Goal: Communication & Community: Answer question/provide support

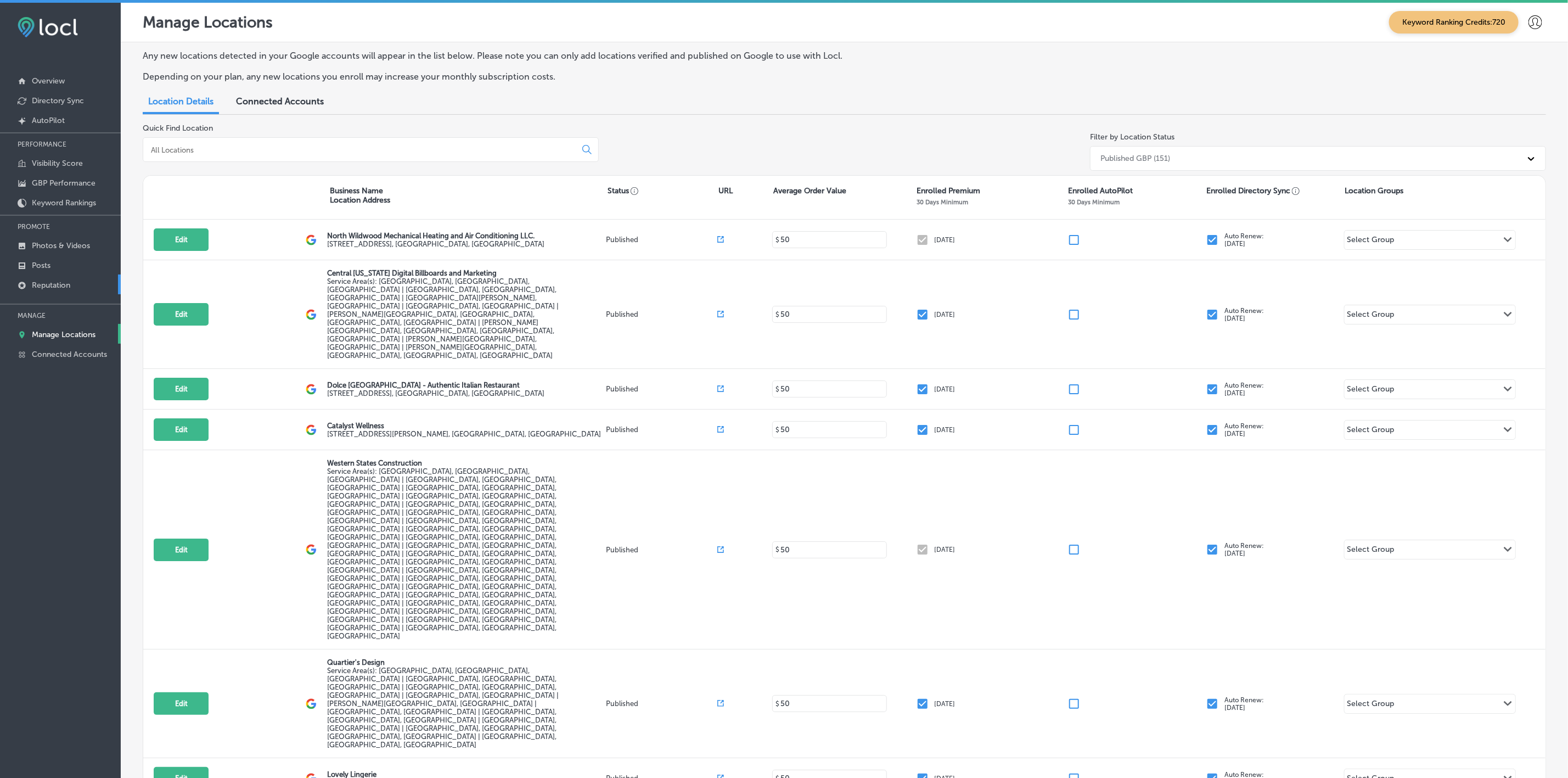
click at [66, 287] on p "Reputation" at bounding box center [51, 285] width 38 height 9
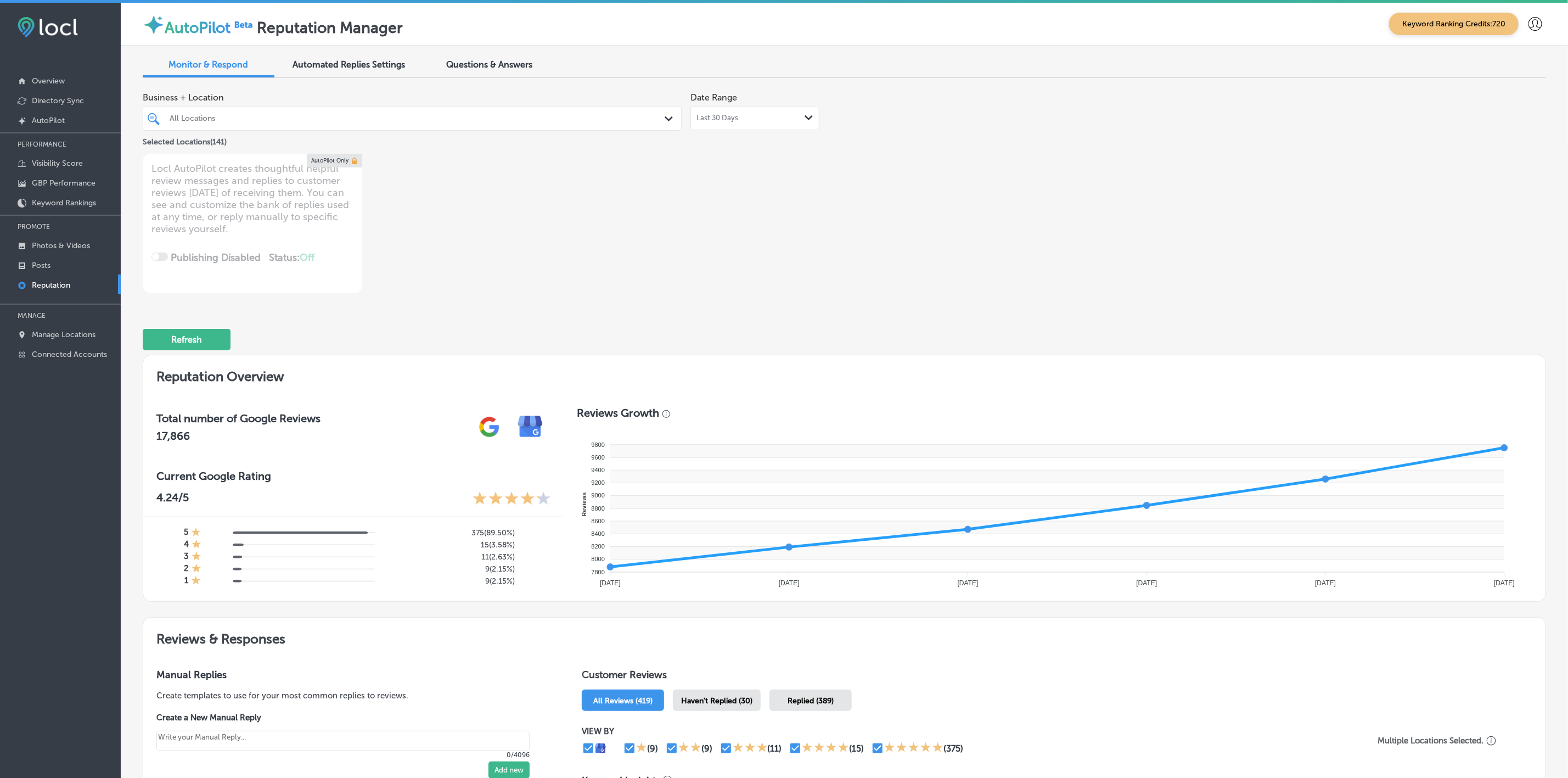
click at [464, 125] on div at bounding box center [388, 118] width 438 height 15
click at [845, 260] on div "Business + Location All Locations Path Created with Sketch. Selected Locations …" at bounding box center [563, 189] width 842 height 206
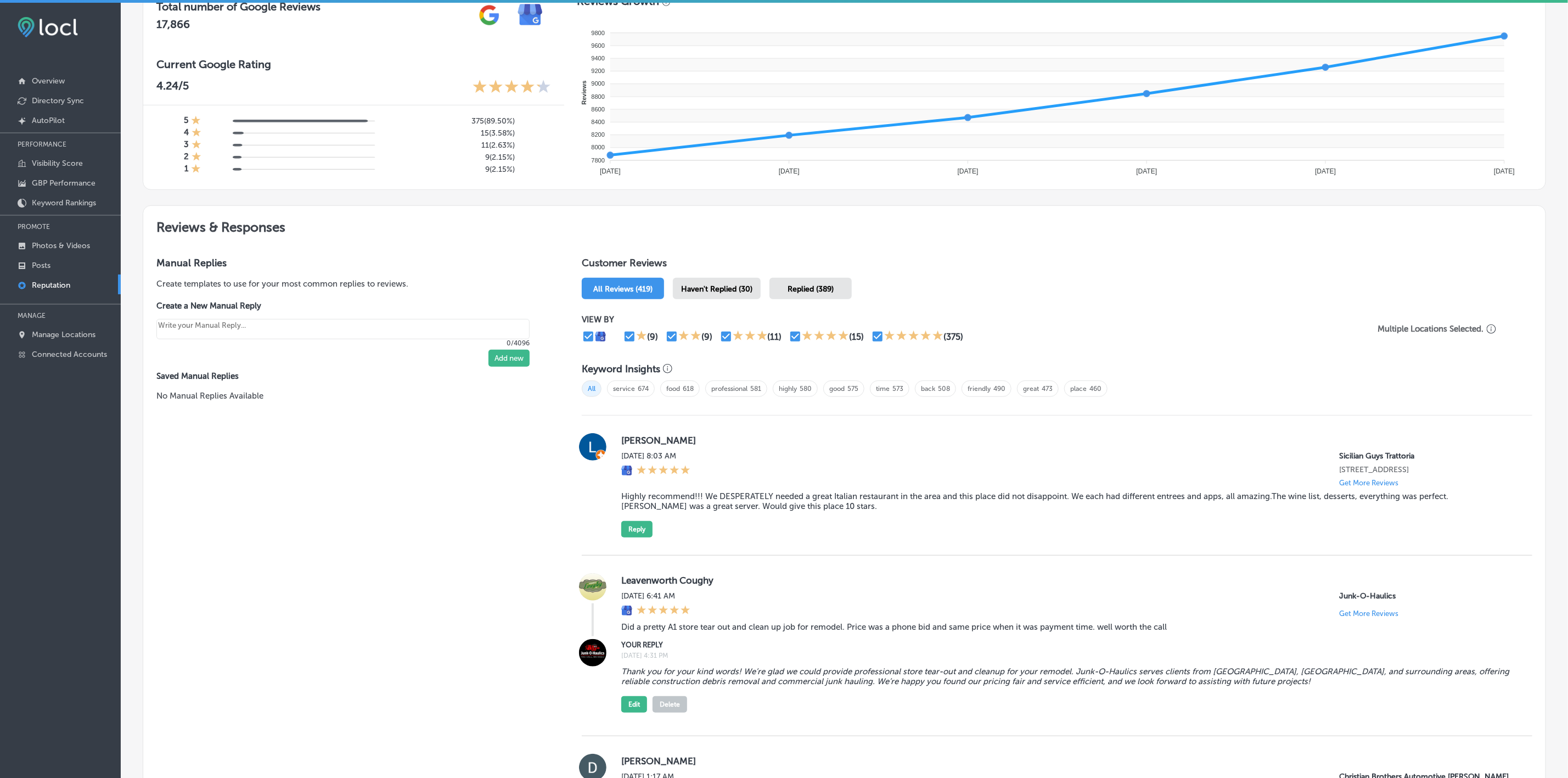
click at [700, 279] on div "Haven't Replied (30)" at bounding box center [716, 288] width 88 height 21
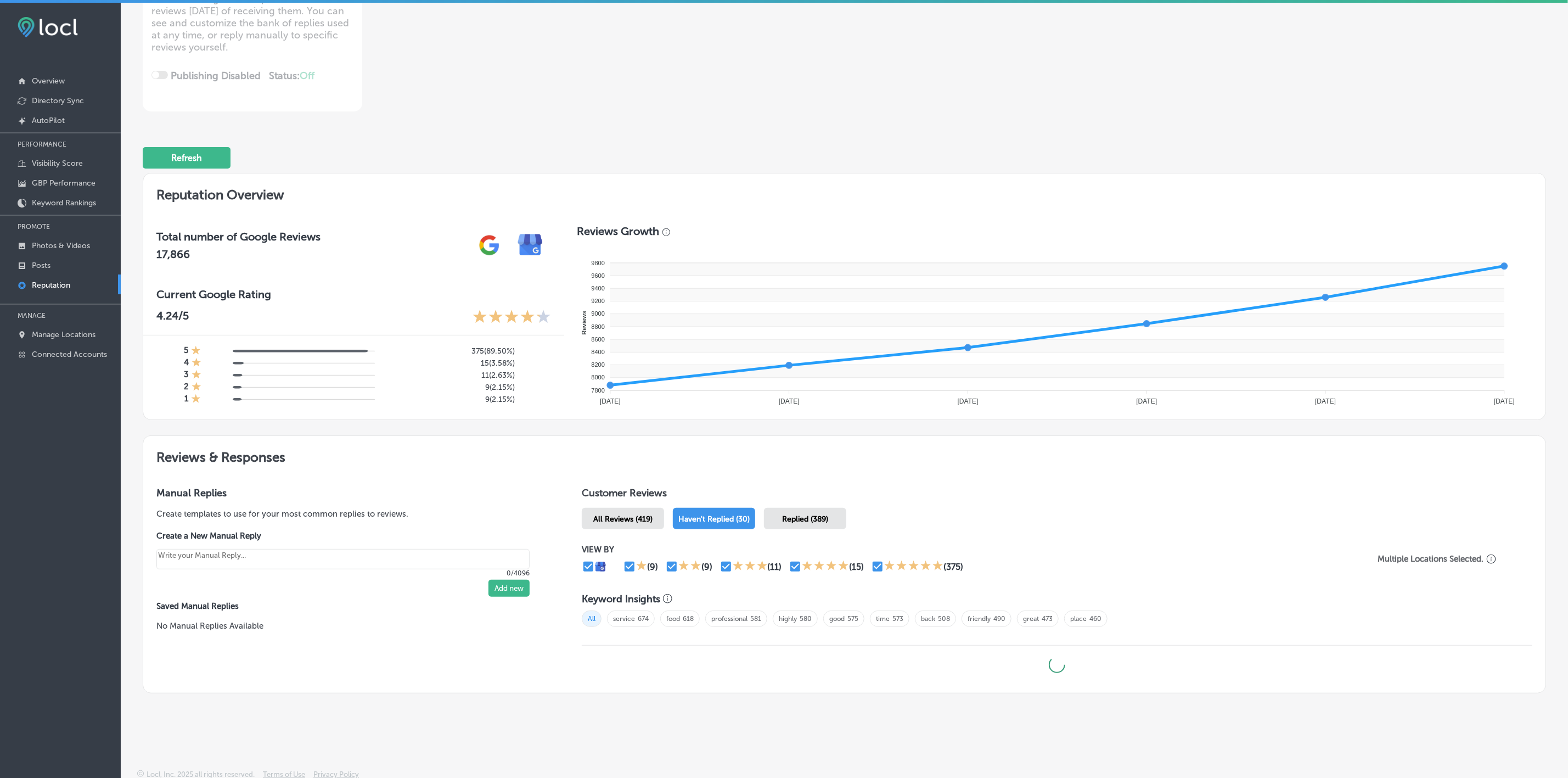
type textarea "x"
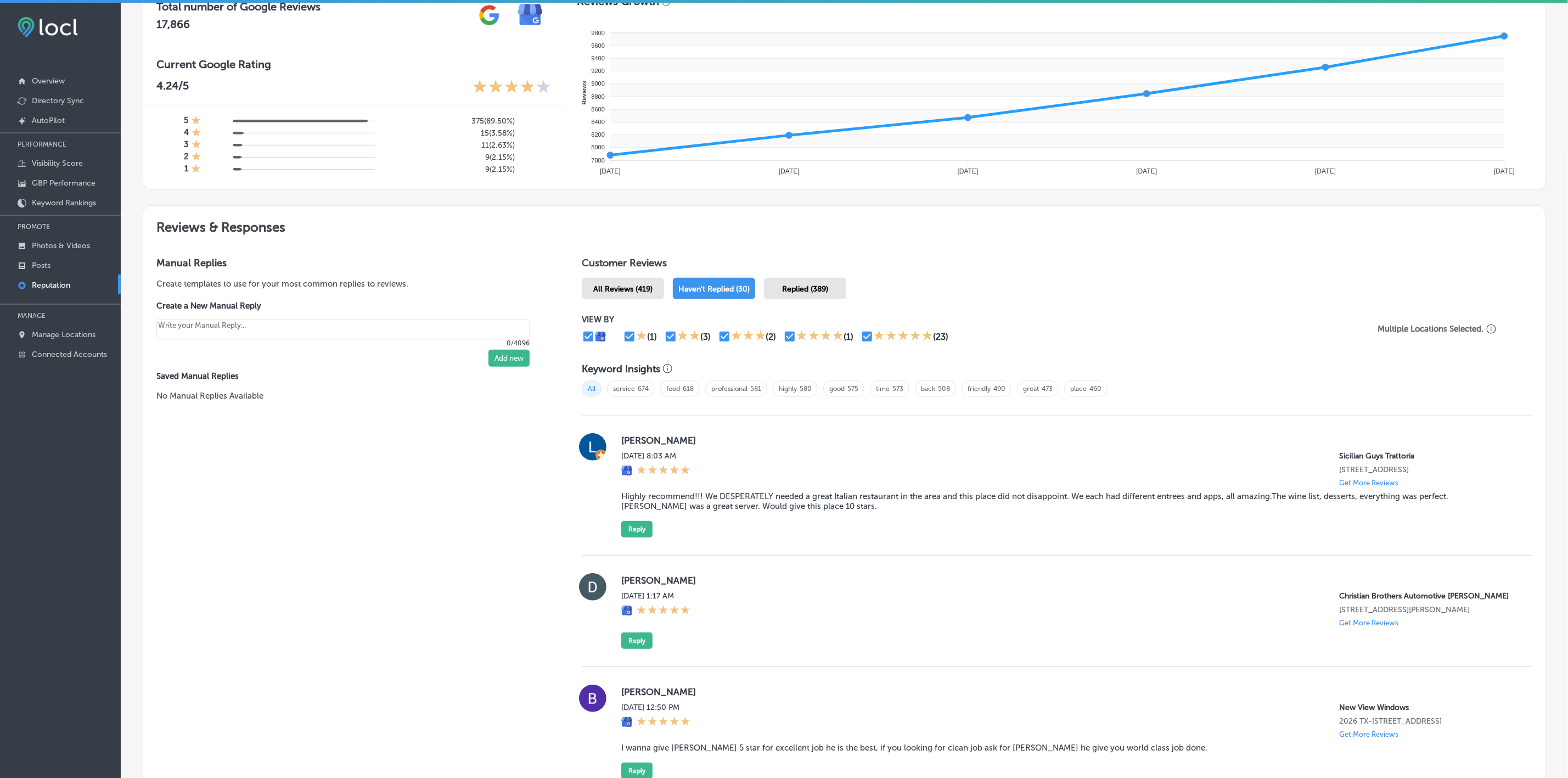
scroll to position [0, 0]
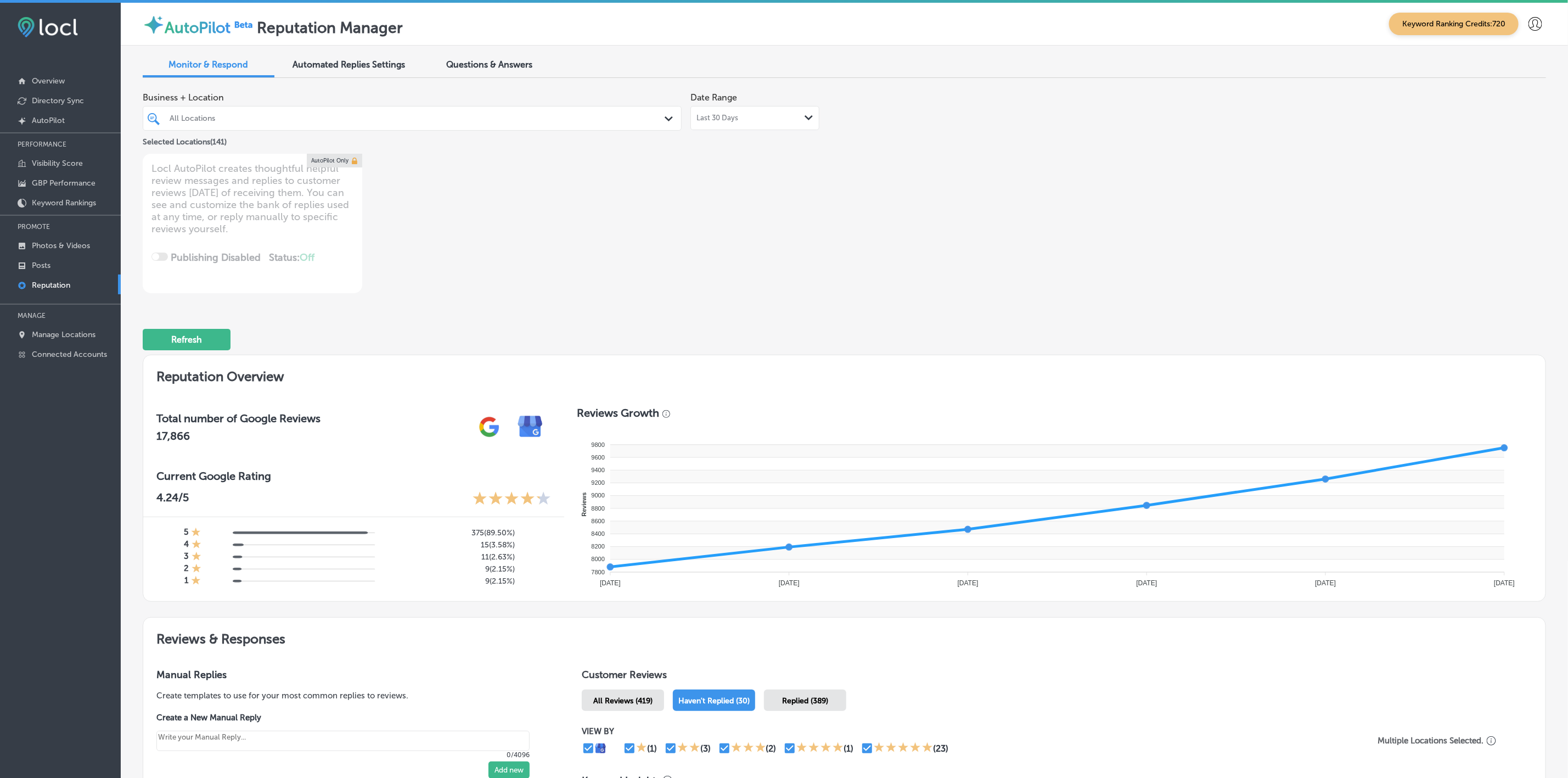
click at [344, 119] on div "All Locations" at bounding box center [418, 118] width 496 height 9
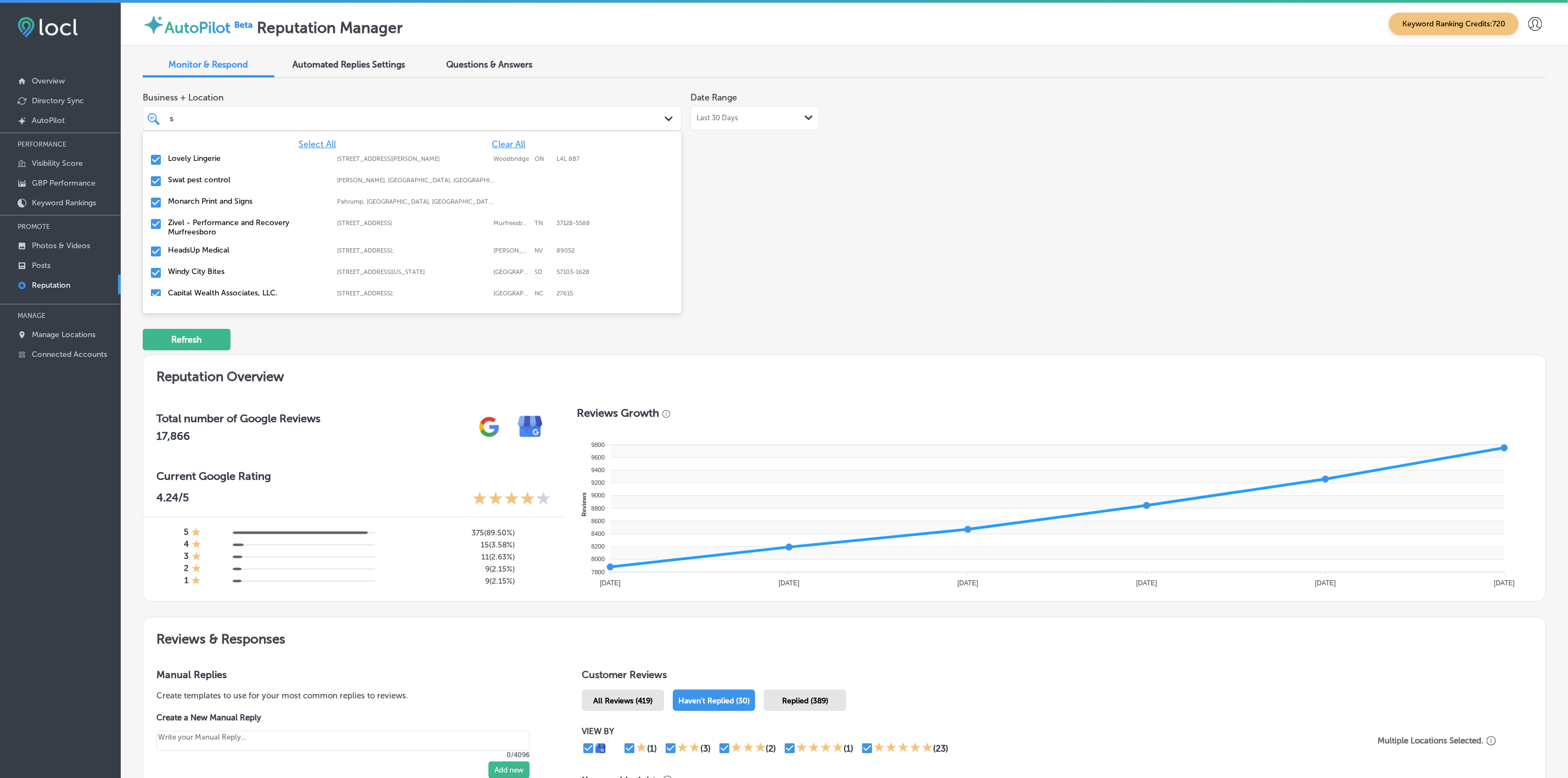
type input "sc"
click at [226, 181] on label "El Mescal Family Mexican Restaurant Bar" at bounding box center [247, 180] width 159 height 9
click at [222, 216] on div "Classic Roofing [STREET_ADDRESS] [STREET_ADDRESS]" at bounding box center [412, 224] width 530 height 17
click at [222, 216] on div "El Mescal Family Mexican Restaurant & Bar - Fruita 439 US-6;, Fruita, CO, 81521…" at bounding box center [412, 227] width 530 height 23
click at [223, 236] on div "[GEOGRAPHIC_DATA] [STREET_ADDRESS] [STREET_ADDRESS]" at bounding box center [411, 248] width 539 height 27
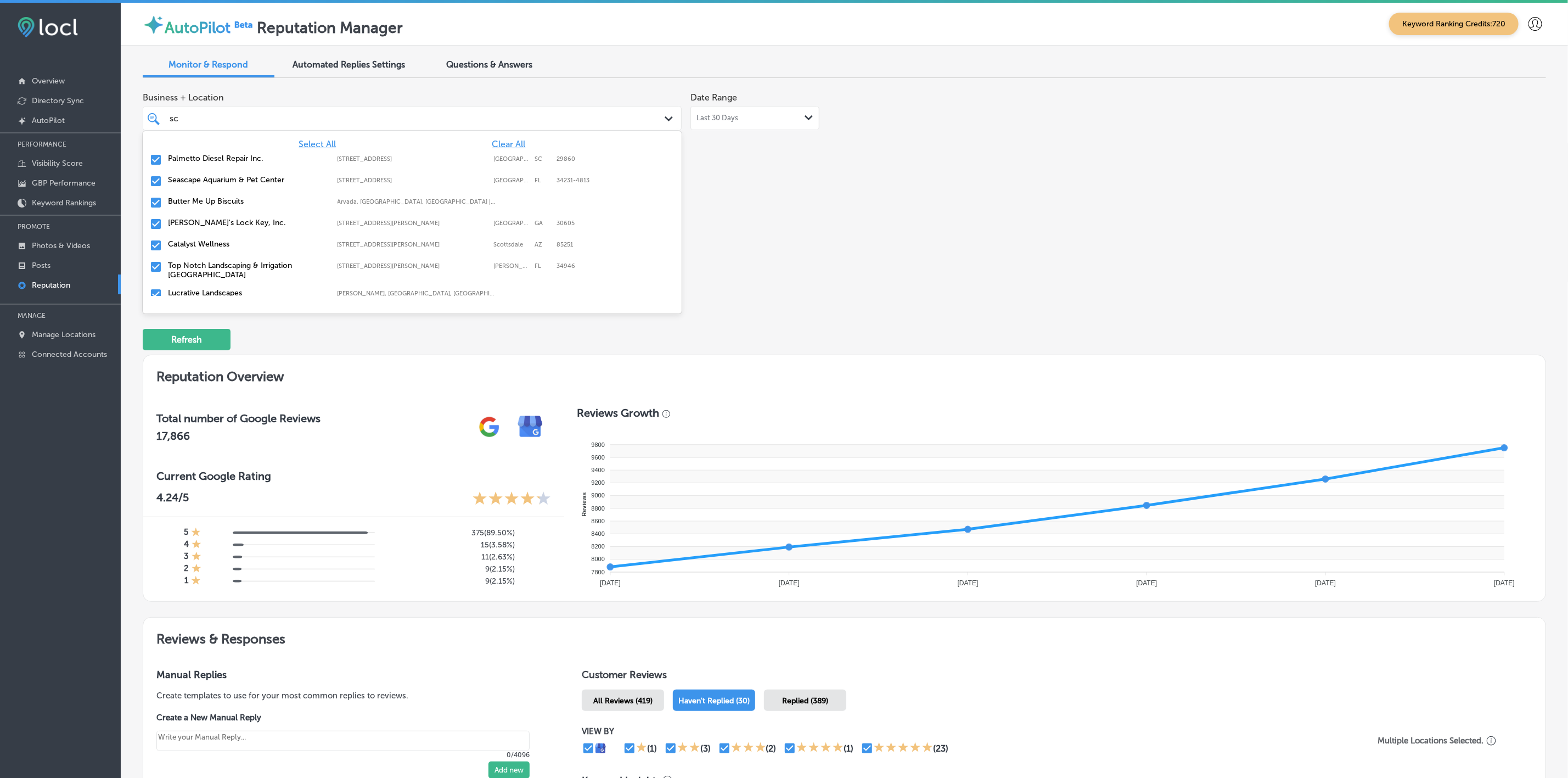
click at [224, 265] on label "Top Notch Landscaping & Irrigation [GEOGRAPHIC_DATA]" at bounding box center [247, 270] width 159 height 19
click at [224, 265] on label "Lucrative Landscapes" at bounding box center [247, 265] width 159 height 9
click at [224, 265] on label "Solar Scrubbers" at bounding box center [247, 265] width 159 height 9
click at [224, 265] on label "No Name [GEOGRAPHIC_DATA]" at bounding box center [247, 265] width 159 height 9
click at [224, 265] on label "The Landscaping Company" at bounding box center [247, 265] width 159 height 9
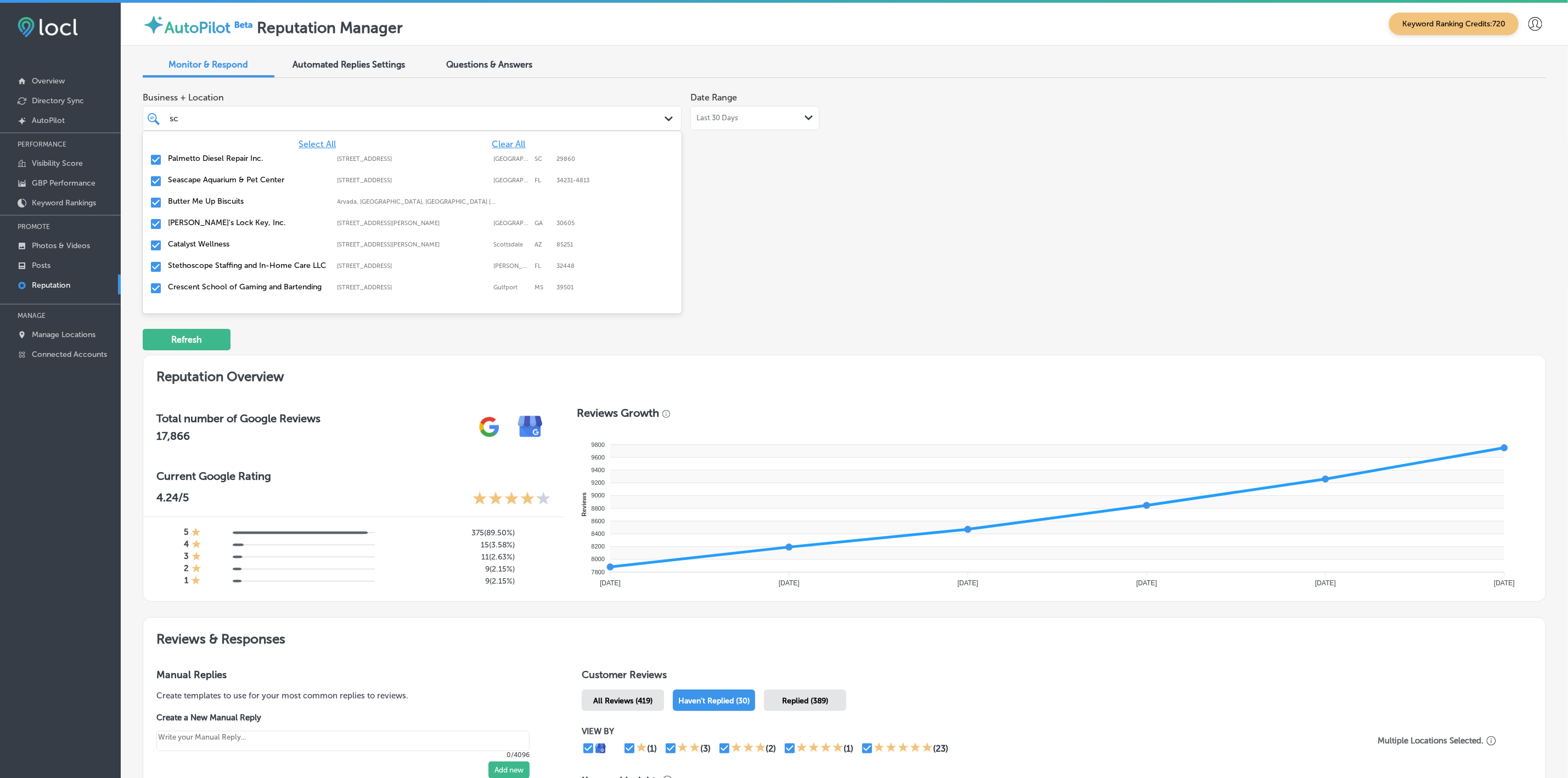
click at [224, 265] on label "Stethoscope Staffing and In-Home Care LLC" at bounding box center [247, 265] width 159 height 9
type textarea "x"
type input "si"
click at [233, 156] on label "Monarch Print and Signs" at bounding box center [247, 158] width 159 height 9
click at [233, 156] on label "Windy City Bites" at bounding box center [247, 158] width 159 height 9
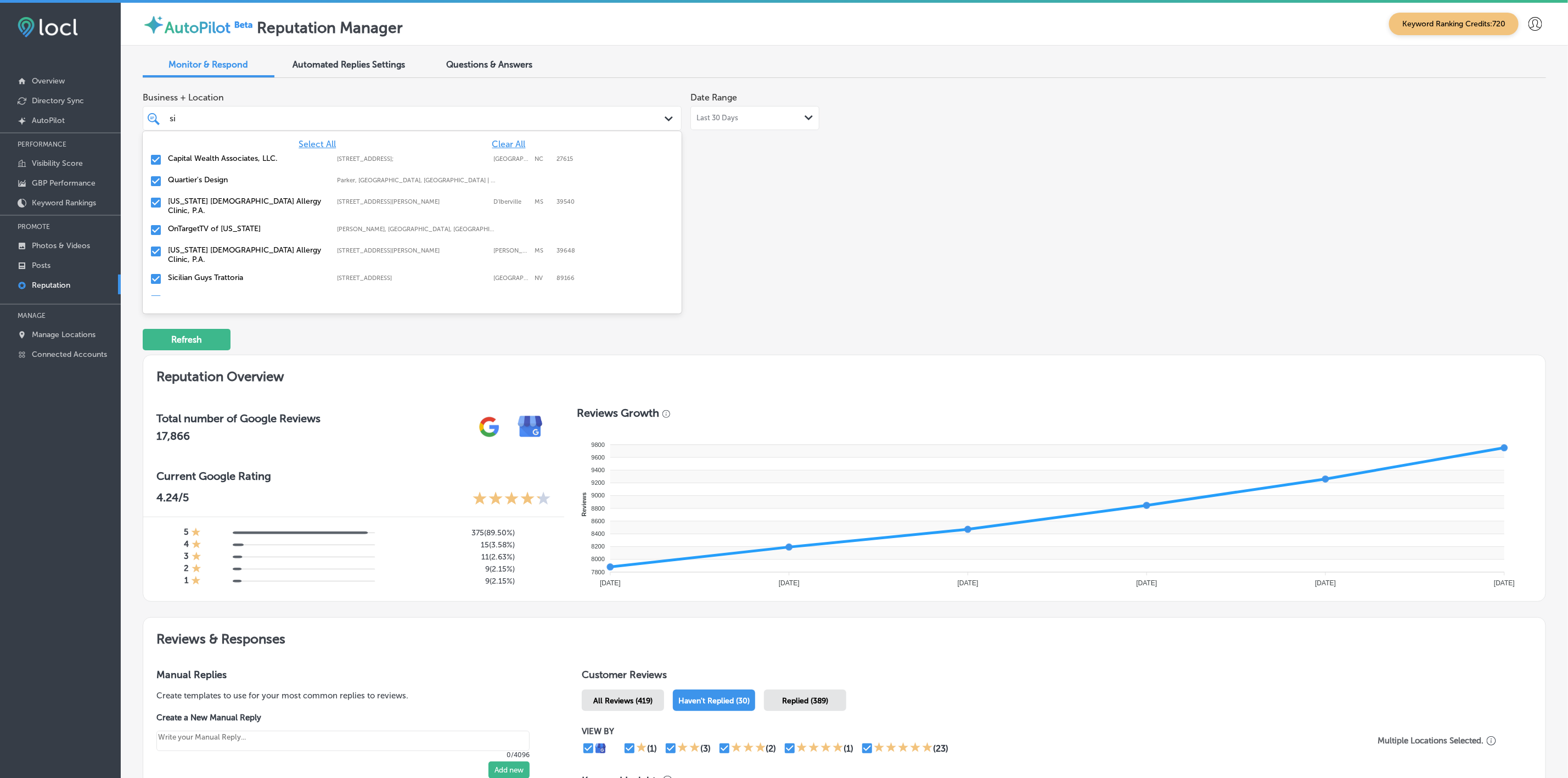
click at [233, 156] on label "Capital Wealth Associates, LLC." at bounding box center [247, 158] width 159 height 9
click at [233, 156] on label "Quartier's Design" at bounding box center [247, 158] width 159 height 9
click at [227, 203] on label "[US_STATE] [DEMOGRAPHIC_DATA] Allergy Clinic, P.A." at bounding box center [247, 212] width 159 height 19
click at [227, 203] on label "Sicilian Guys Trattoria" at bounding box center [247, 207] width 159 height 9
click at [227, 203] on label "Refine Physical Therapy" at bounding box center [247, 207] width 159 height 9
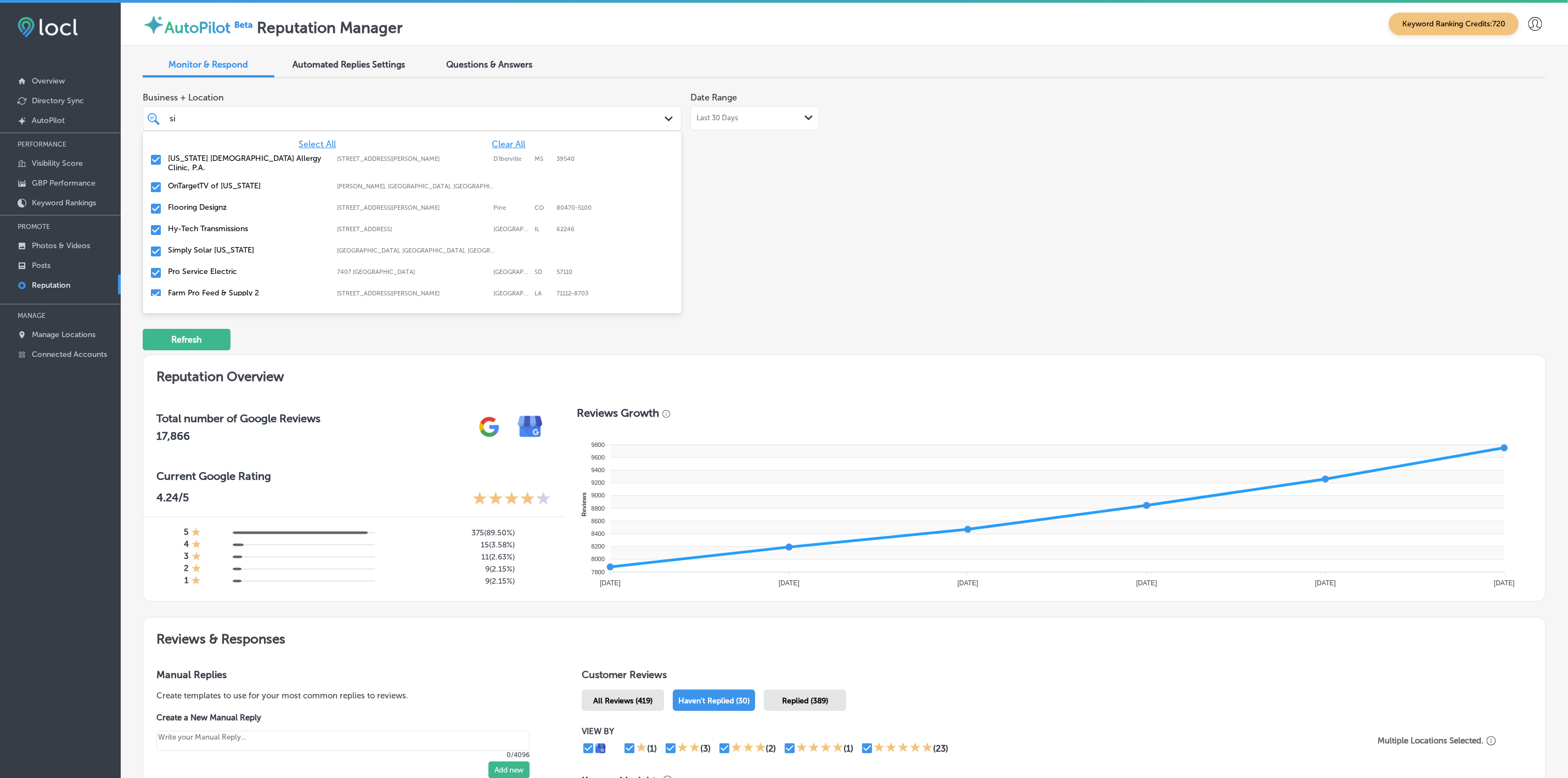
click at [227, 203] on label "Flooring Designz" at bounding box center [247, 207] width 159 height 9
click at [224, 224] on label "Simply Solar [US_STATE]" at bounding box center [247, 228] width 159 height 9
click at [224, 224] on label "Pro Service Electric" at bounding box center [247, 228] width 159 height 9
click at [224, 224] on label "Farm Pro Feed & Supply 2" at bounding box center [247, 228] width 159 height 9
type textarea "x"
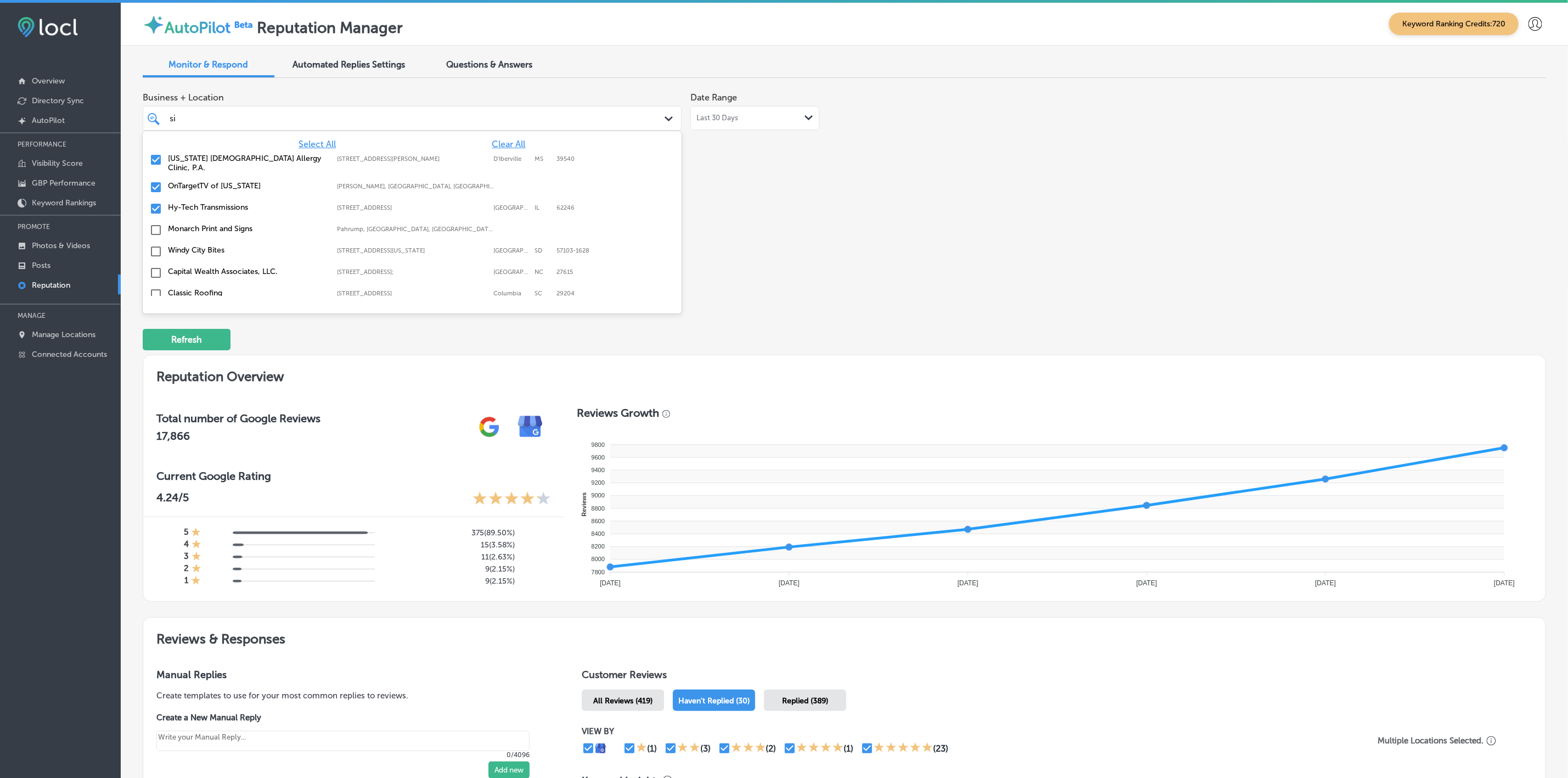
type input "s"
click at [221, 181] on label "Swat pest control" at bounding box center [247, 180] width 159 height 9
click at [221, 181] on label "Zivel - Performance and Recovery Murfreesboro" at bounding box center [247, 184] width 159 height 19
click at [221, 181] on label "HeadsUp Medical" at bounding box center [247, 180] width 159 height 9
click at [206, 205] on label "GC Floors" at bounding box center [247, 201] width 159 height 9
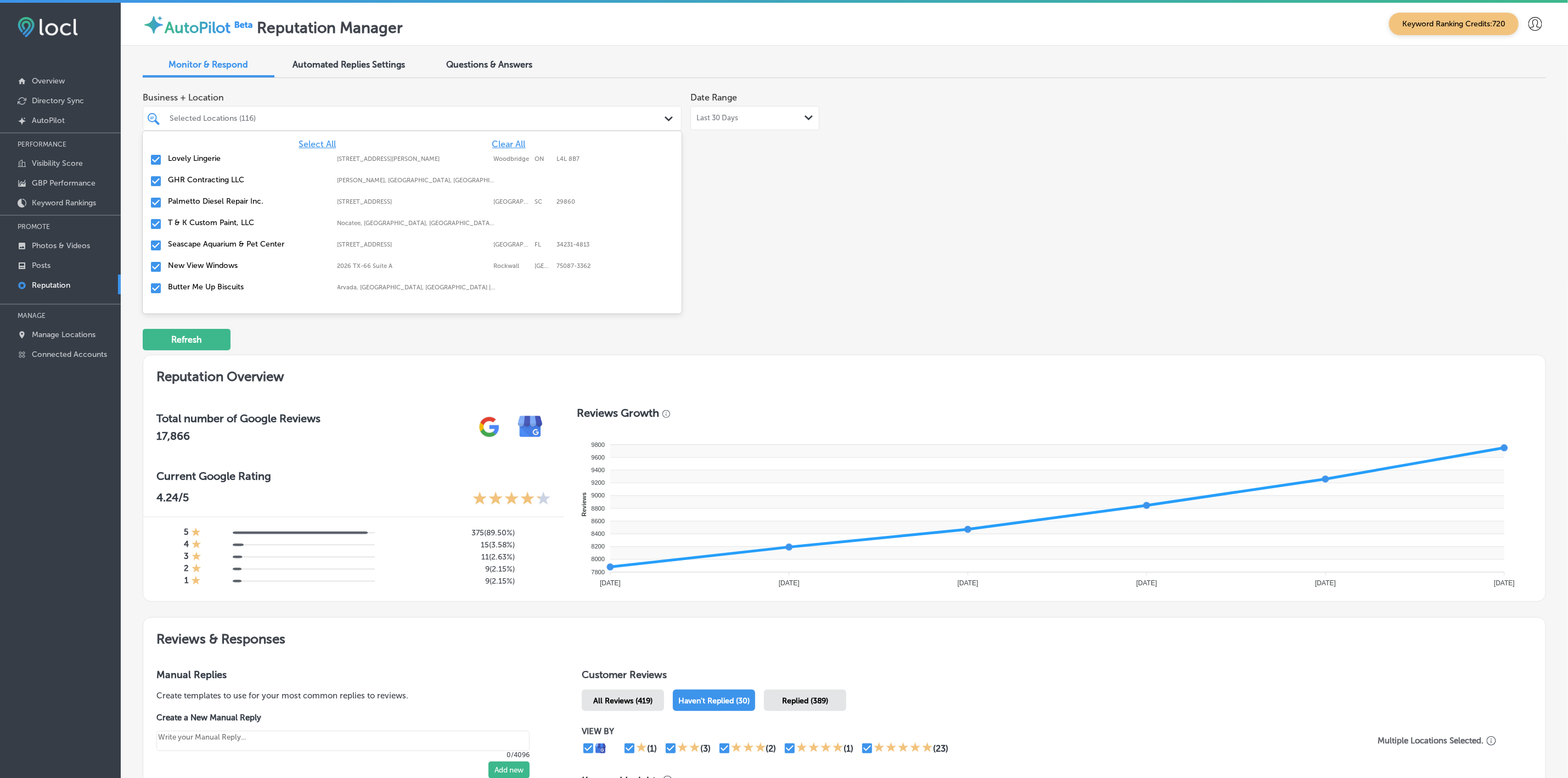
click at [208, 226] on label "T & K Custom Paint, LLC" at bounding box center [247, 222] width 159 height 9
click at [208, 241] on label "New View Windows" at bounding box center [247, 244] width 159 height 9
click at [206, 269] on label "KB Insurance" at bounding box center [247, 265] width 159 height 9
click at [206, 286] on label "Display Local Media" at bounding box center [247, 286] width 159 height 9
click at [229, 267] on label "KAD Akademy LLC" at bounding box center [247, 265] width 159 height 9
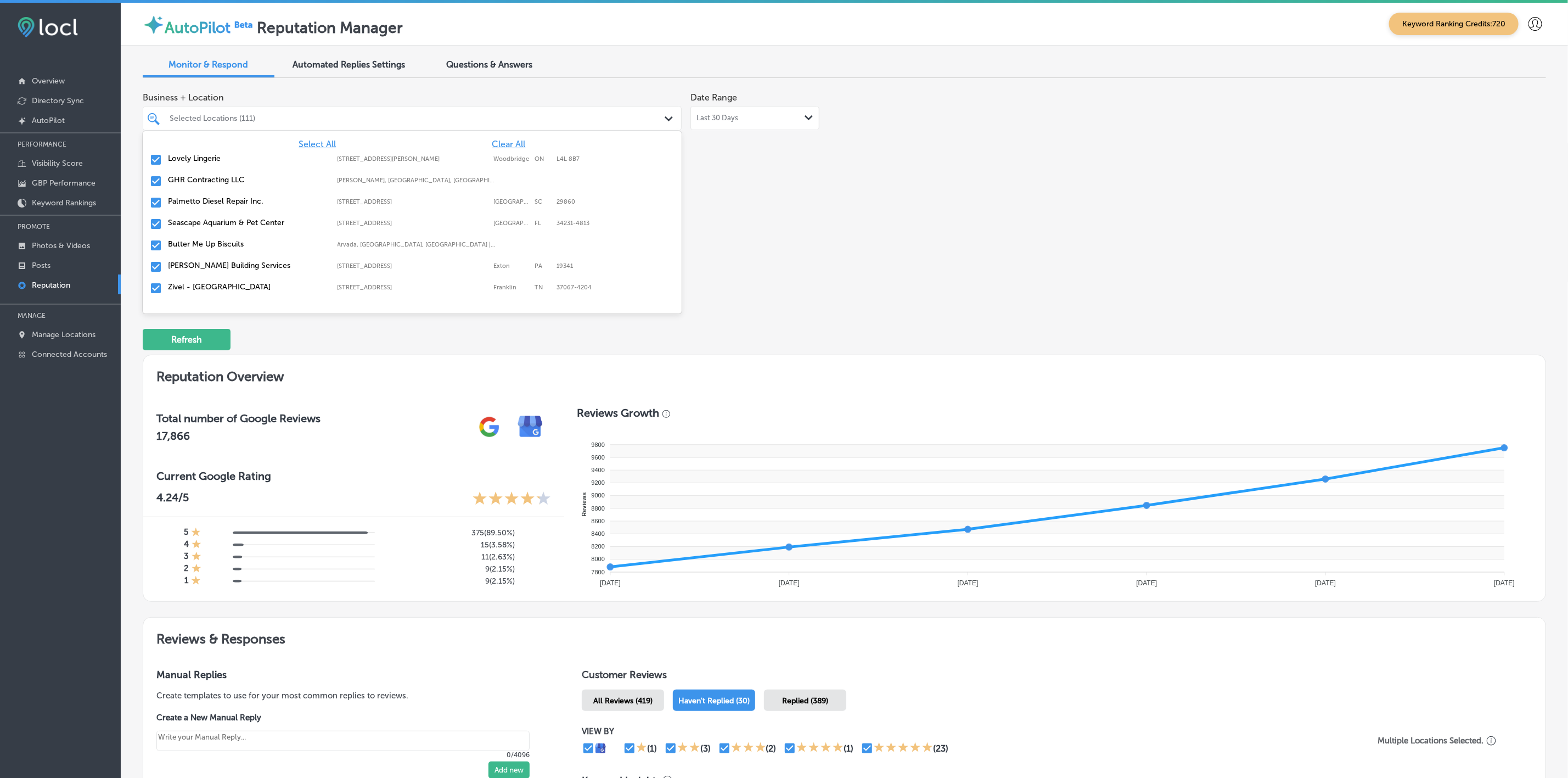
click at [246, 288] on label "Zivel - [GEOGRAPHIC_DATA]" at bounding box center [247, 286] width 159 height 9
click at [246, 288] on label "Royal Garage Doors" at bounding box center [247, 286] width 159 height 9
click at [246, 288] on label "Superior [MEDICAL_DATA] & Rehab" at bounding box center [247, 286] width 159 height 9
click at [244, 231] on label "North Wildwood Mechanical Heating and Air Conditioning LLC." at bounding box center [247, 230] width 159 height 19
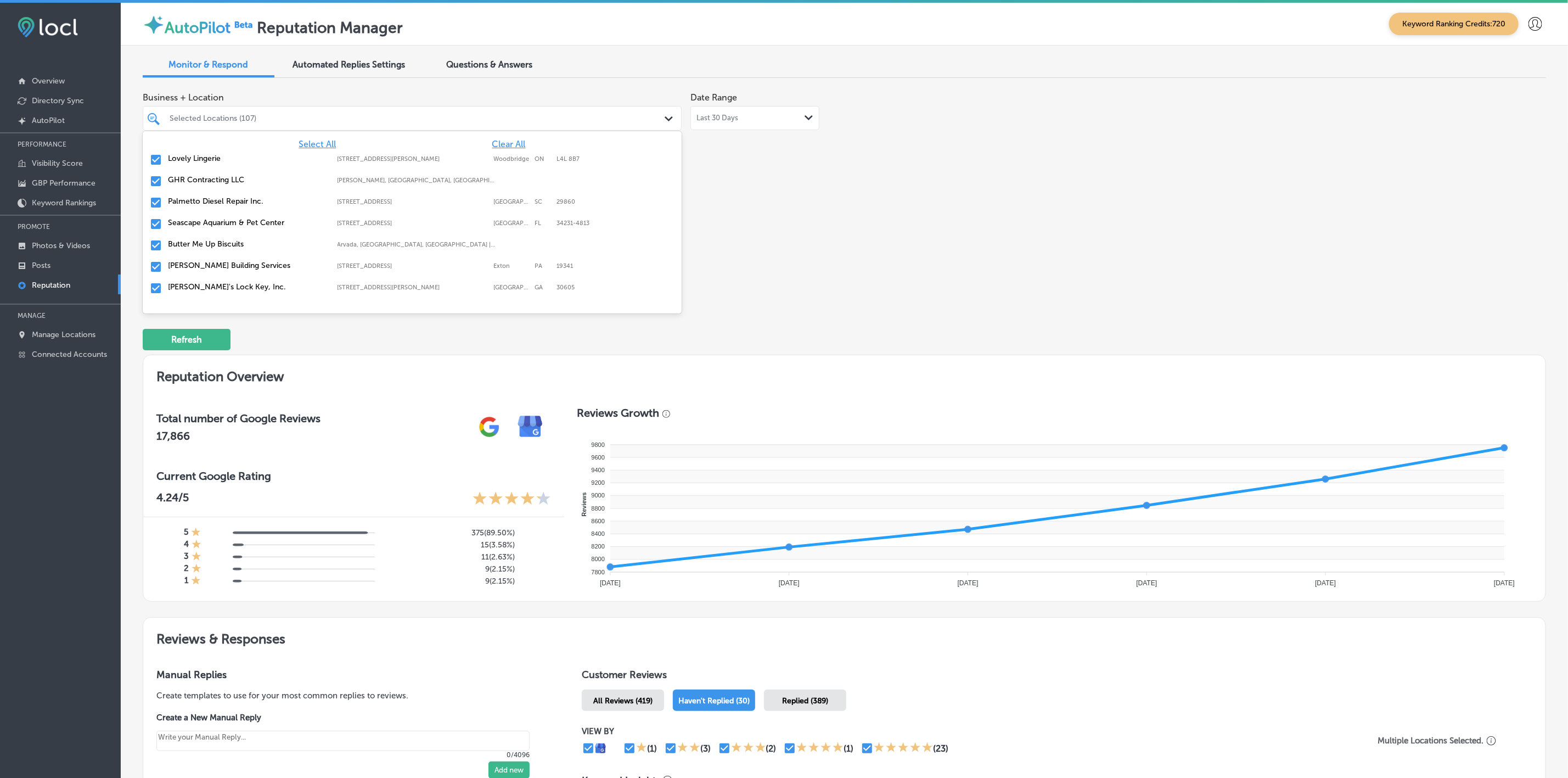
click at [952, 276] on div "Business + Location option [STREET_ADDRESS] option [STREET_ADDRESS]. 142 result…" at bounding box center [563, 189] width 842 height 206
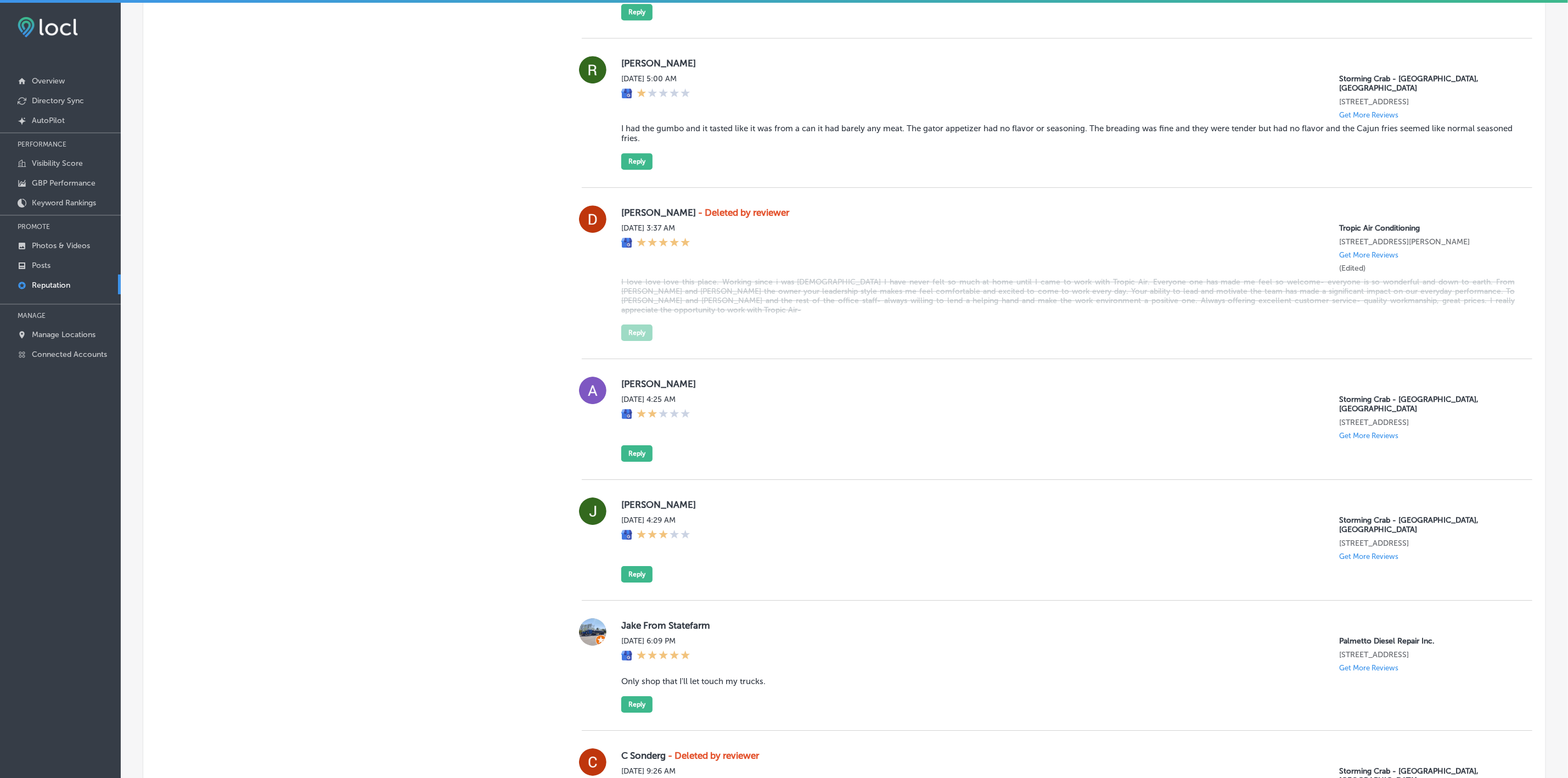
scroll to position [2896, 0]
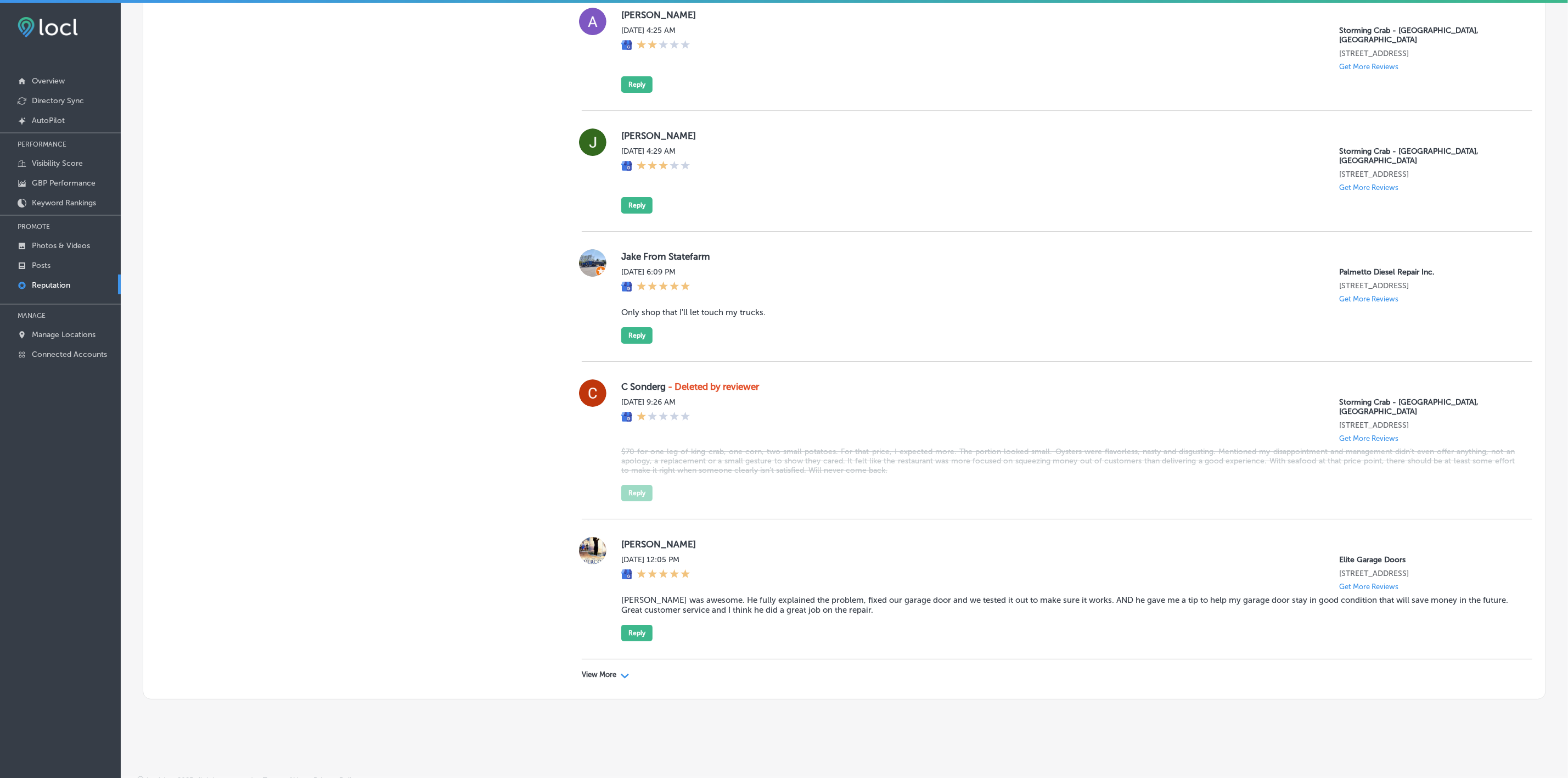
click at [597, 352] on p "View More" at bounding box center [599, 675] width 35 height 9
type textarea "x"
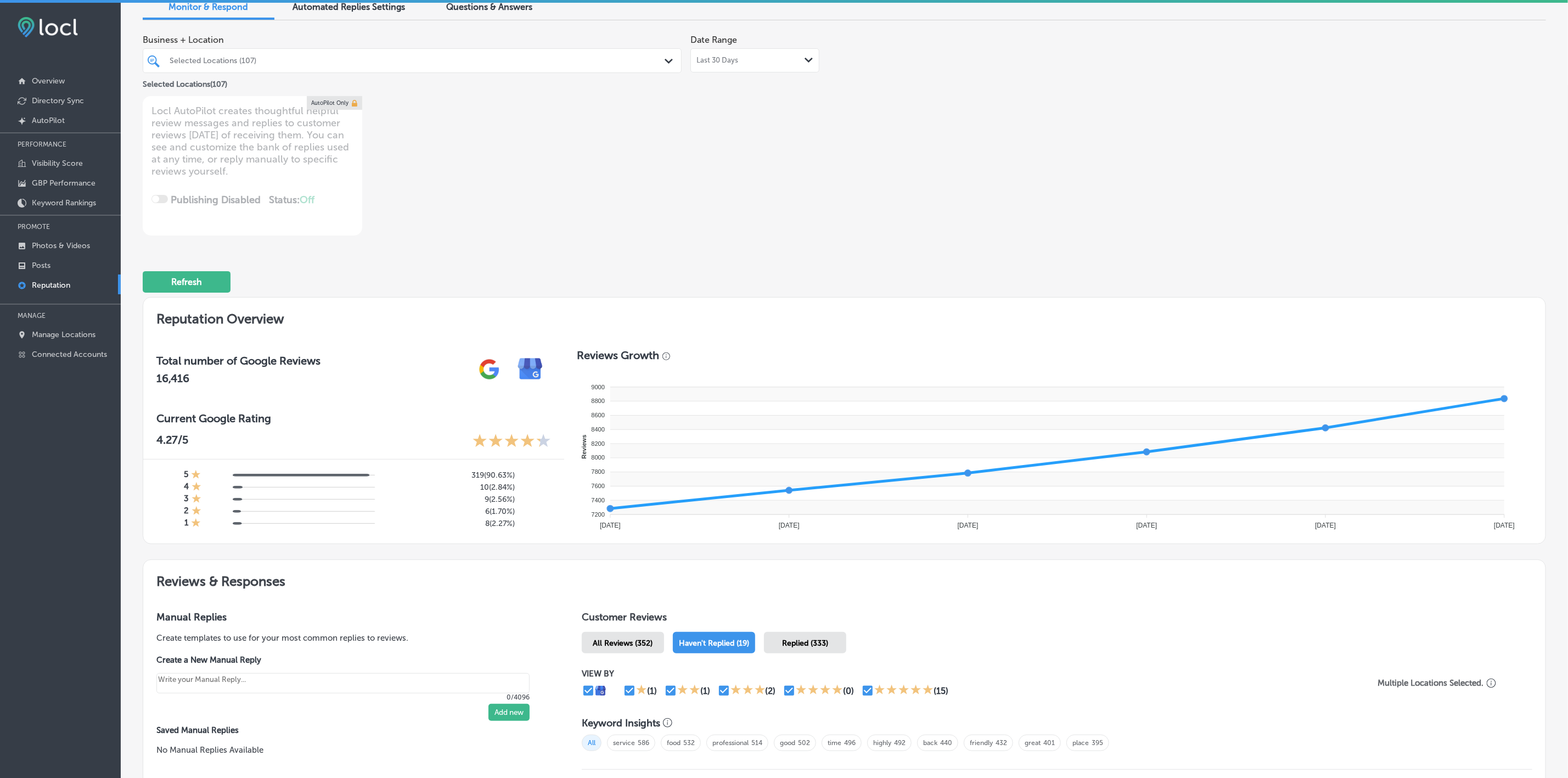
scroll to position [0, 0]
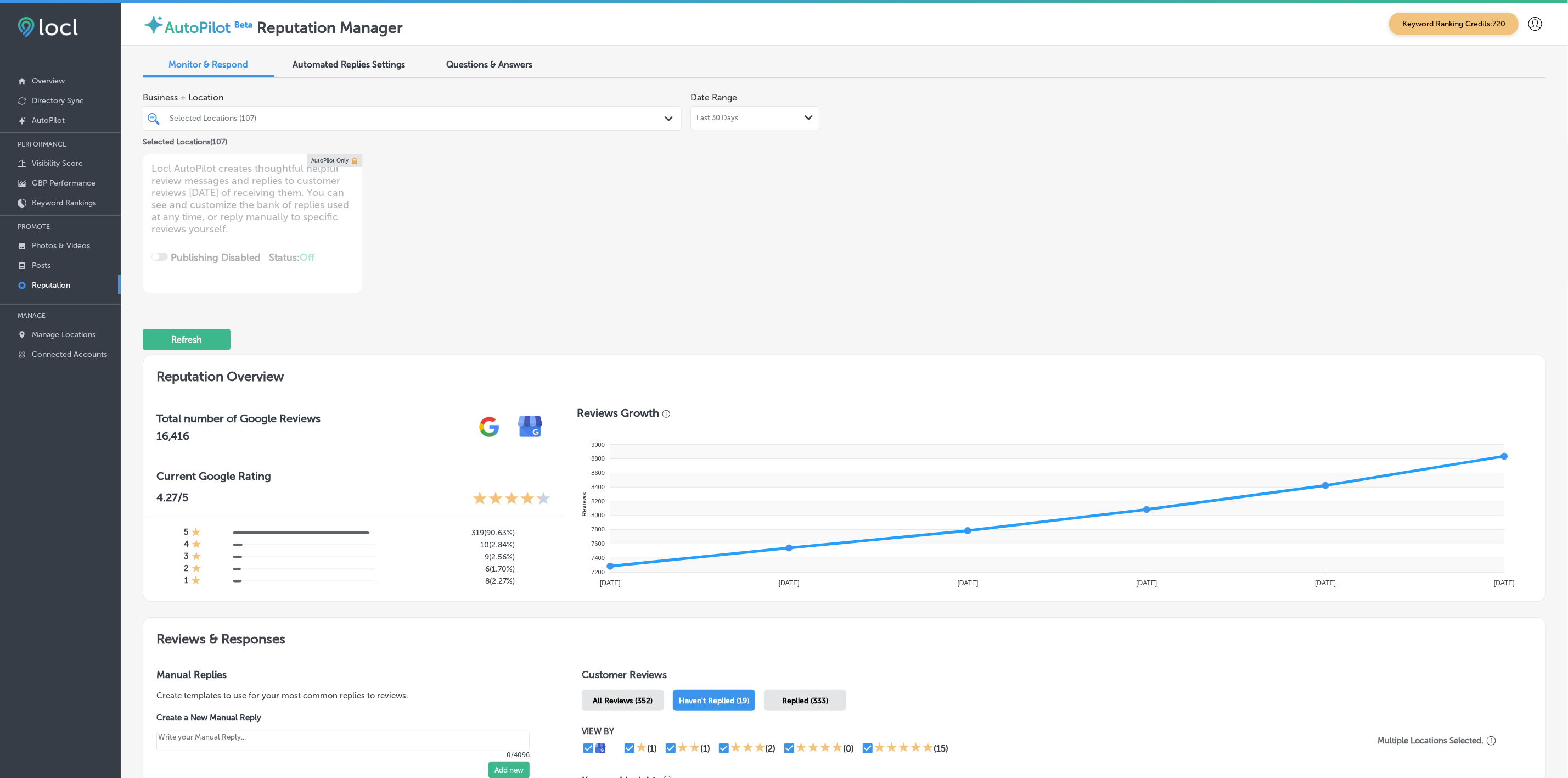
click at [393, 119] on div "Selected Locations (107)" at bounding box center [418, 118] width 496 height 9
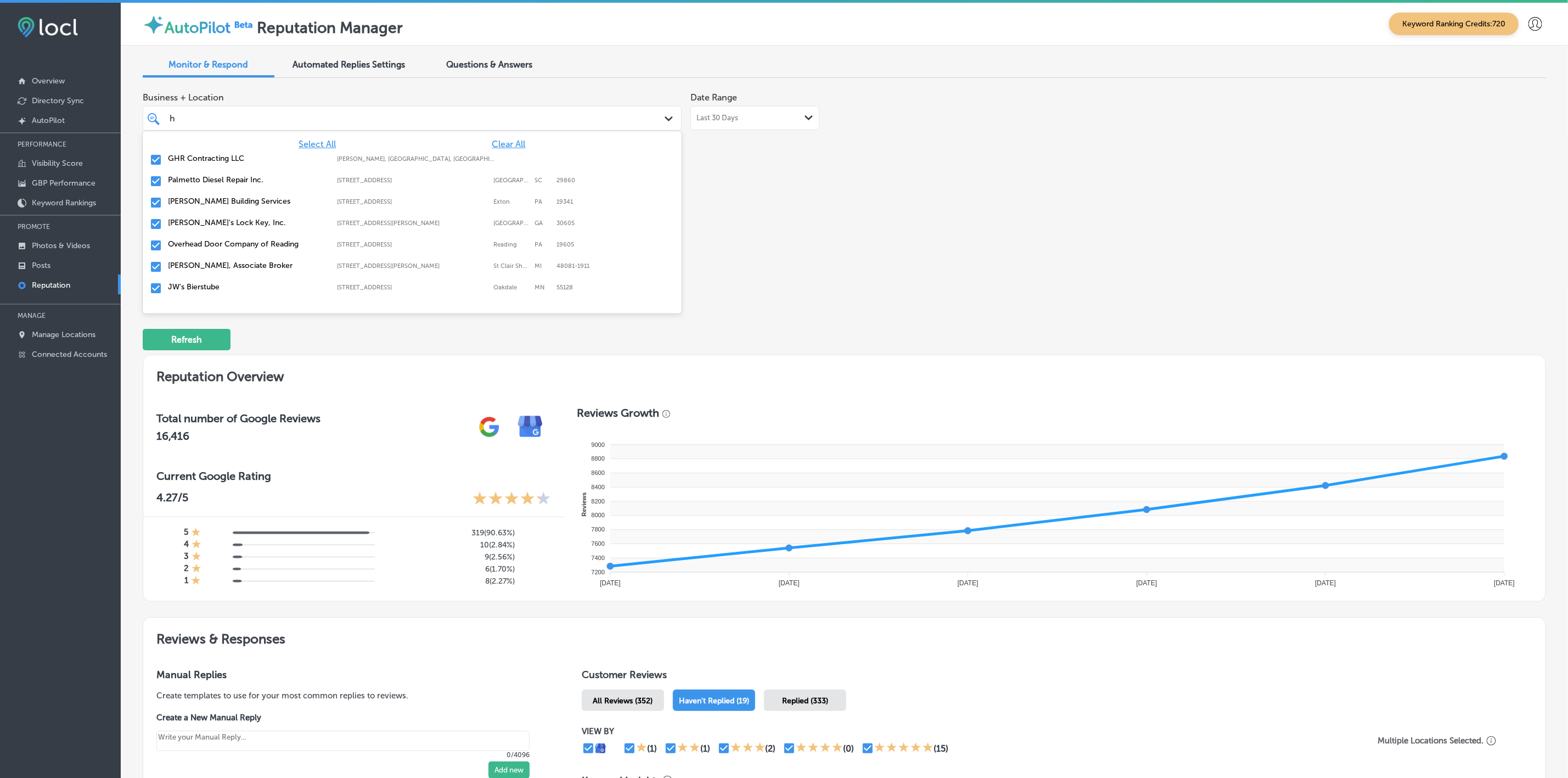
type input "hr"
click at [264, 203] on label "Christian Brothers Automotive Firestone Blvd" at bounding box center [247, 212] width 159 height 19
click at [264, 203] on label "[PERSON_NAME] Lends dba Goldengate Mortgage, Inc." at bounding box center [247, 212] width 159 height 19
type textarea "x"
type input "he"
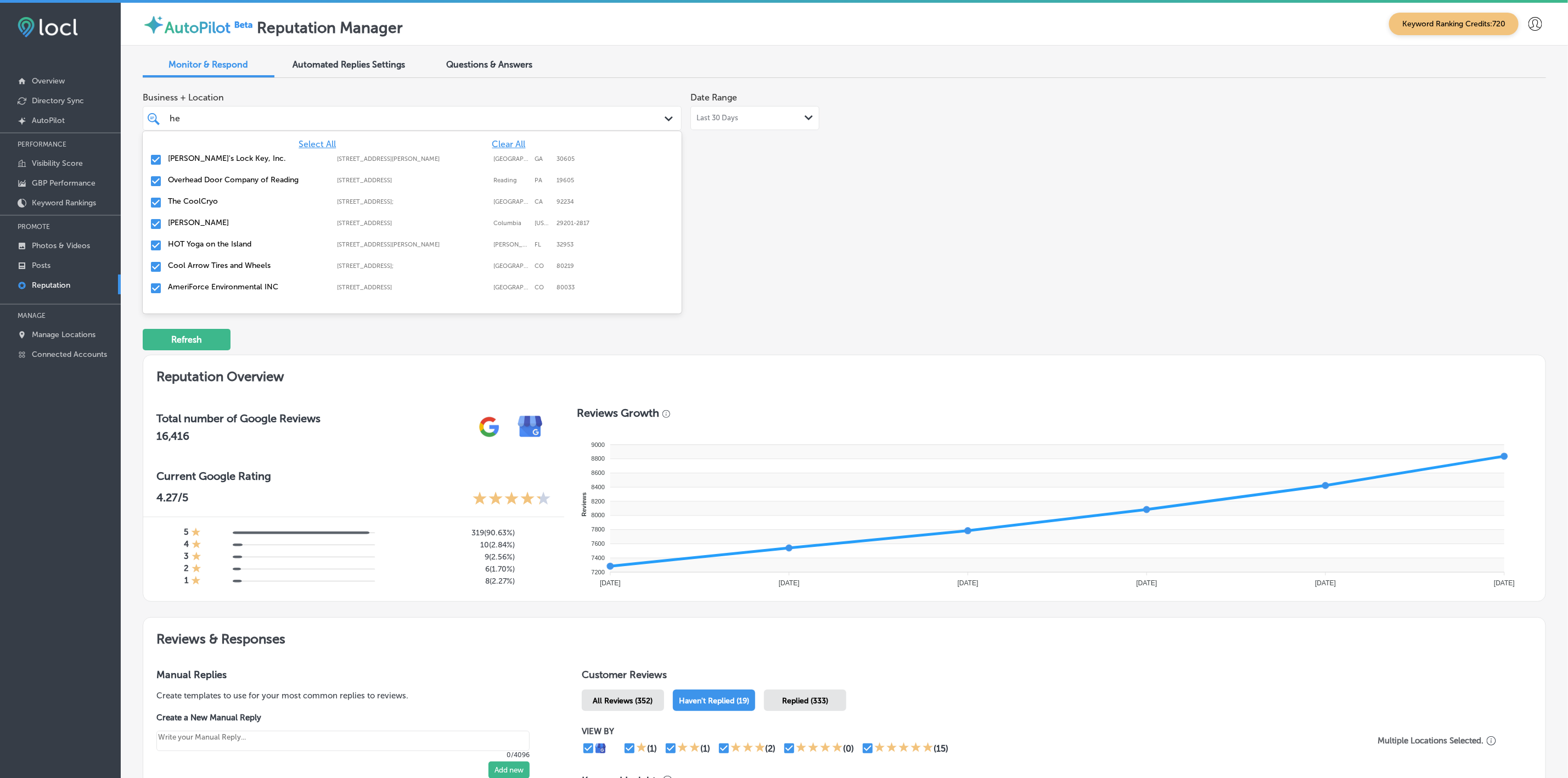
click at [215, 221] on label "[PERSON_NAME]" at bounding box center [247, 222] width 159 height 9
click at [206, 204] on label "The CoolCryo" at bounding box center [247, 201] width 159 height 9
click at [211, 178] on label "Overhead Door Company of Reading" at bounding box center [247, 180] width 159 height 9
click at [216, 200] on label "Cool Arrow Tires and Wheels" at bounding box center [247, 201] width 159 height 9
click at [216, 200] on label "AmeriForce Environmental INC" at bounding box center [247, 201] width 159 height 9
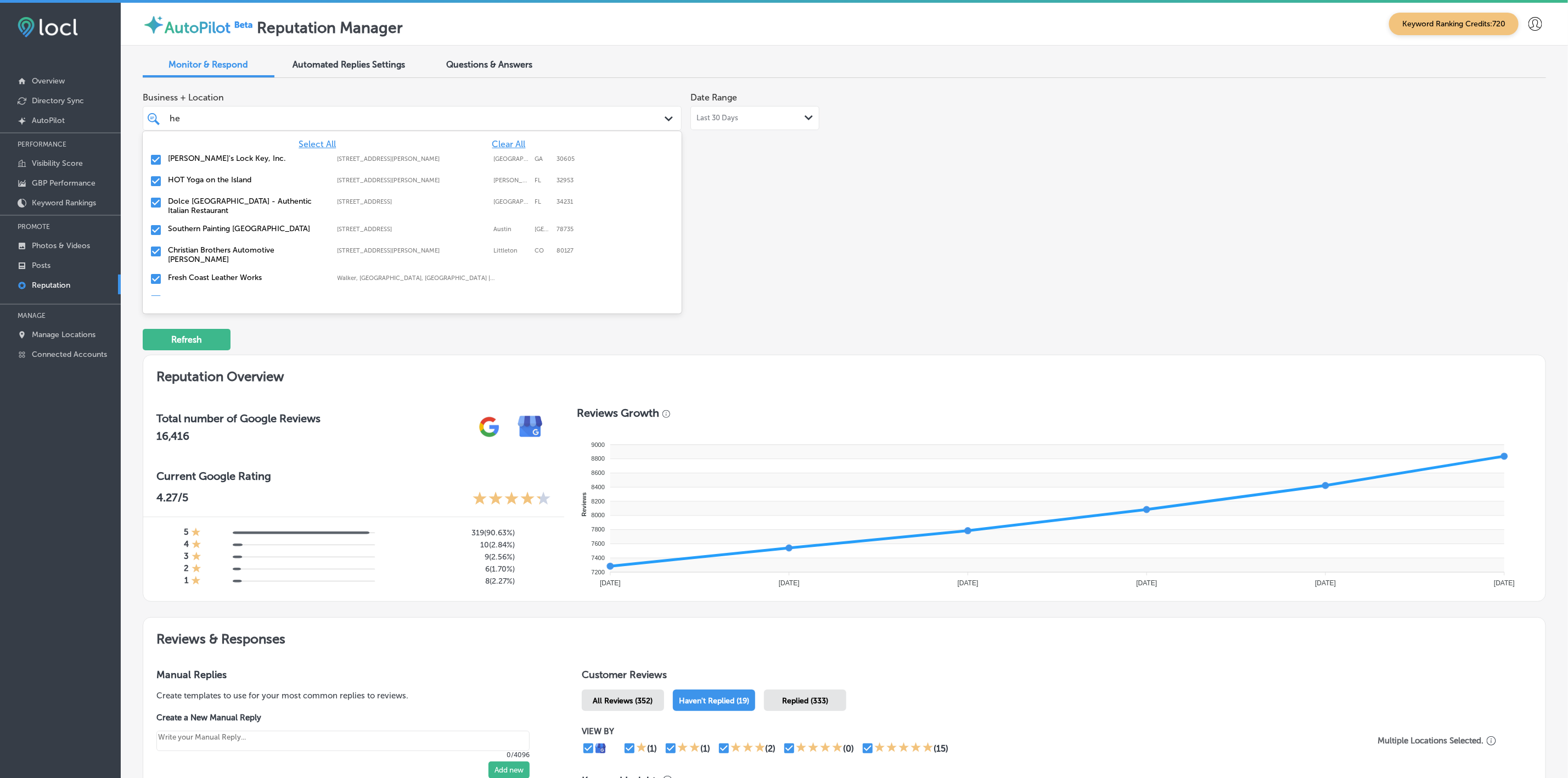
click at [219, 224] on label "Southern Painting [GEOGRAPHIC_DATA]" at bounding box center [247, 228] width 159 height 9
click at [226, 251] on label "Fresh Coast Leather Works" at bounding box center [247, 256] width 159 height 9
click at [226, 251] on label "Preventative Pet Health of Michiana" at bounding box center [247, 256] width 159 height 9
click at [226, 251] on label "[PERSON_NAME] Flooring" at bounding box center [247, 256] width 159 height 9
click at [226, 251] on label "MarAvisa Wellness & Aesthetics" at bounding box center [247, 256] width 159 height 9
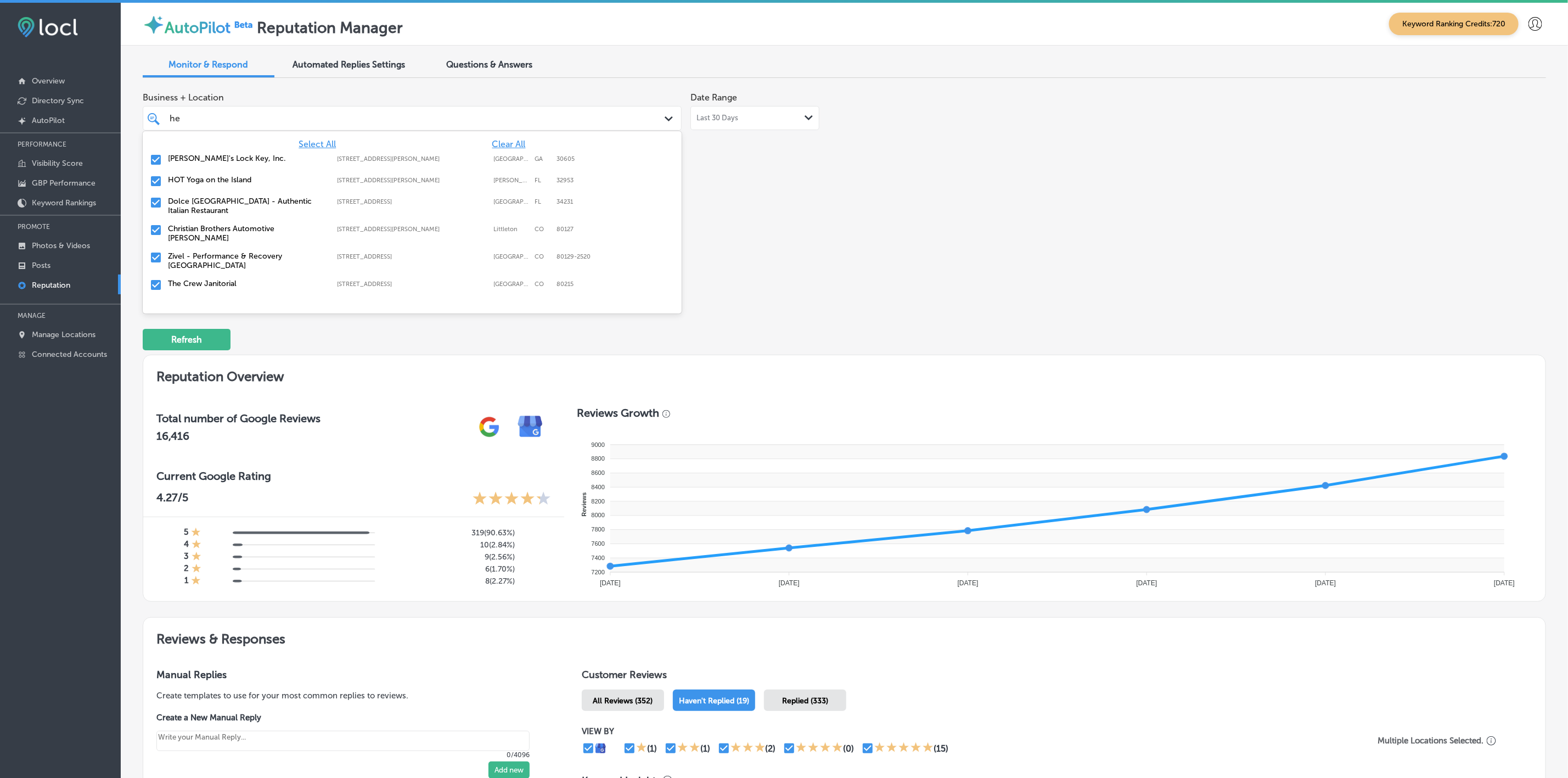
click at [226, 251] on label "Zivel - Performance & Recovery [GEOGRAPHIC_DATA]" at bounding box center [247, 261] width 159 height 19
click at [226, 251] on label "The Crew Janitorial" at bounding box center [247, 256] width 159 height 9
click at [222, 300] on label "Insurance Agent [PERSON_NAME]" at bounding box center [247, 304] width 159 height 9
click at [222, 300] on label "Home Loans By [PERSON_NAME]" at bounding box center [247, 304] width 159 height 9
type textarea "x"
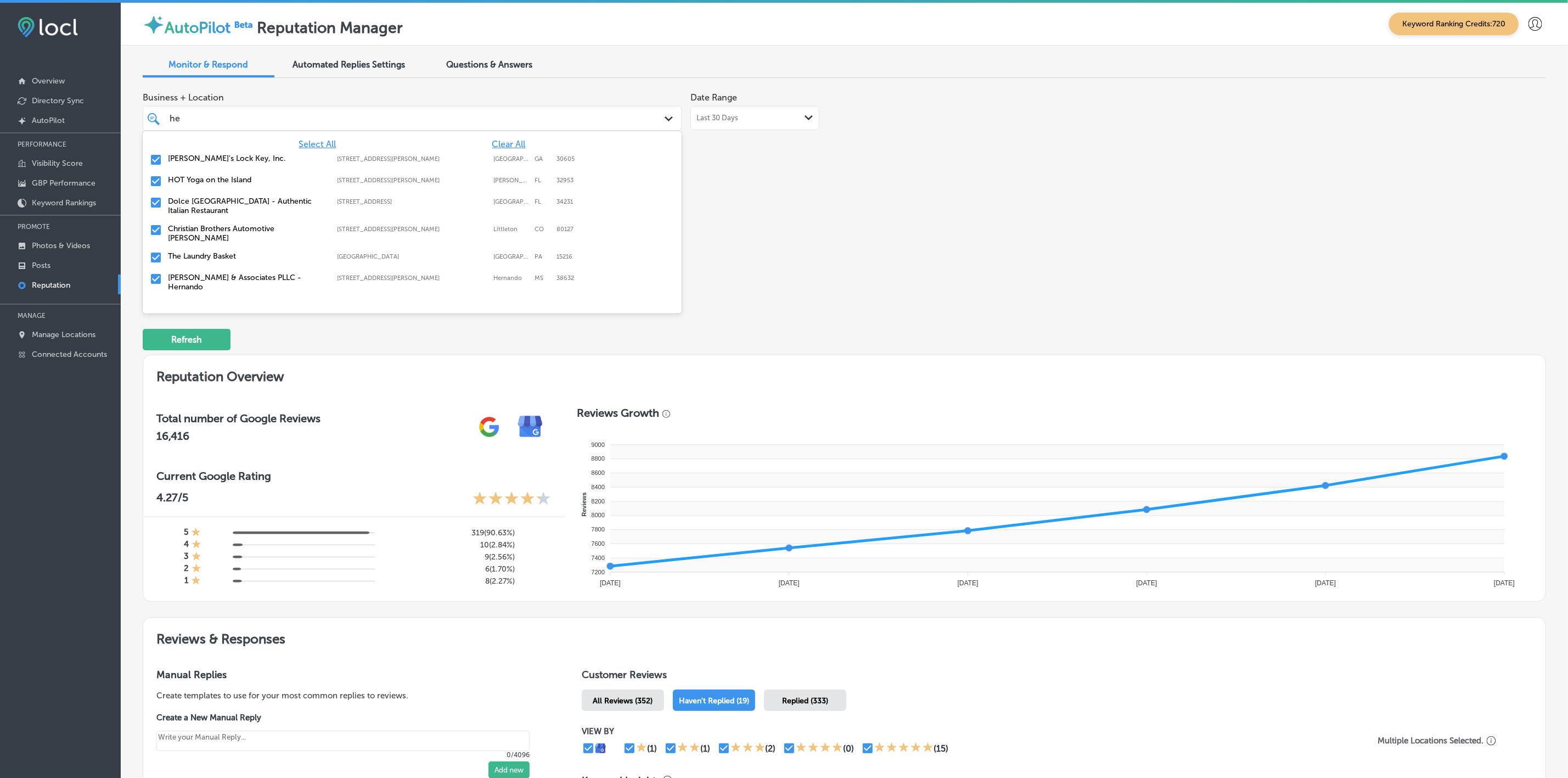
type input "h"
click at [203, 244] on label "[PERSON_NAME], Associate Broker" at bounding box center [247, 244] width 159 height 9
click at [203, 244] on label "JW's Bierstube" at bounding box center [247, 244] width 159 height 9
click at [201, 262] on label "Omaha Junk Squad" at bounding box center [247, 265] width 159 height 9
click at [208, 298] on label "Colorize Hair Studio" at bounding box center [247, 302] width 159 height 9
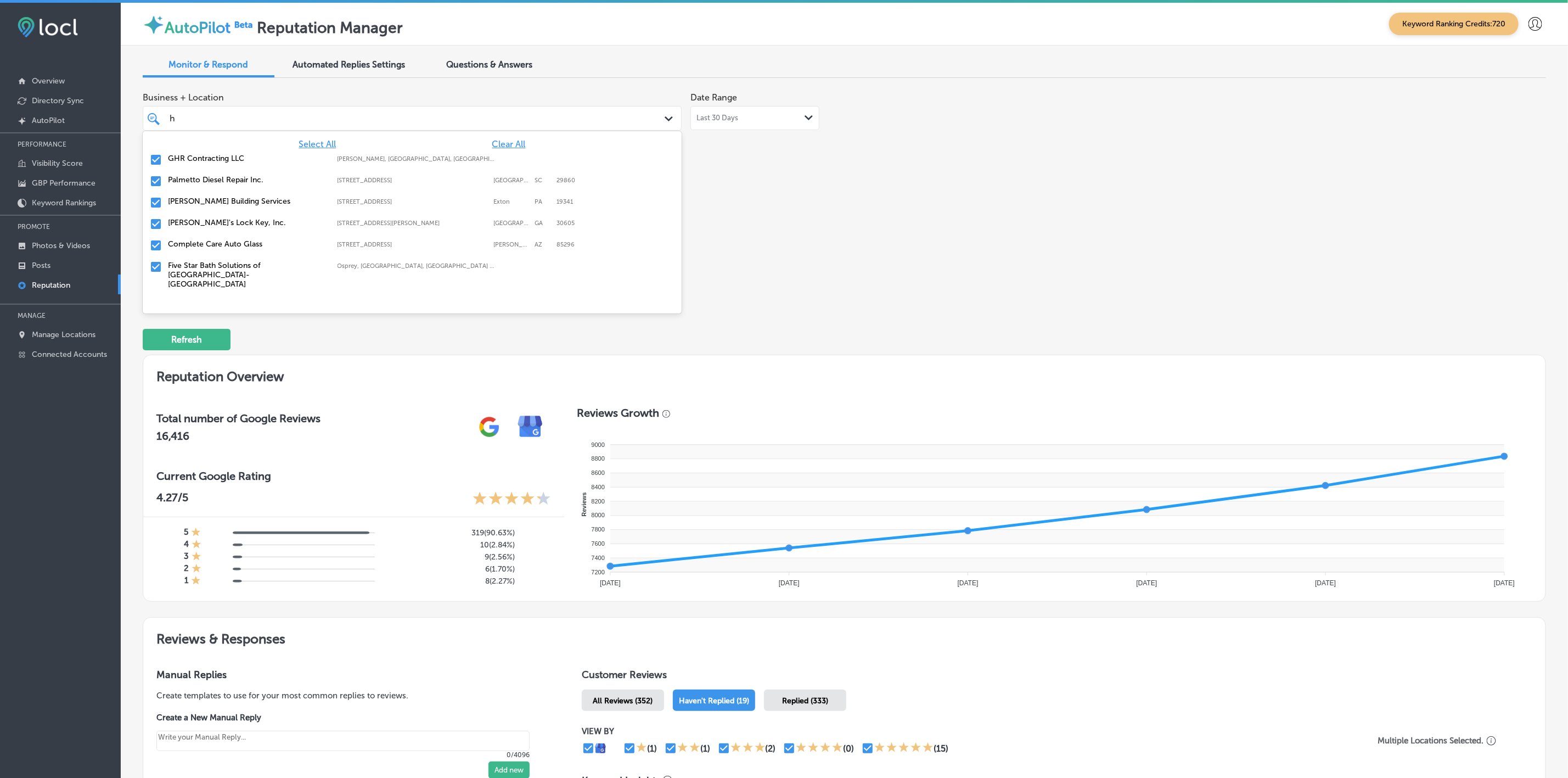
type textarea "x"
type input "h"
click at [746, 242] on div "Business + Location option [STREET_ADDRESS][PERSON_NAME]; , deselected. option …" at bounding box center [563, 189] width 842 height 206
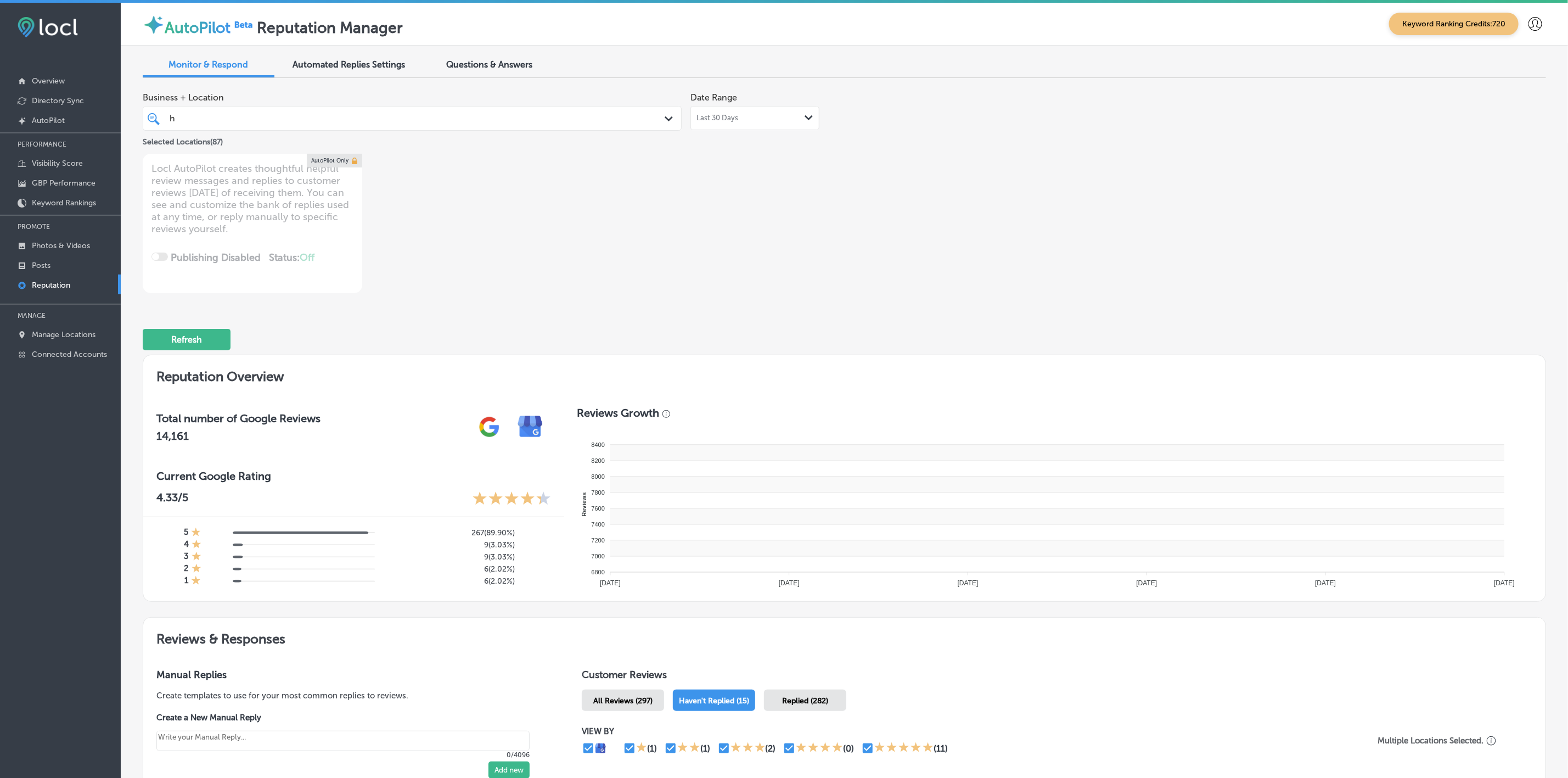
type textarea "x"
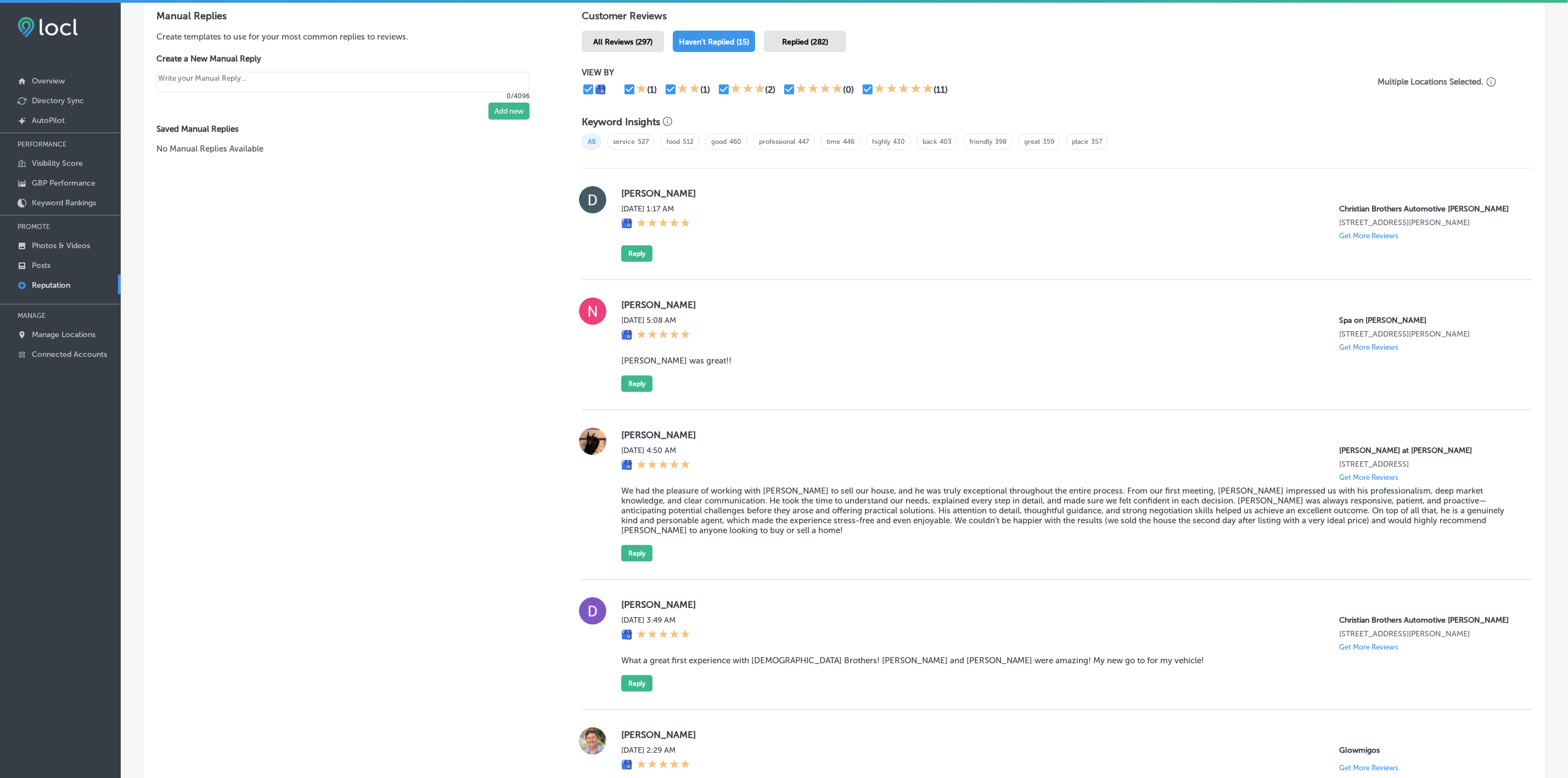
scroll to position [0, 0]
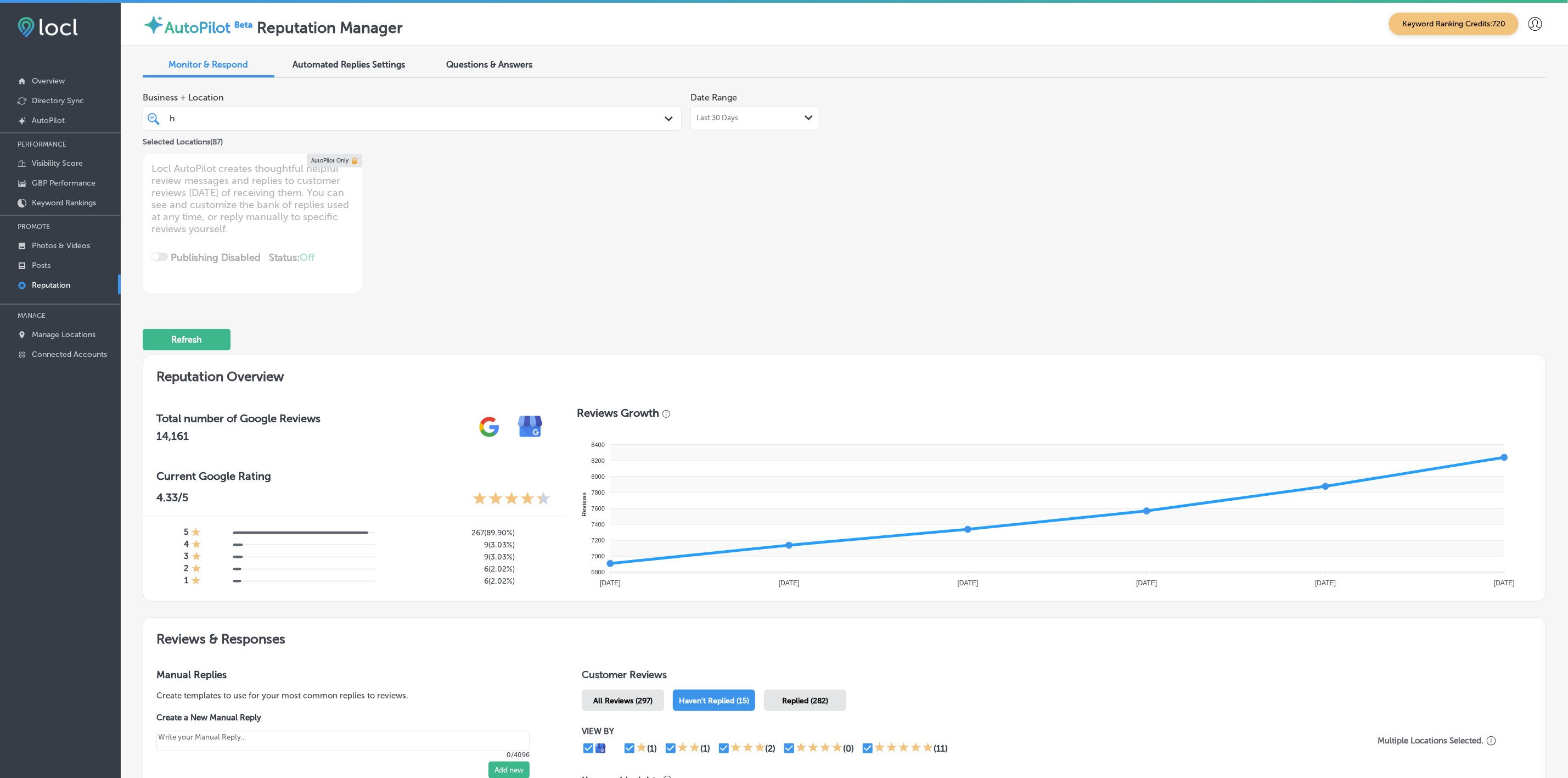
click at [453, 114] on div "h h" at bounding box center [388, 118] width 438 height 15
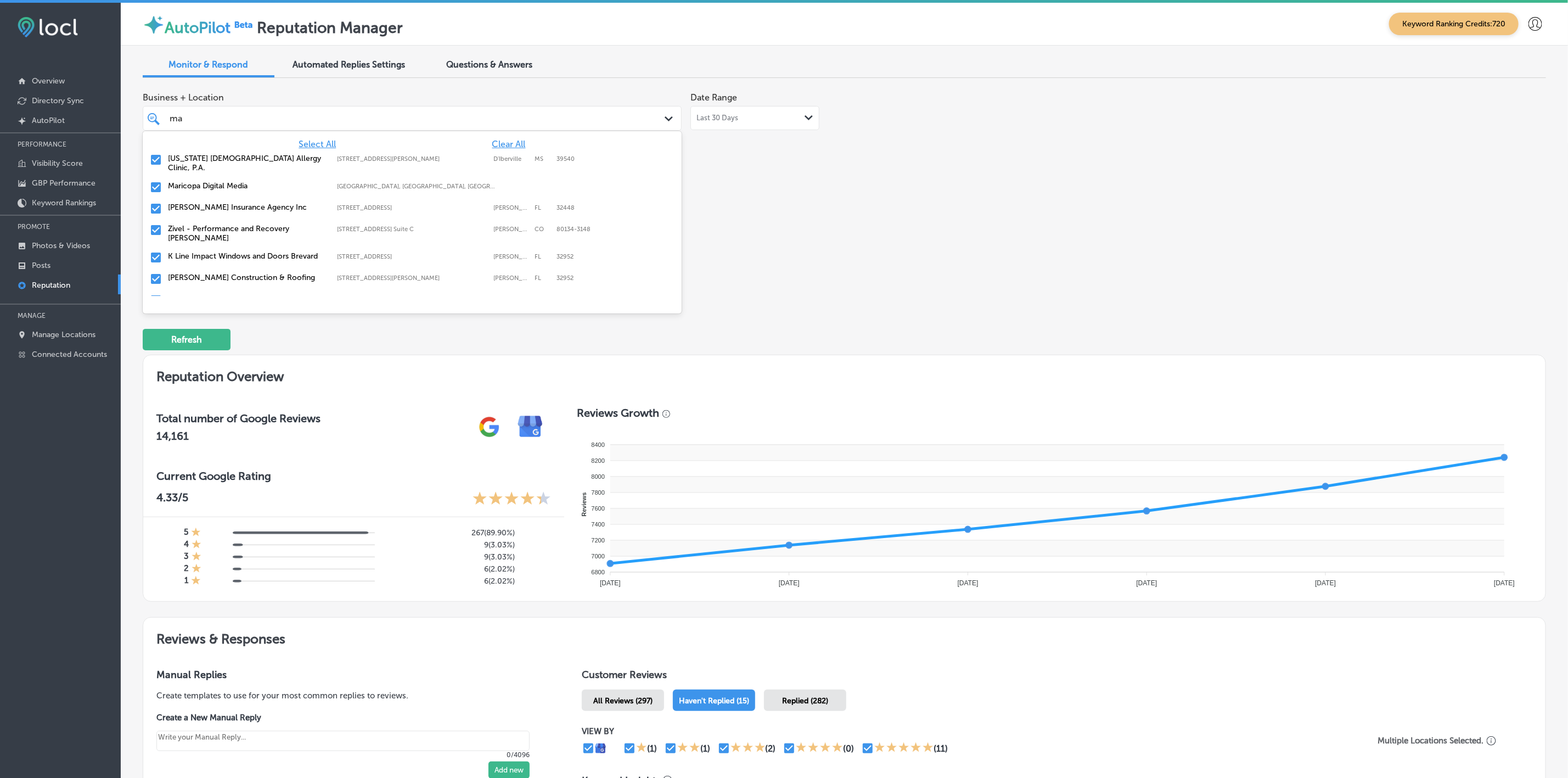
type input "mat"
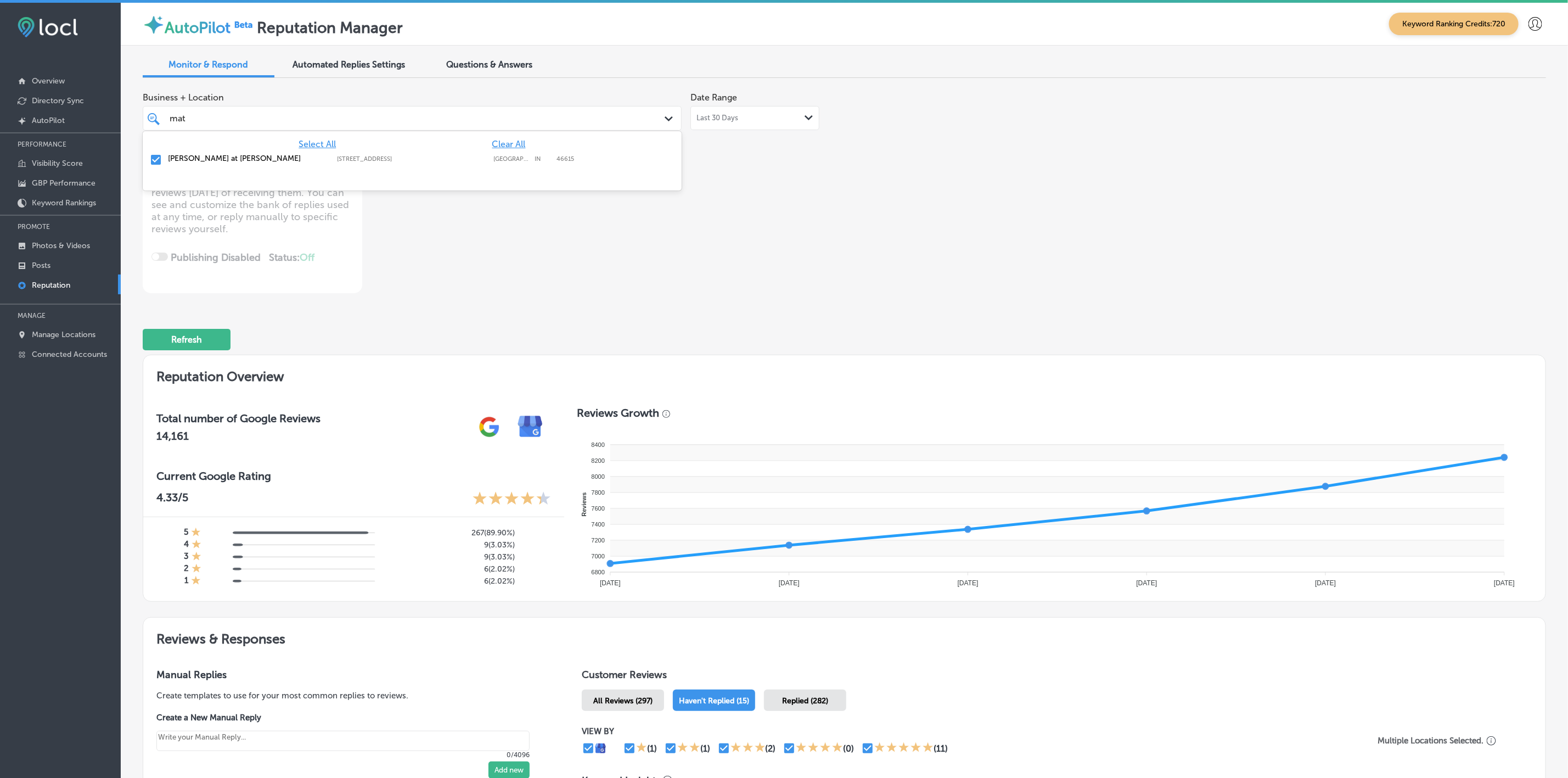
click at [295, 150] on div "[PERSON_NAME] at [PERSON_NAME] [STREET_ADDRESS] [STREET_ADDRESS]" at bounding box center [411, 159] width 539 height 21
type textarea "x"
type input "ma"
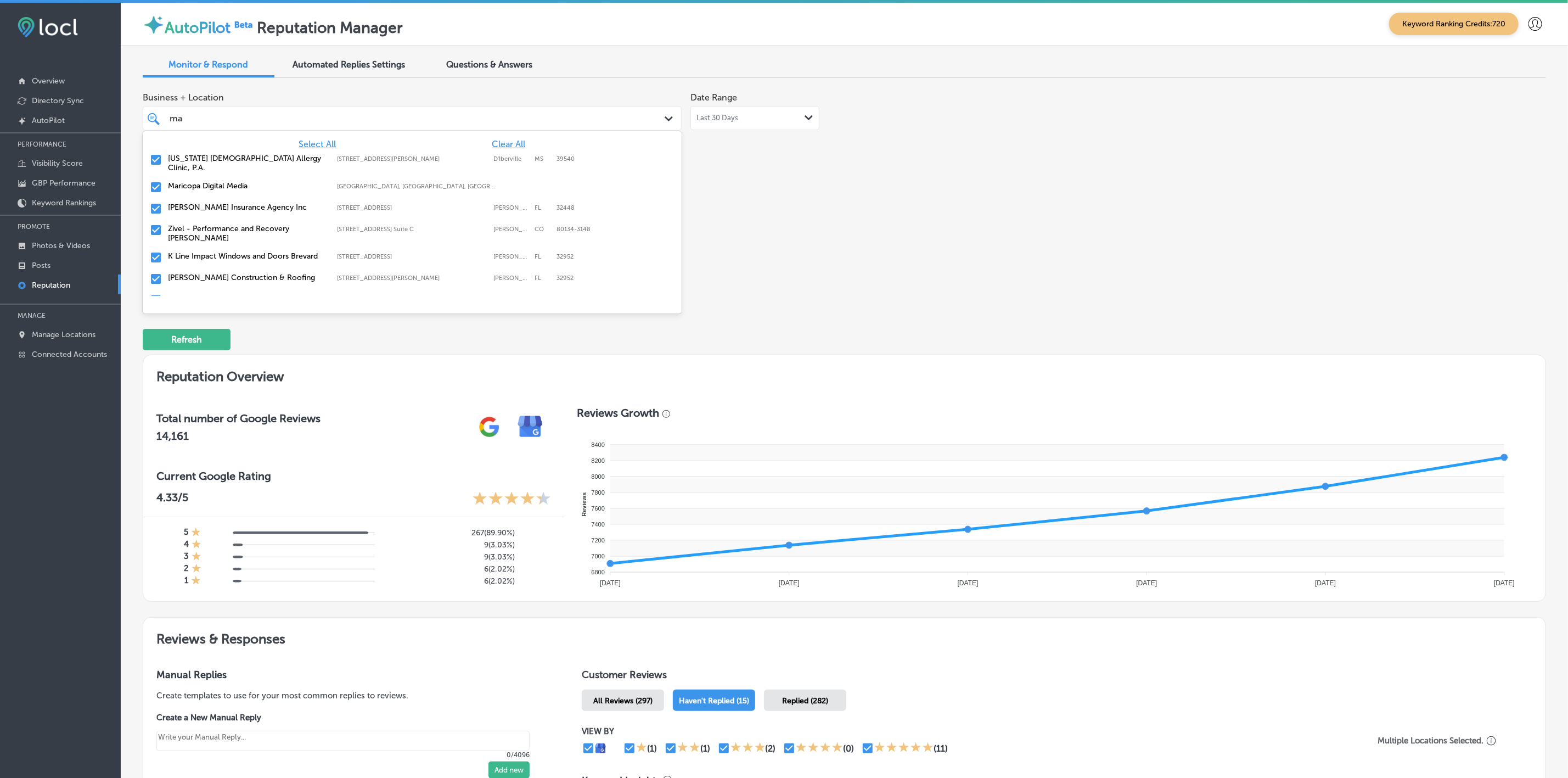
click at [219, 203] on label "[PERSON_NAME] Insurance Agency Inc" at bounding box center [247, 207] width 159 height 9
click at [219, 203] on label "Zivel - Performance and Recovery [PERSON_NAME]" at bounding box center [247, 212] width 159 height 19
click at [219, 203] on label "K Line Impact Windows and Doors Brevard" at bounding box center [247, 207] width 159 height 9
click at [222, 224] on label "[US_STATE] Floor Pros, LLP" at bounding box center [247, 228] width 159 height 9
click at [234, 267] on label "[PERSON_NAME] Farm Garden DBA Cobleskill Agway" at bounding box center [247, 276] width 159 height 19
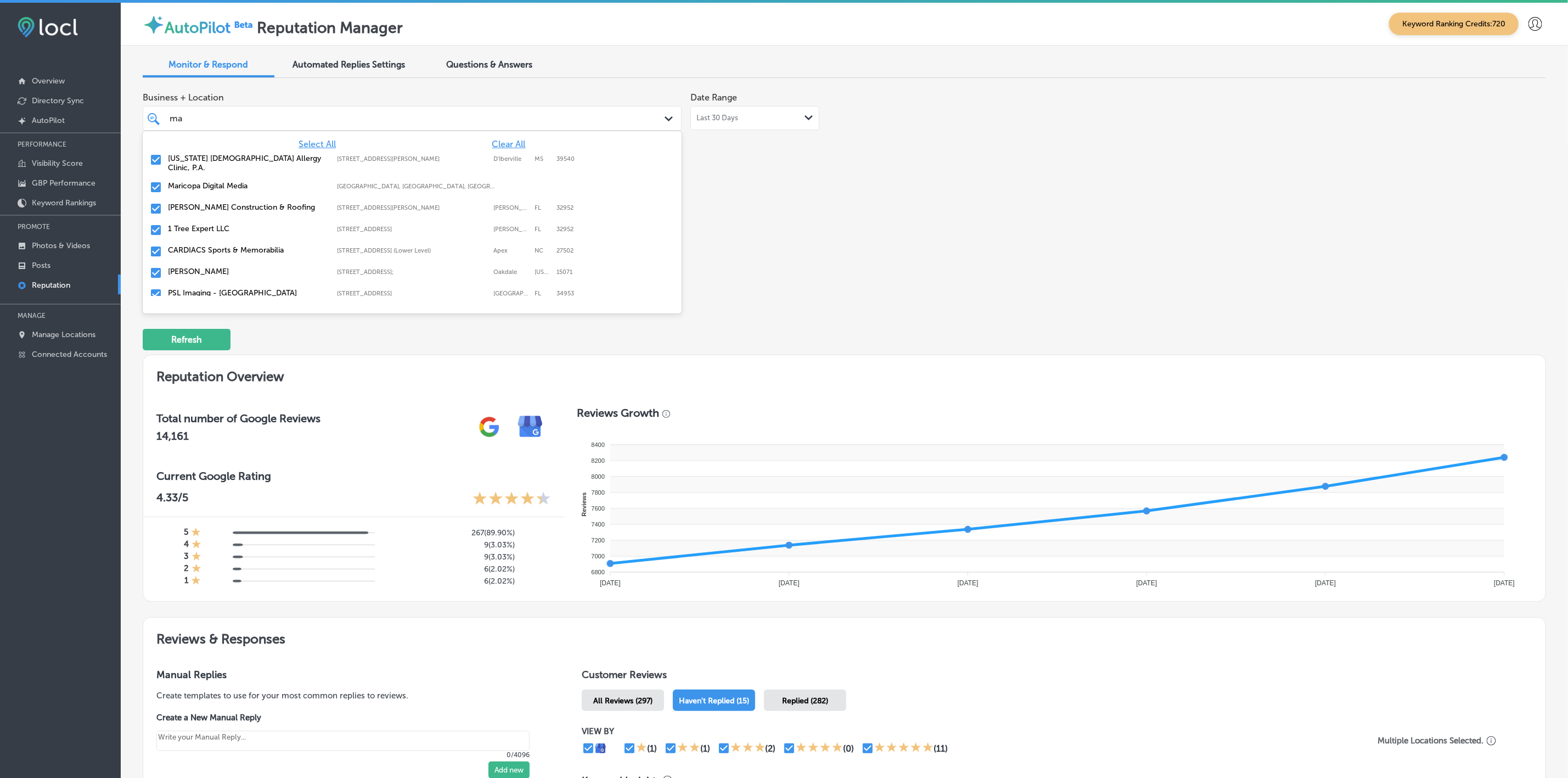
click at [234, 267] on label "[PERSON_NAME]" at bounding box center [247, 271] width 159 height 9
type textarea "x"
type input "m"
click at [777, 244] on div "Business + Location option [STREET_ADDRESS]; , deselected. option [STREET_ADDRE…" at bounding box center [563, 189] width 842 height 206
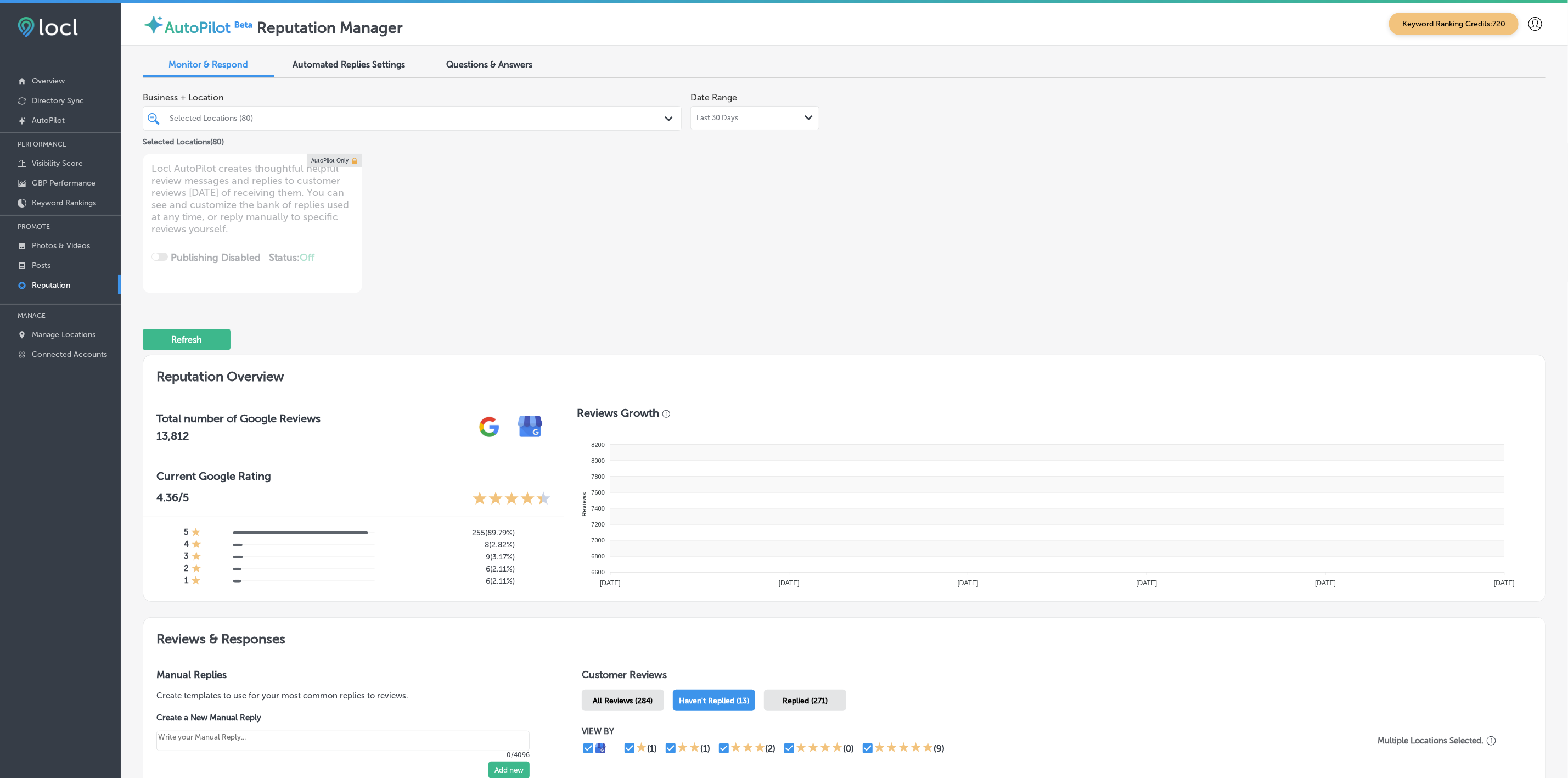
type textarea "x"
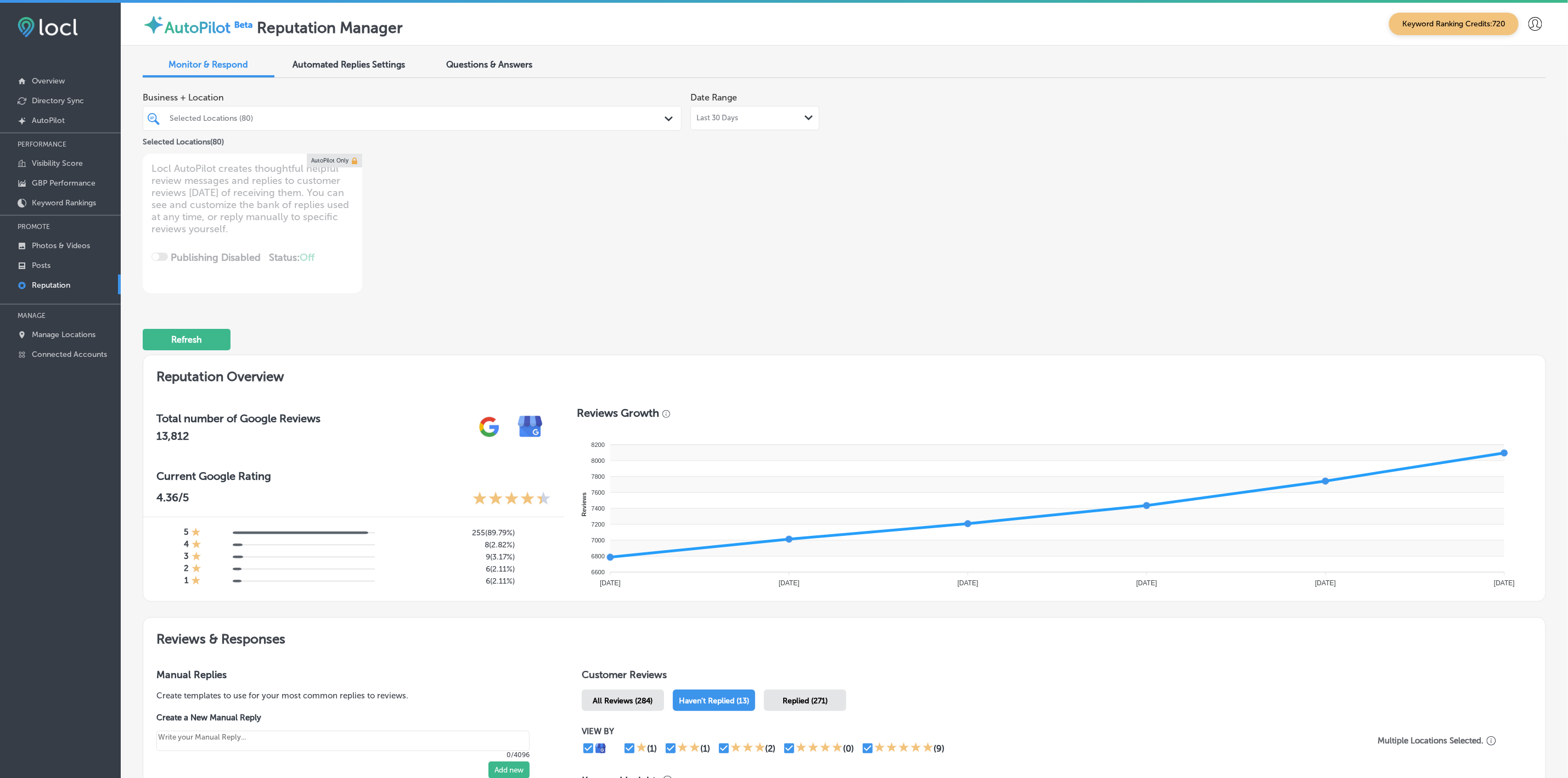
click at [452, 120] on div "Selected Locations (80)" at bounding box center [418, 118] width 496 height 9
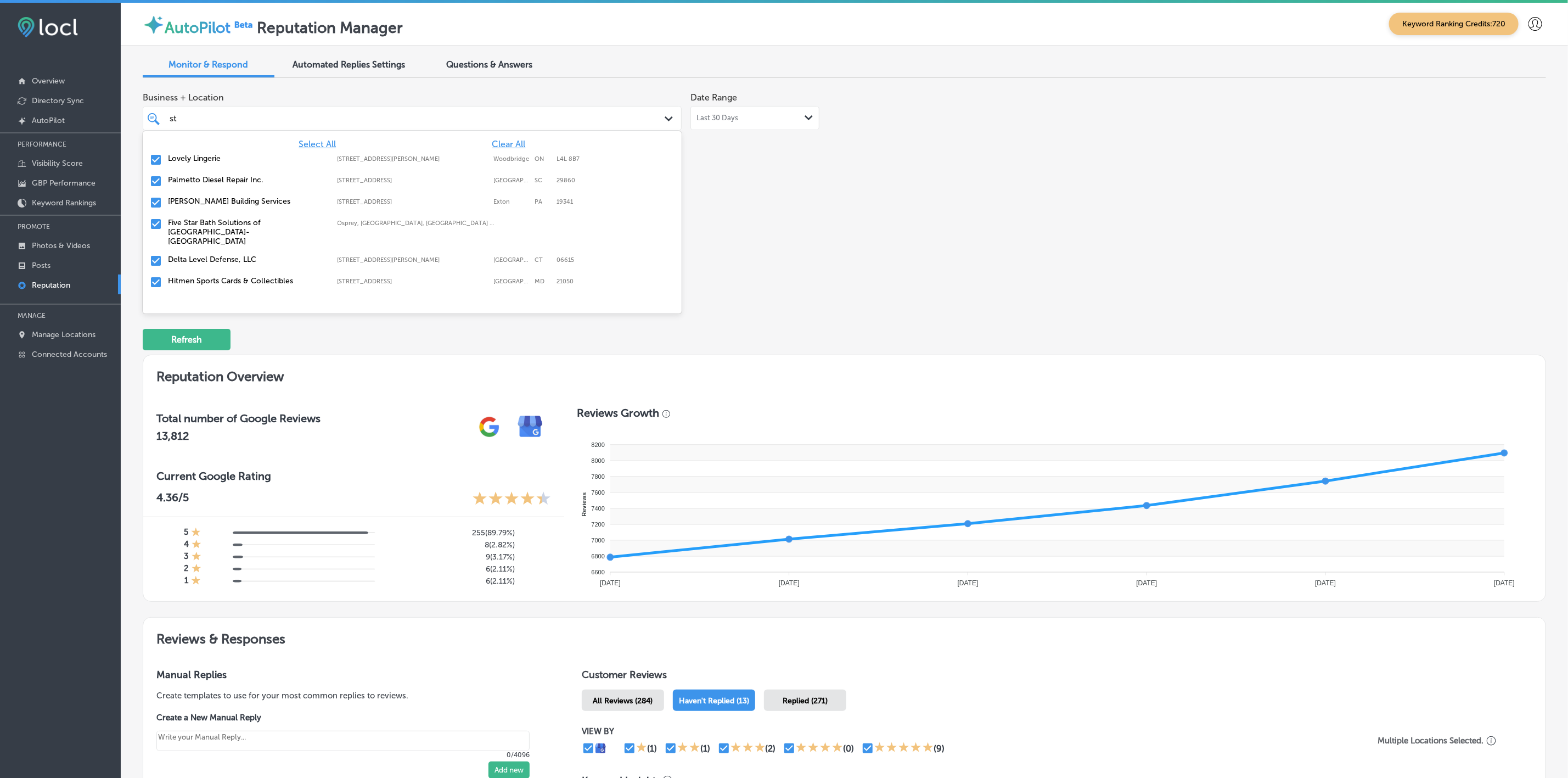
type input "sto"
click at [219, 180] on label "Storming Crab - [GEOGRAPHIC_DATA], [GEOGRAPHIC_DATA]" at bounding box center [247, 184] width 159 height 19
click at [219, 180] on label "[PERSON_NAME] Roofing and Restoration" at bounding box center [247, 180] width 159 height 9
click at [219, 180] on label "Rain Storm Restoration" at bounding box center [247, 180] width 159 height 9
type textarea "x"
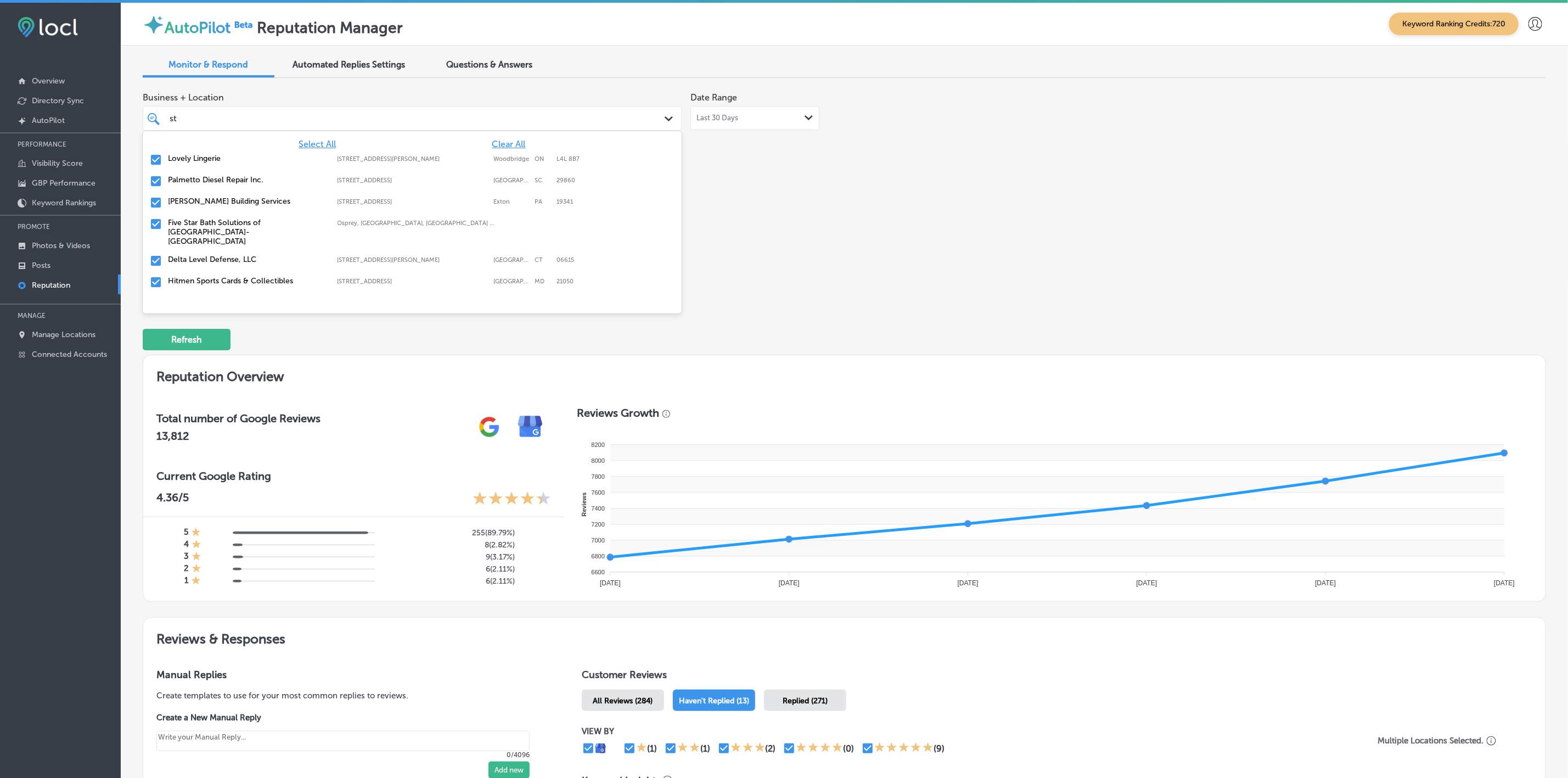
type input "s"
type input "gl"
click at [211, 222] on label "Glowmigos" at bounding box center [247, 222] width 159 height 9
click at [220, 181] on label "Above All Glass LLC" at bounding box center [247, 180] width 159 height 9
click at [221, 177] on label "Bright Auto Glass" at bounding box center [247, 180] width 159 height 9
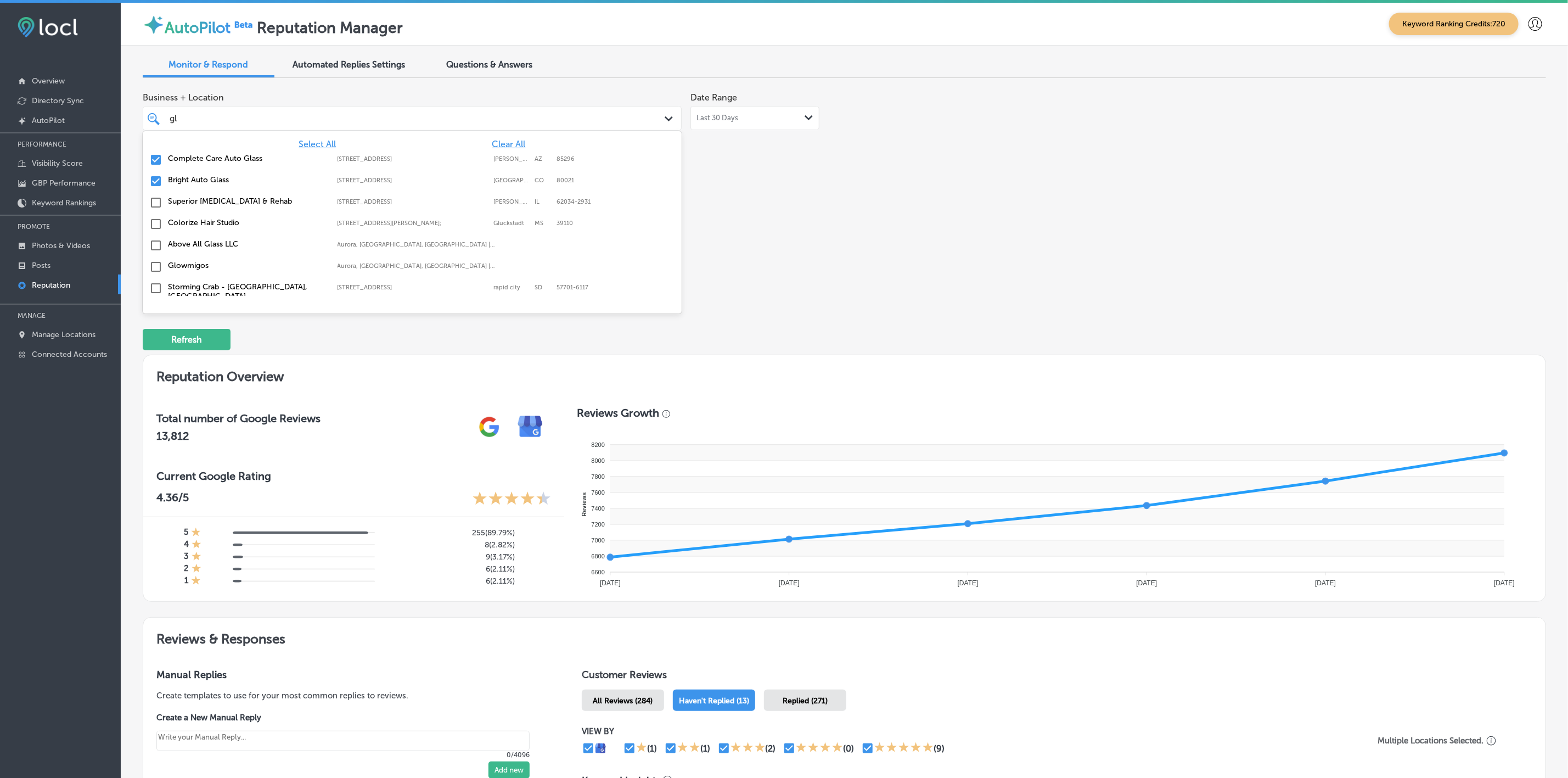
type textarea "x"
type input "g"
click at [1039, 251] on div "Business + Location option [STREET_ADDRESS]. option focused, 3 of 142. 142 resu…" at bounding box center [844, 189] width 1404 height 206
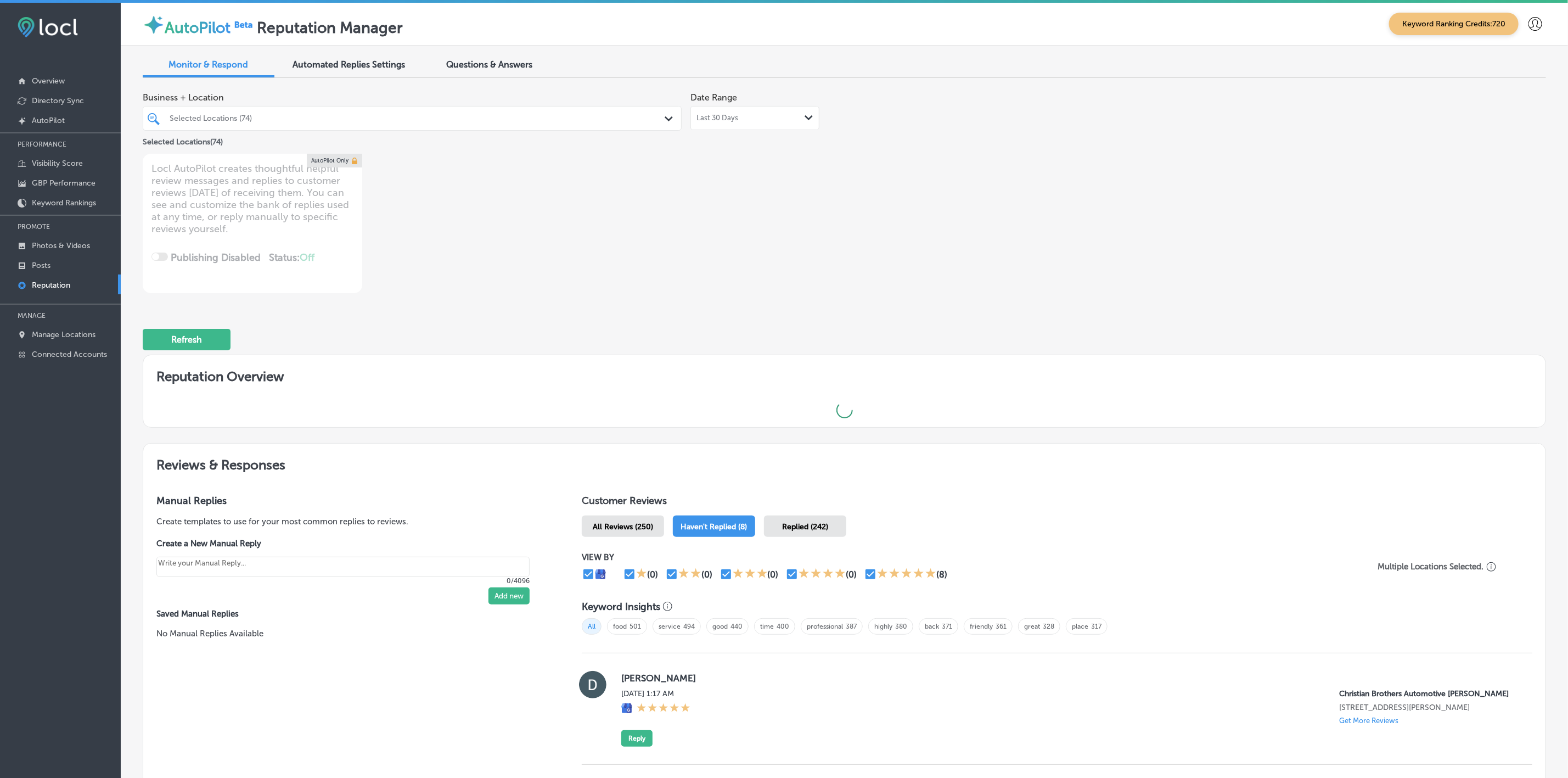
type textarea "x"
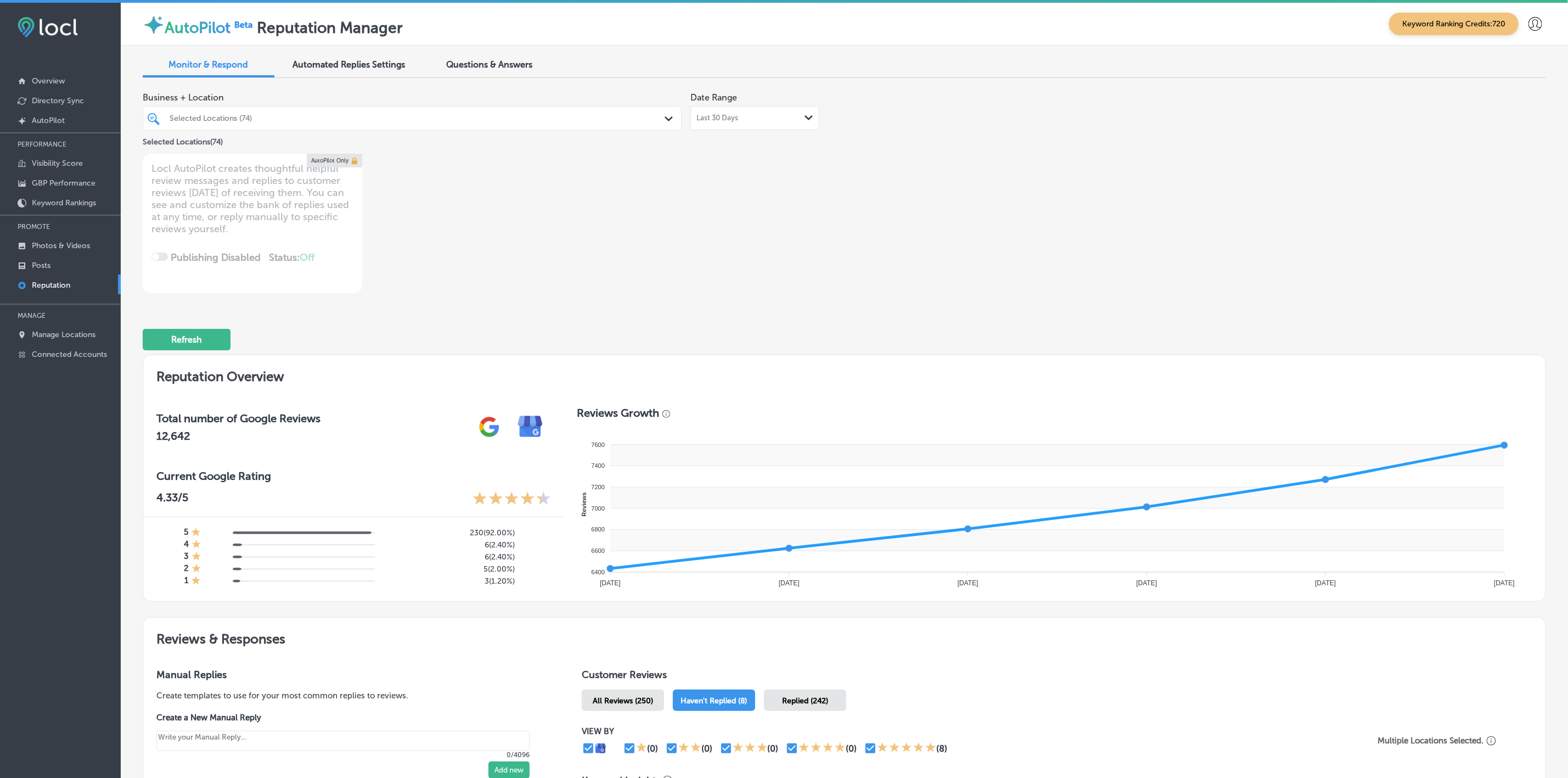
click at [506, 114] on div "Selected Locations (74)" at bounding box center [418, 118] width 496 height 9
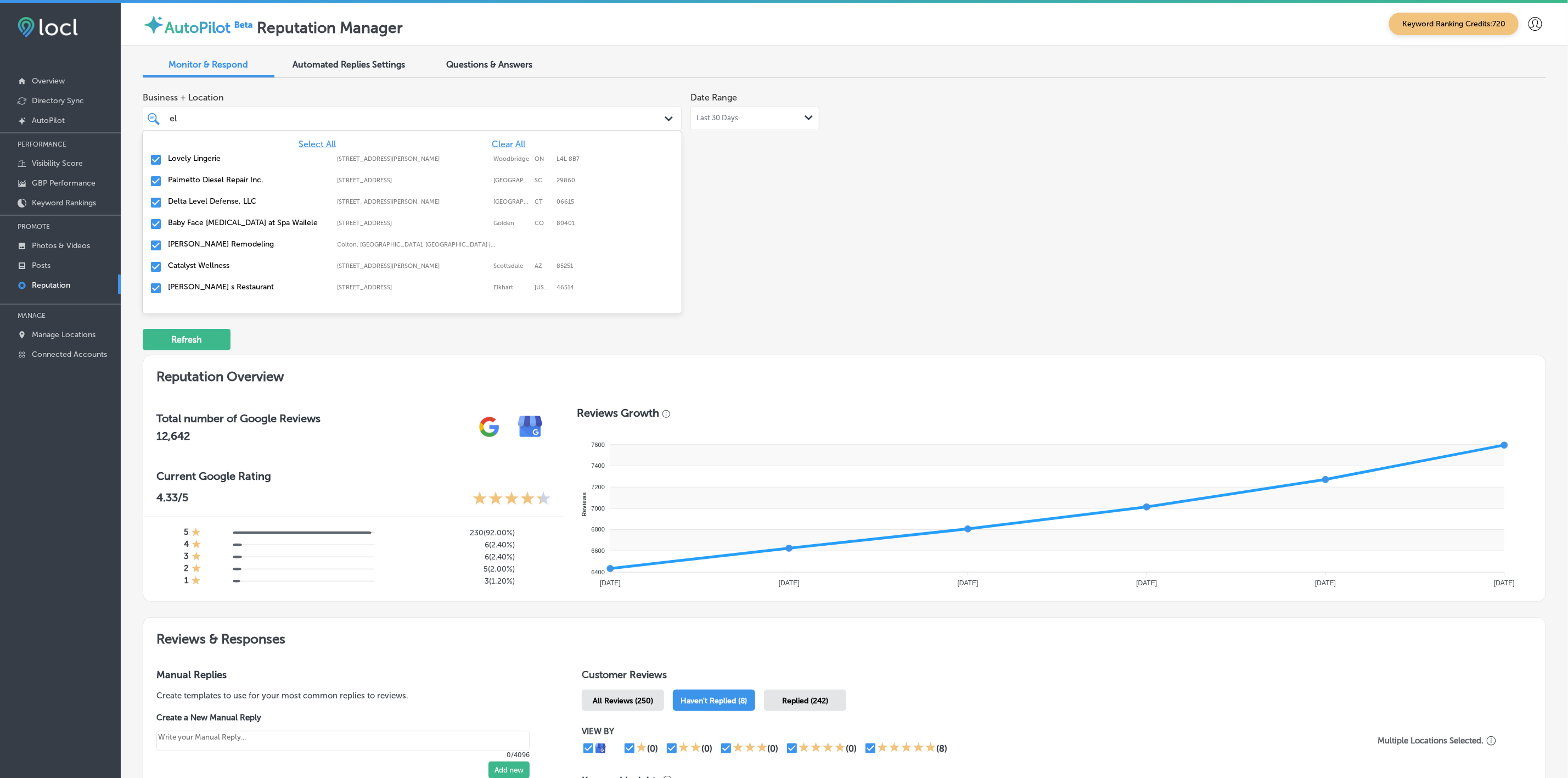
type input "[PERSON_NAME]"
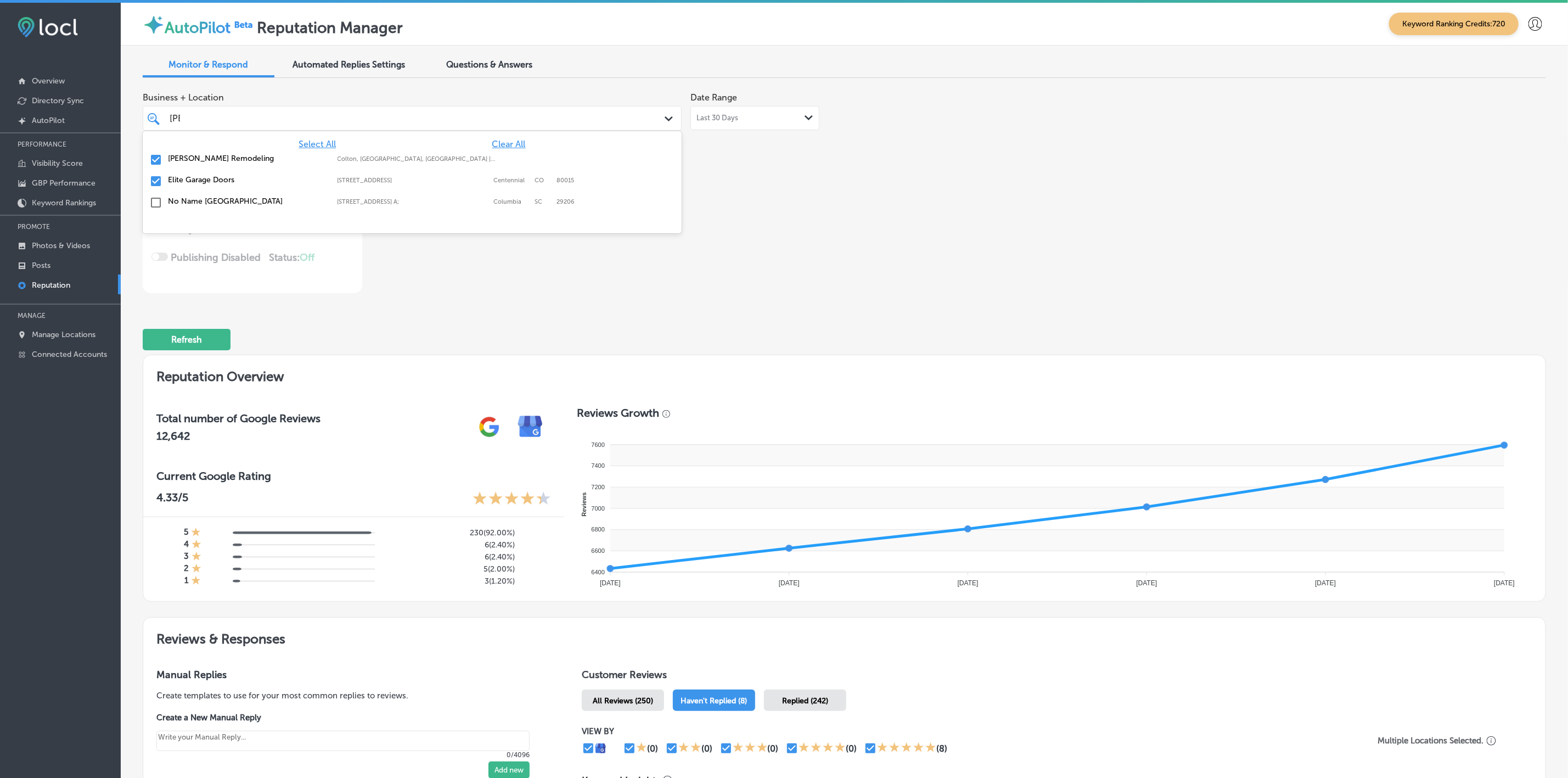
click at [313, 178] on label "Elite Garage Doors" at bounding box center [247, 180] width 159 height 9
click at [316, 164] on div "[PERSON_NAME] Remodeling [GEOGRAPHIC_DATA], [GEOGRAPHIC_DATA], [GEOGRAPHIC_DATA…" at bounding box center [412, 160] width 530 height 17
type textarea "x"
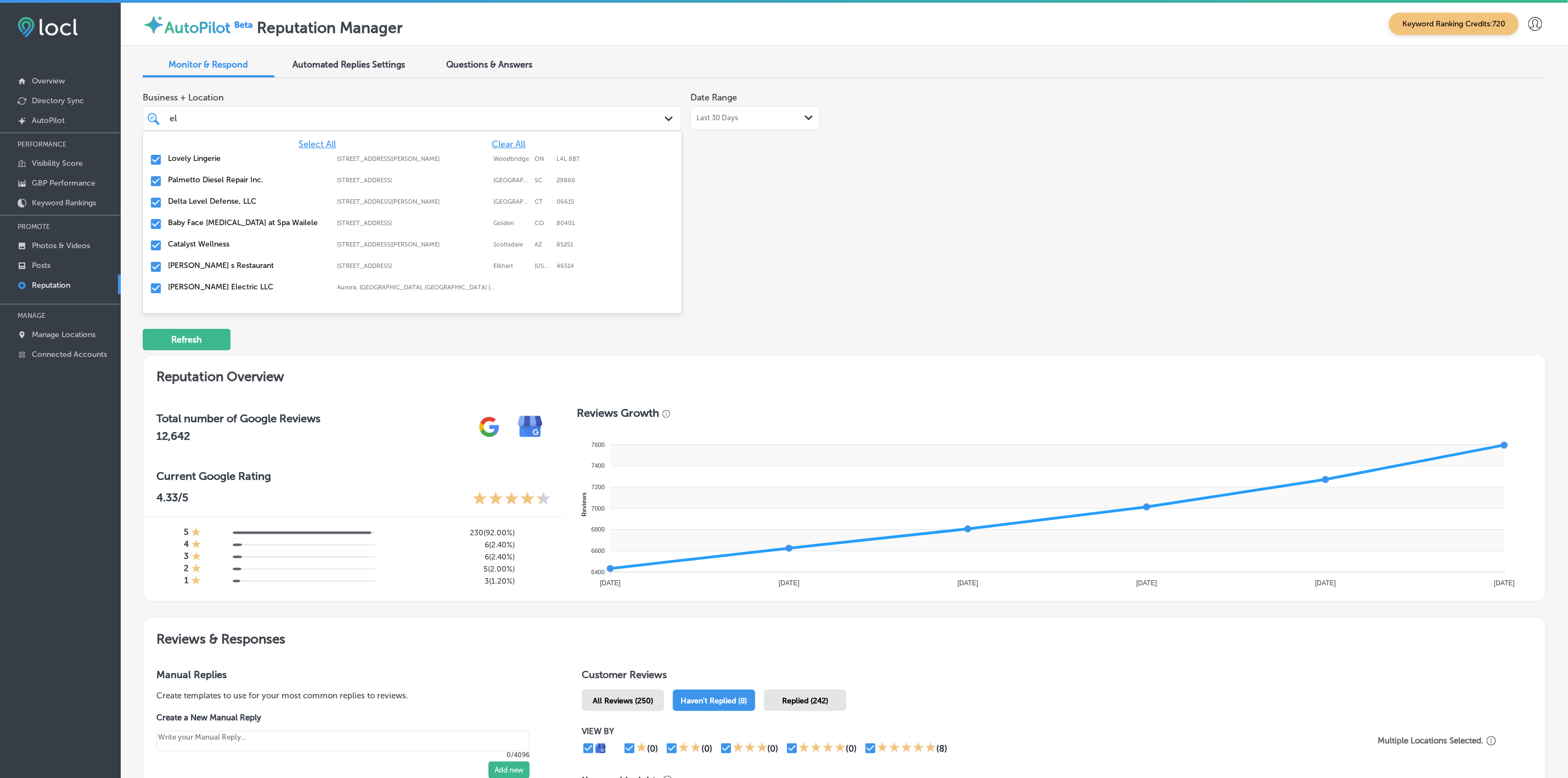
type input "e"
type input "g"
click at [805, 259] on div "Business + Location option [STREET_ADDRESS]. 83 results available for search te…" at bounding box center [563, 189] width 842 height 206
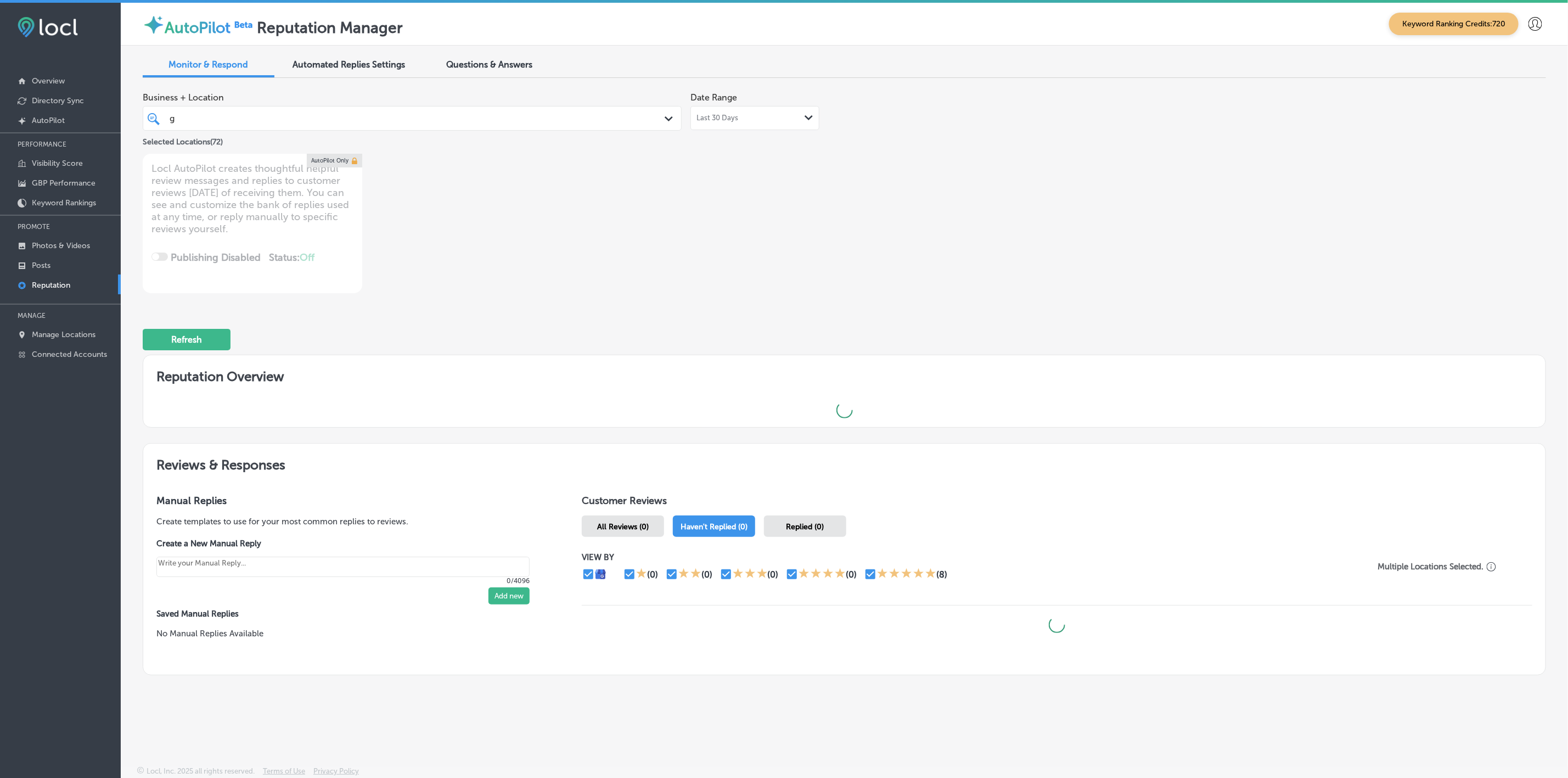
scroll to position [2, 0]
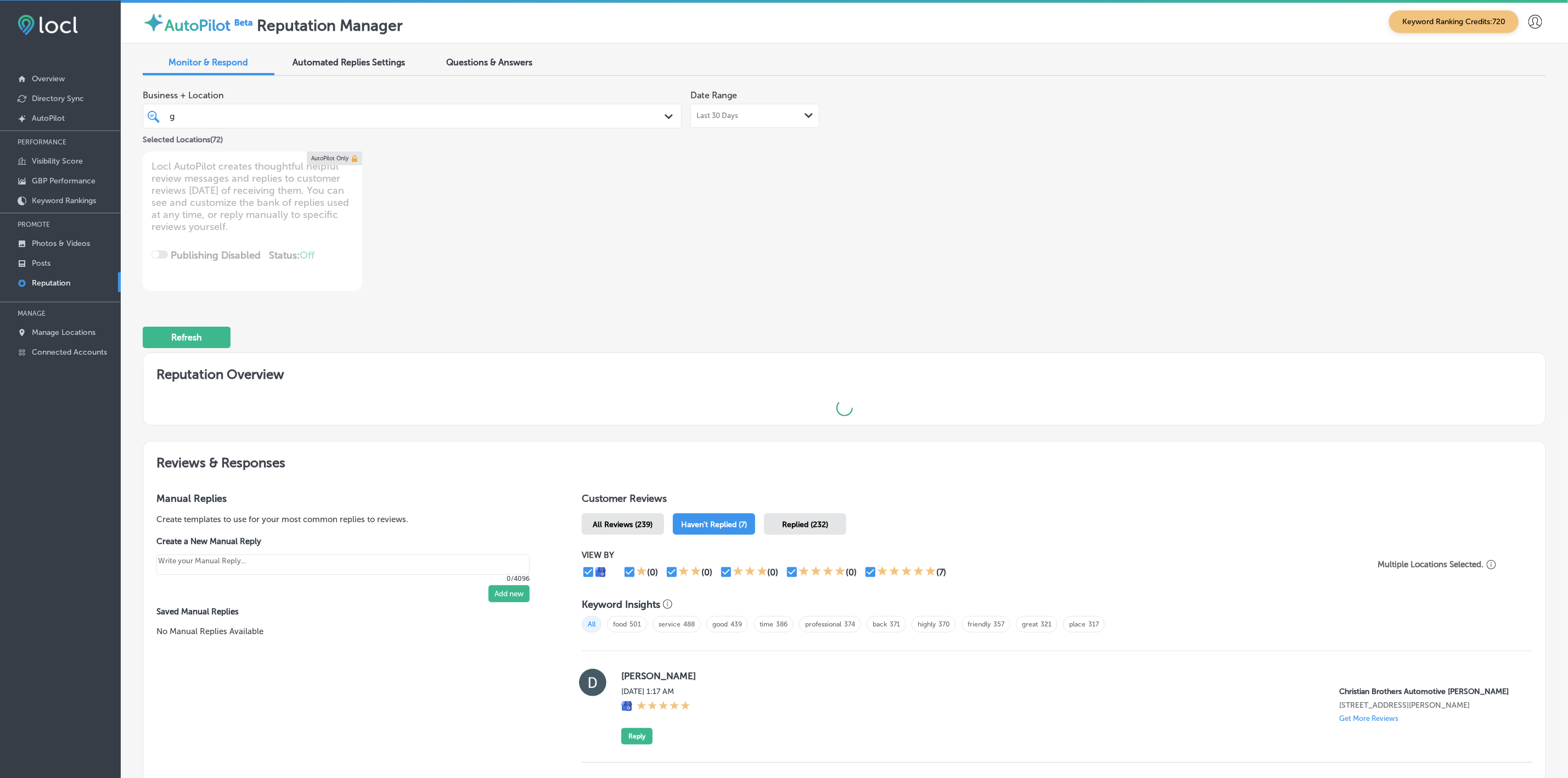
type textarea "x"
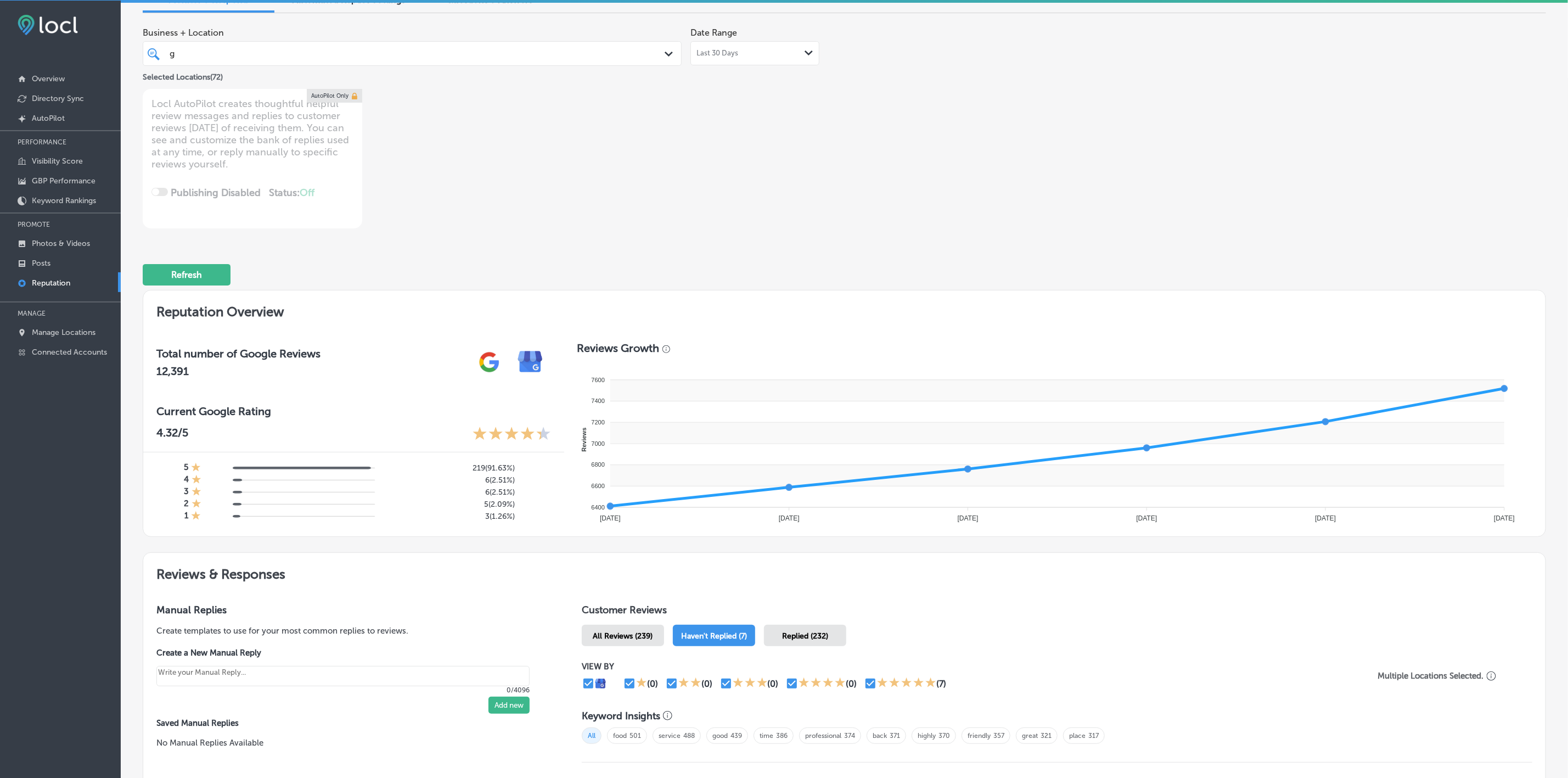
scroll to position [0, 0]
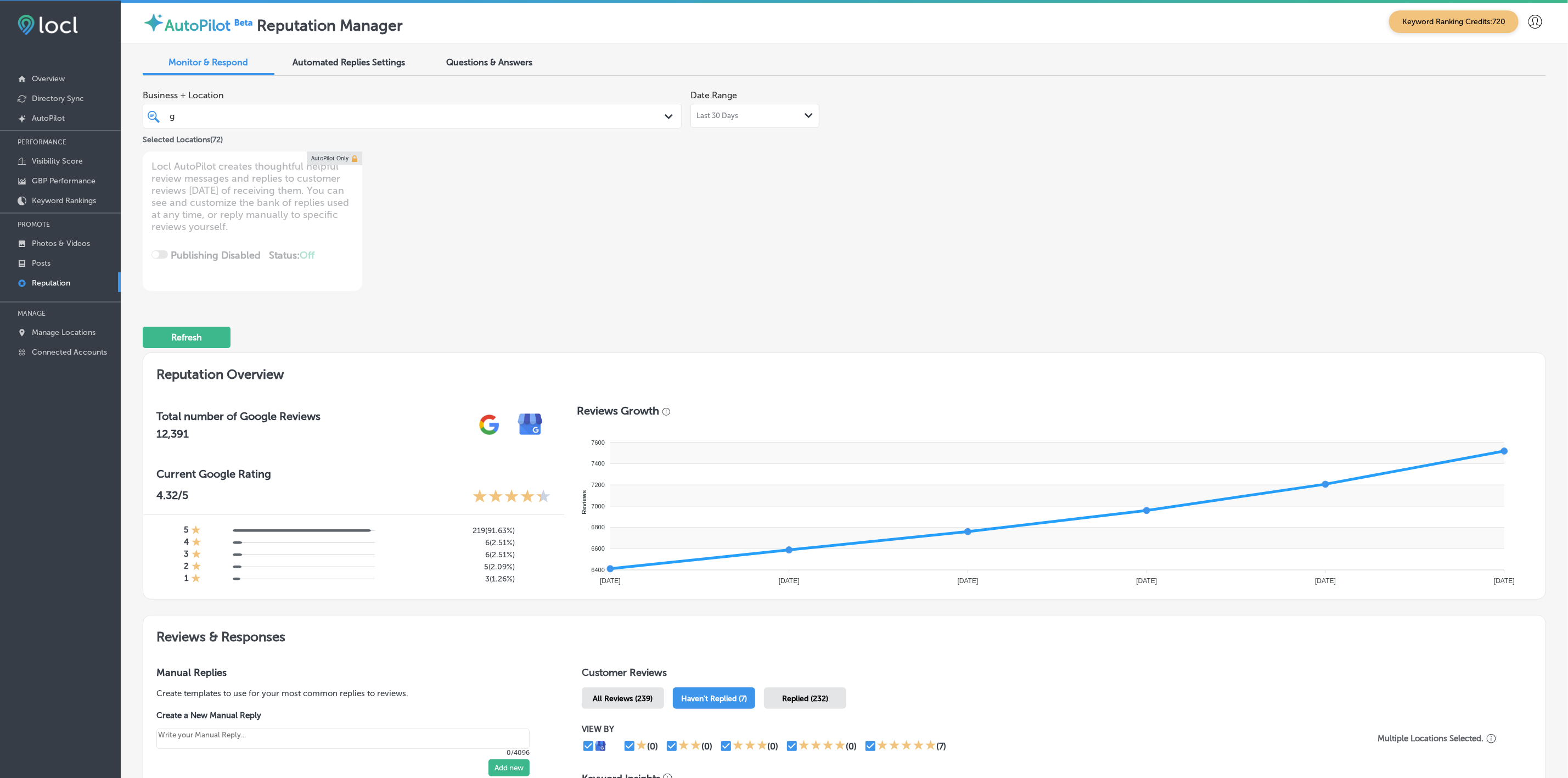
click at [332, 105] on div "g g Path Created with Sketch." at bounding box center [411, 116] width 539 height 25
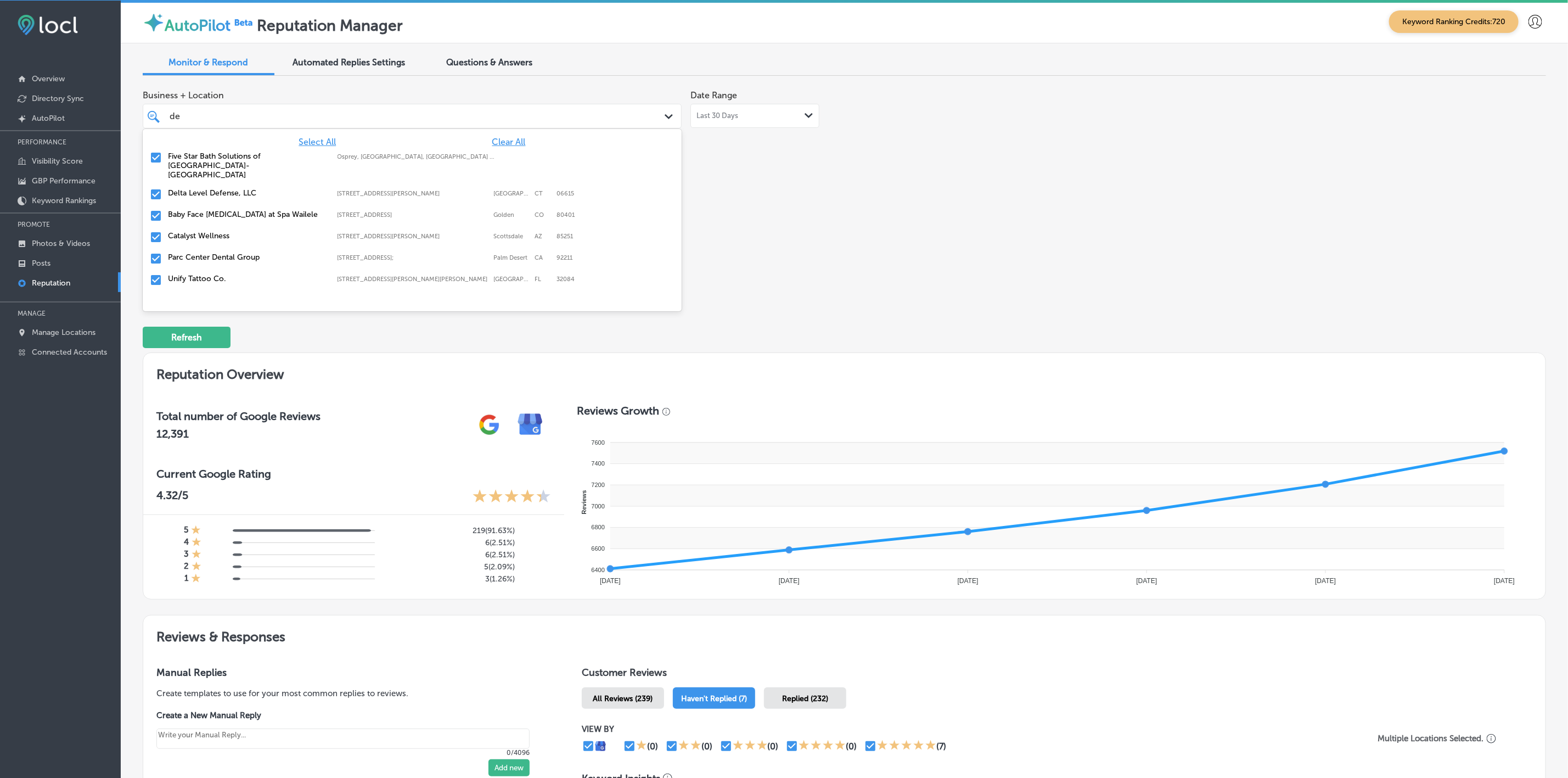
type input "del"
click at [229, 153] on label "Delta Level Defense, LLC" at bounding box center [247, 156] width 159 height 9
type textarea "x"
type input "de"
click at [226, 253] on label "Unify Tattoo Co." at bounding box center [247, 257] width 159 height 9
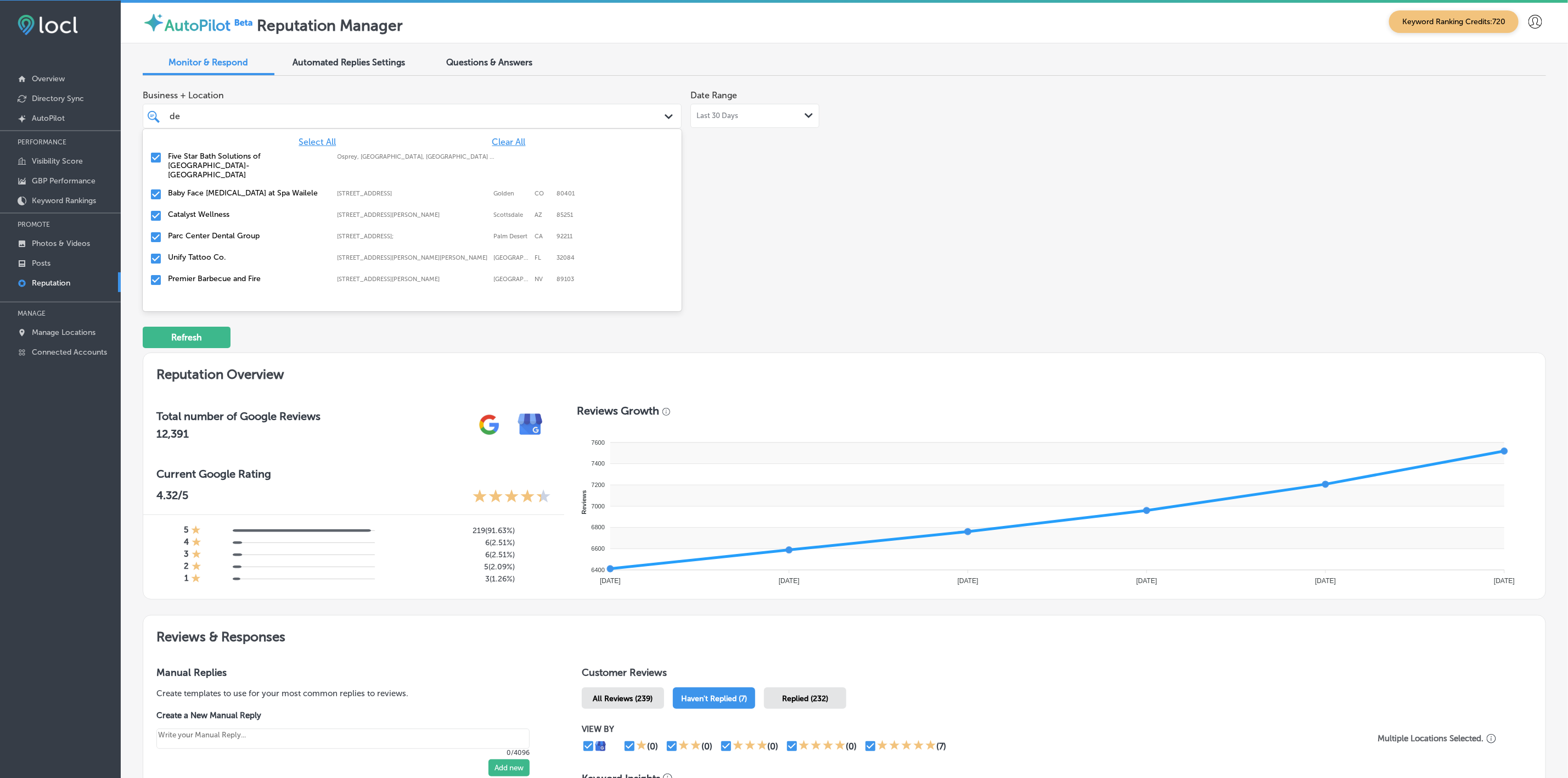
type textarea "x"
type input "de"
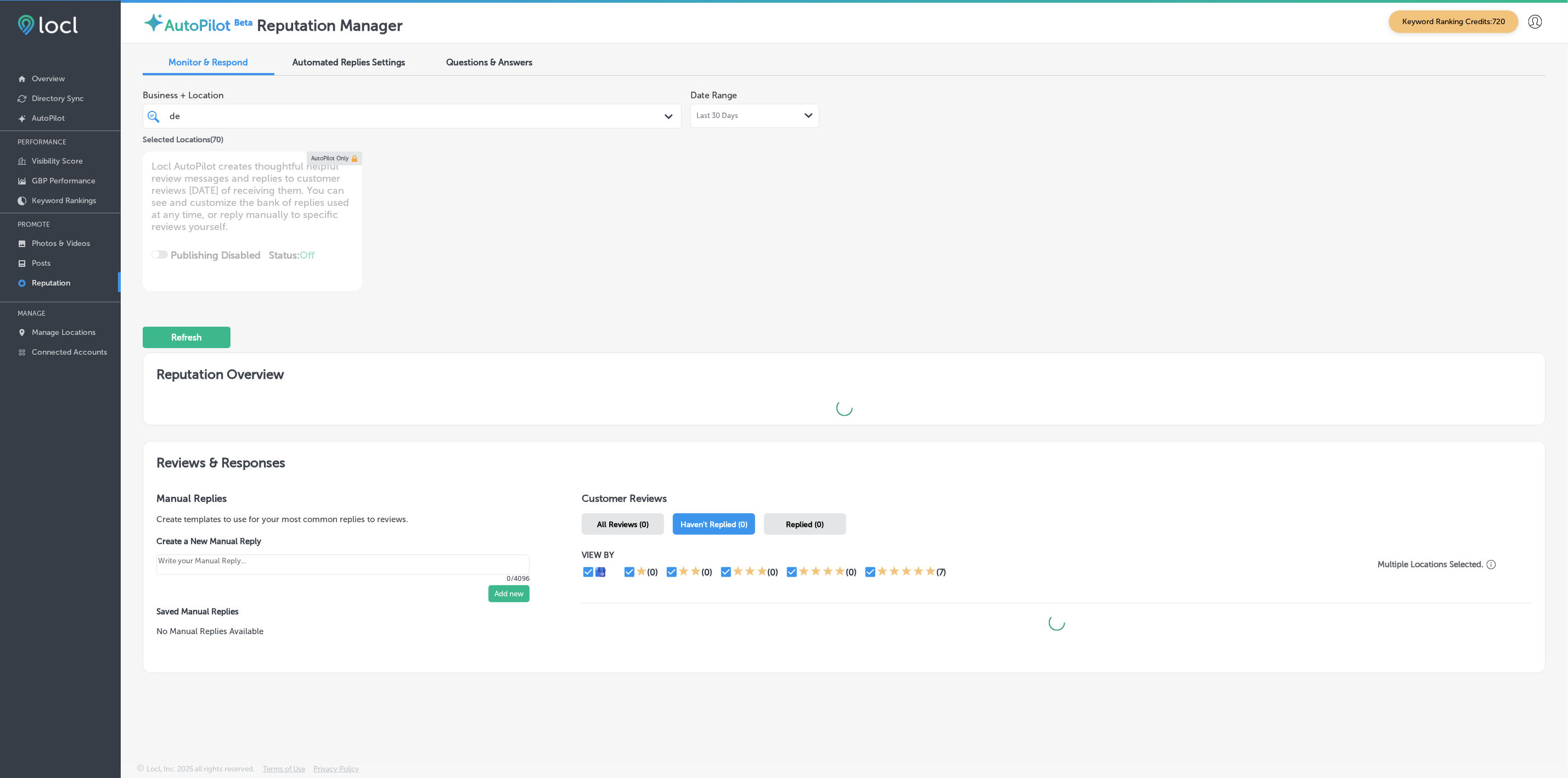
click at [948, 223] on div "Business + Location de de Path Created with Sketch. Selected Locations ( 70 ) D…" at bounding box center [563, 187] width 842 height 206
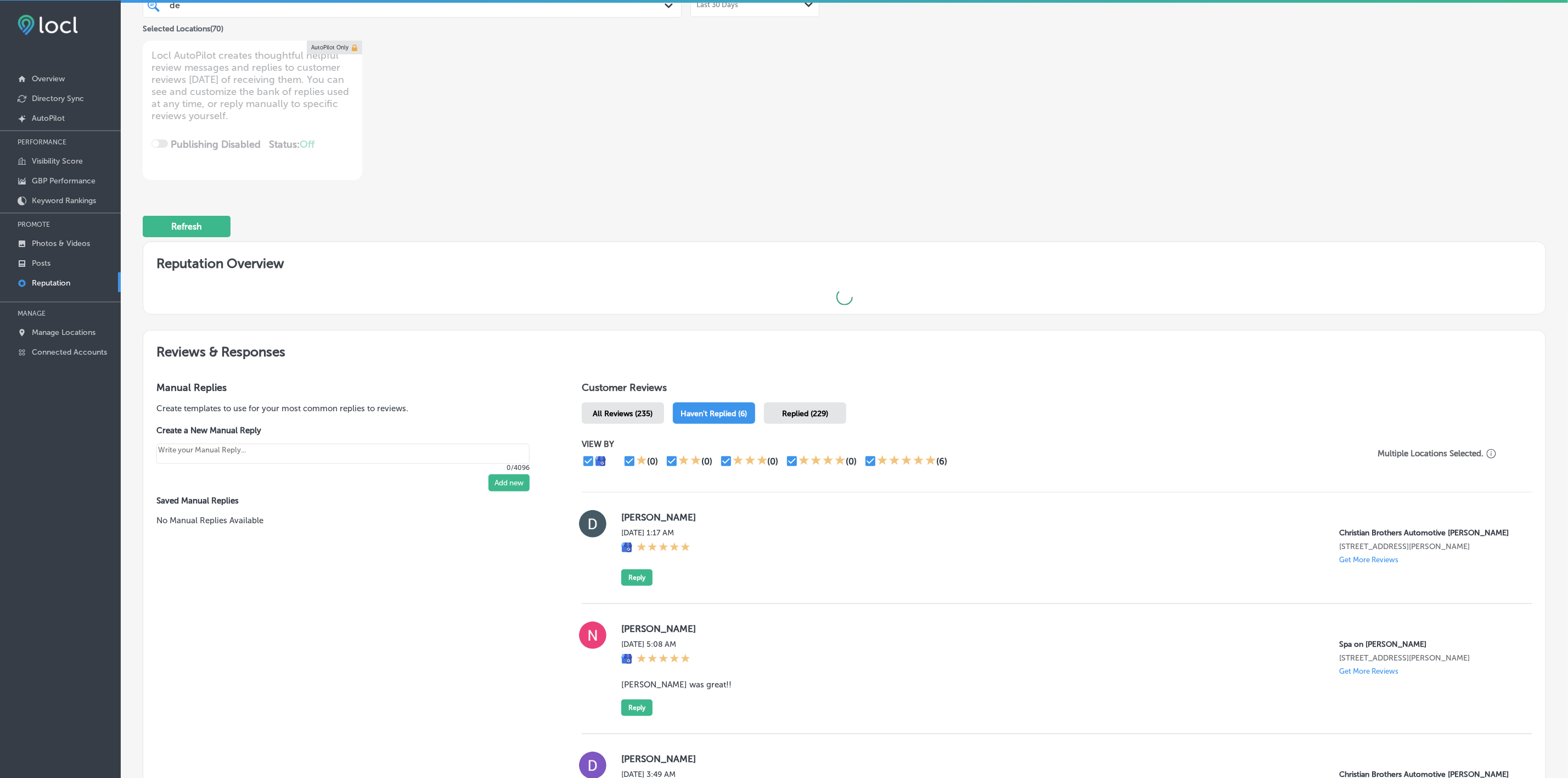
type textarea "x"
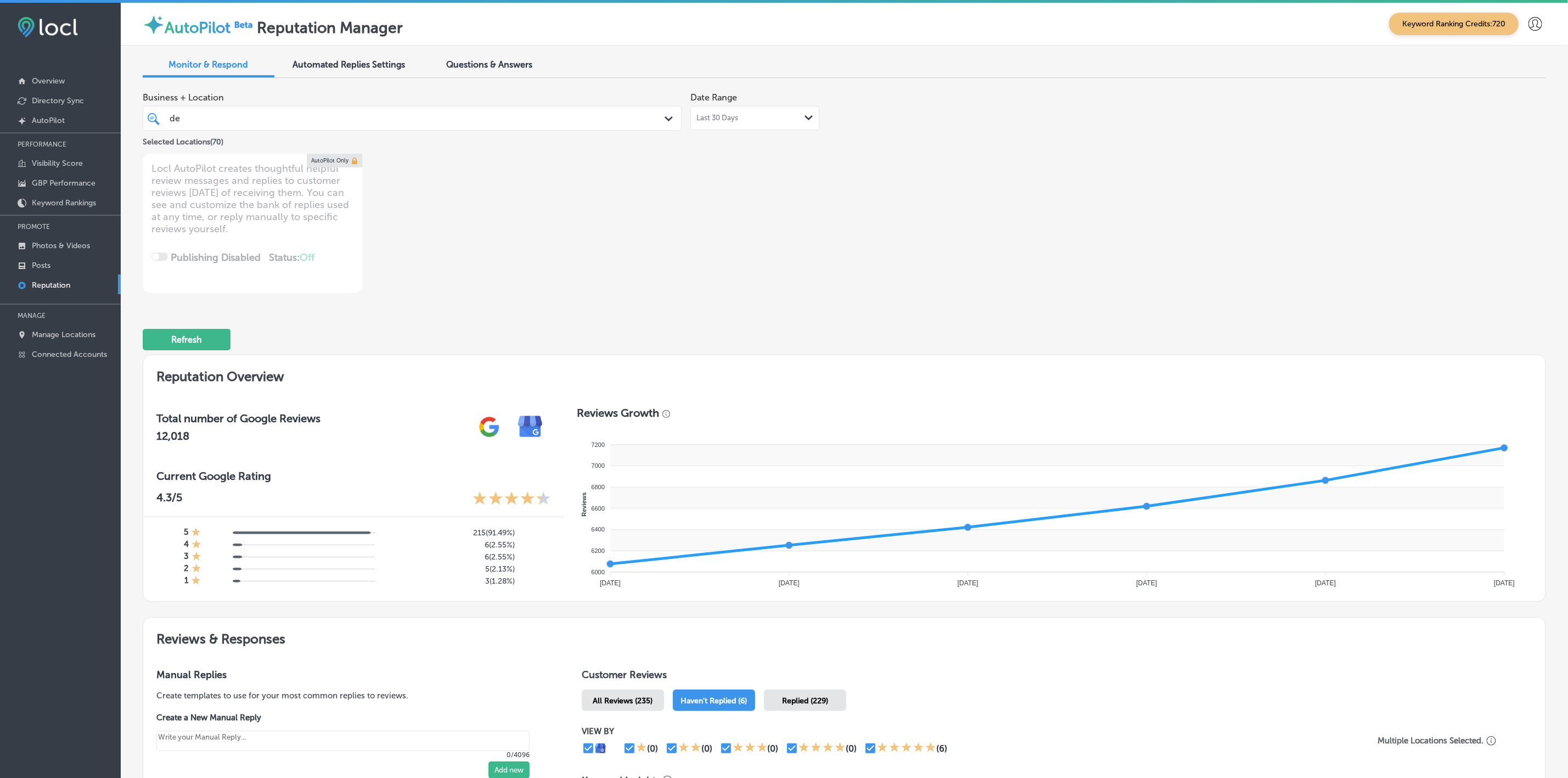
click at [484, 117] on div "de de" at bounding box center [388, 118] width 438 height 15
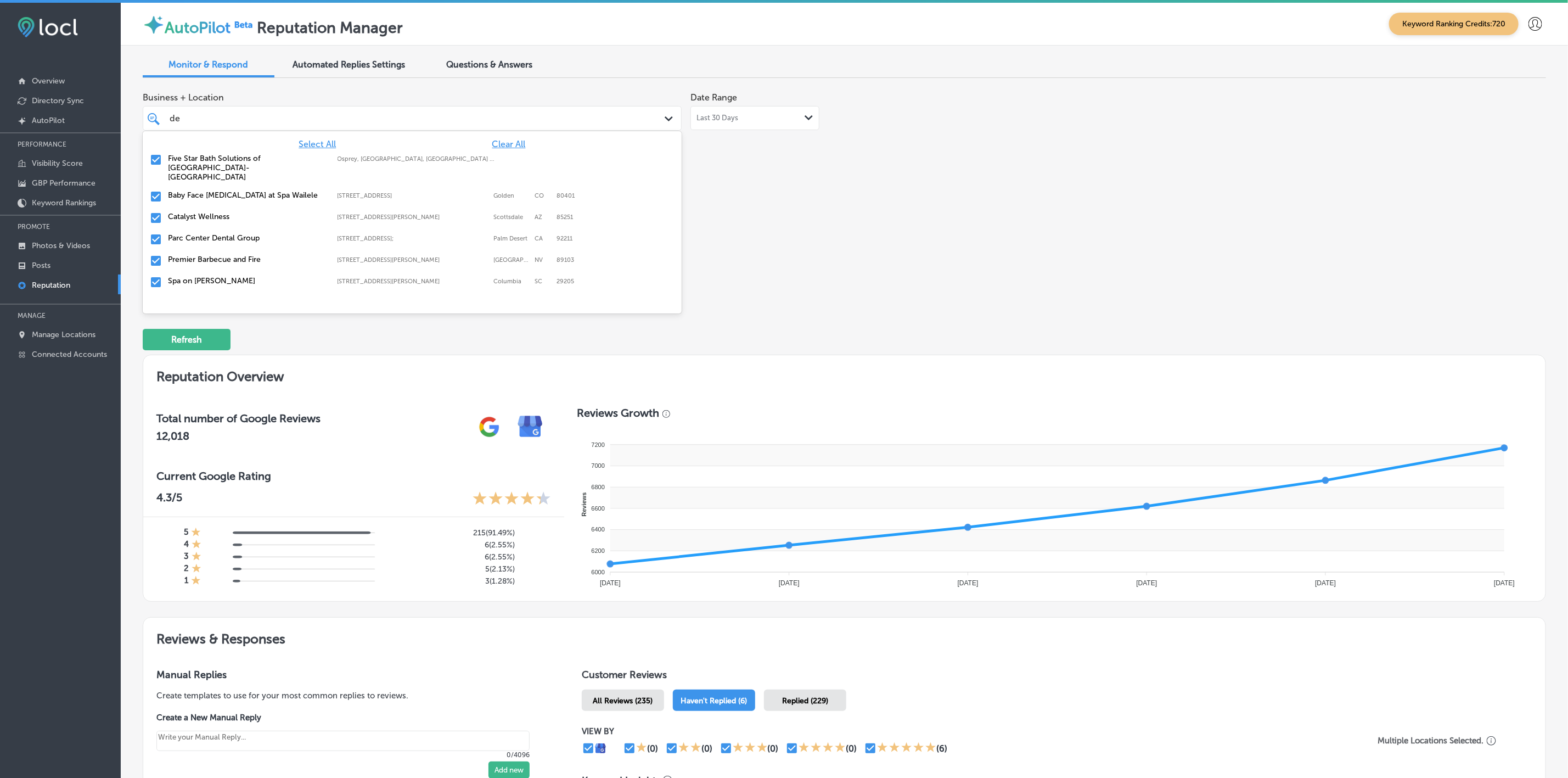
type input "d"
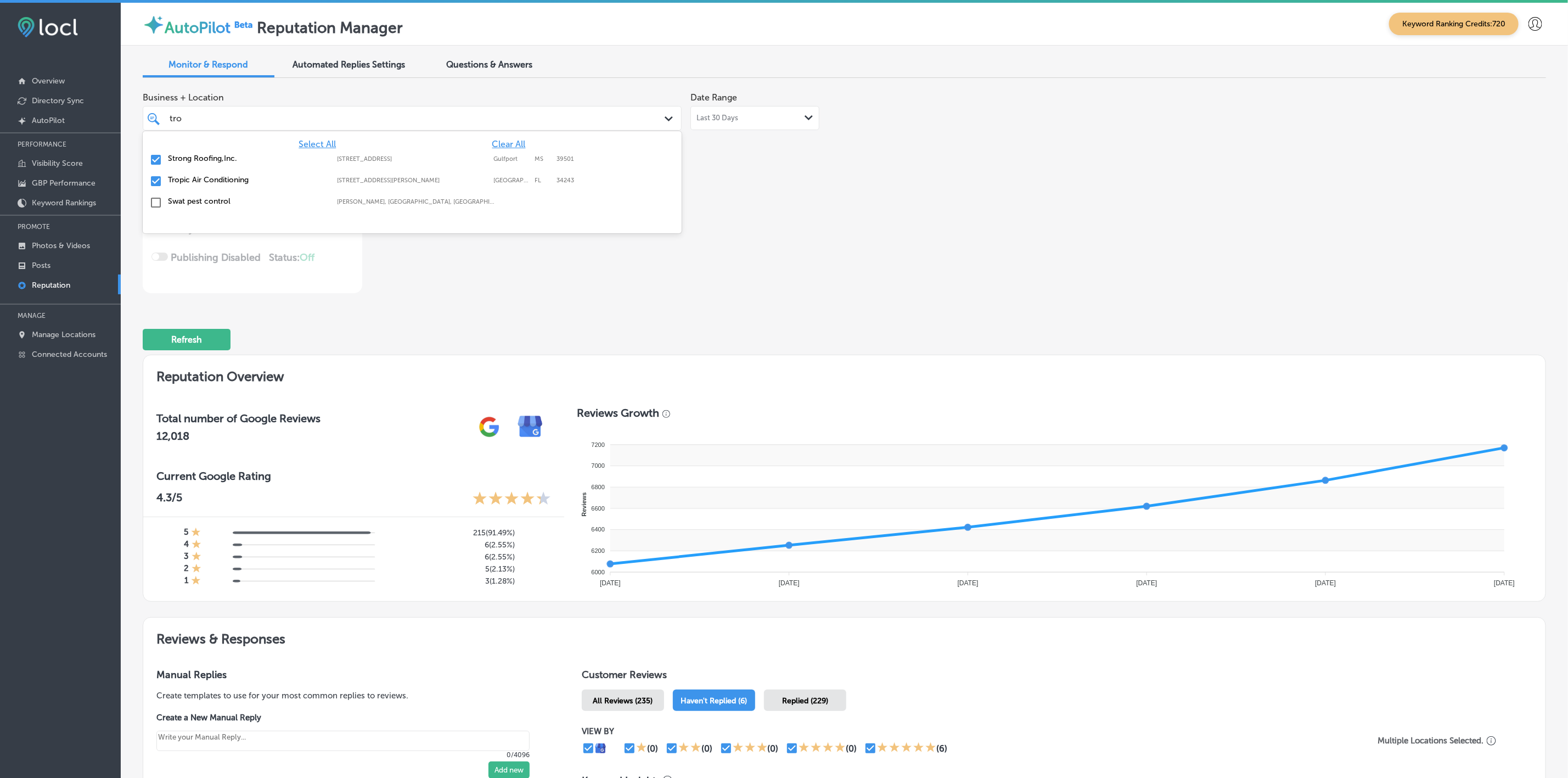
type input "trop"
click at [455, 155] on div "Tropic Air Conditioning [STREET_ADDRESS][GEOGRAPHIC_DATA][PERSON_NAME][STREET_A…" at bounding box center [366, 158] width 396 height 9
type textarea "x"
type input "trop"
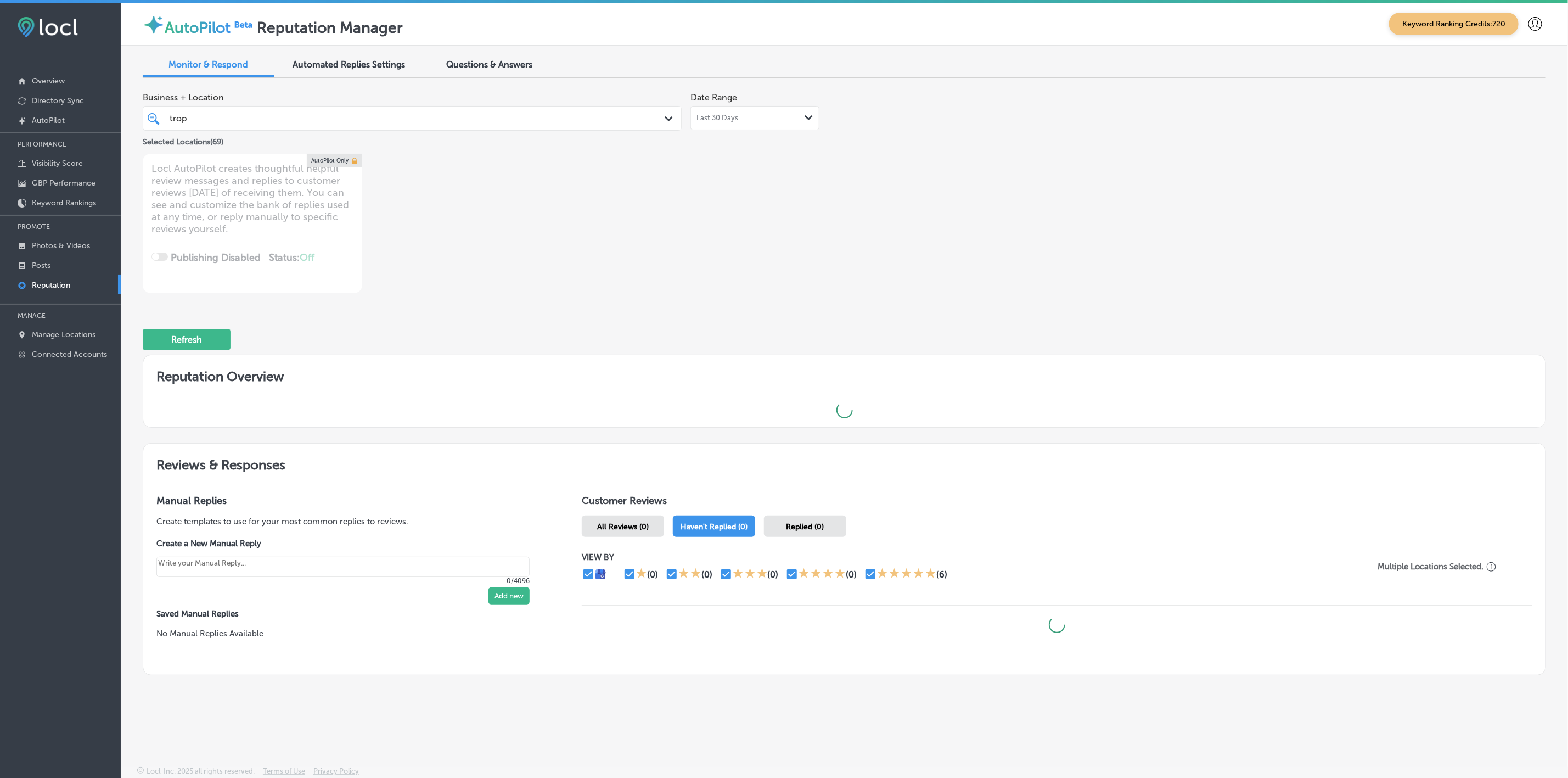
click at [998, 237] on div "Business + Location trop trop Path Created with Sketch. Selected Locations ( 69…" at bounding box center [844, 189] width 1404 height 206
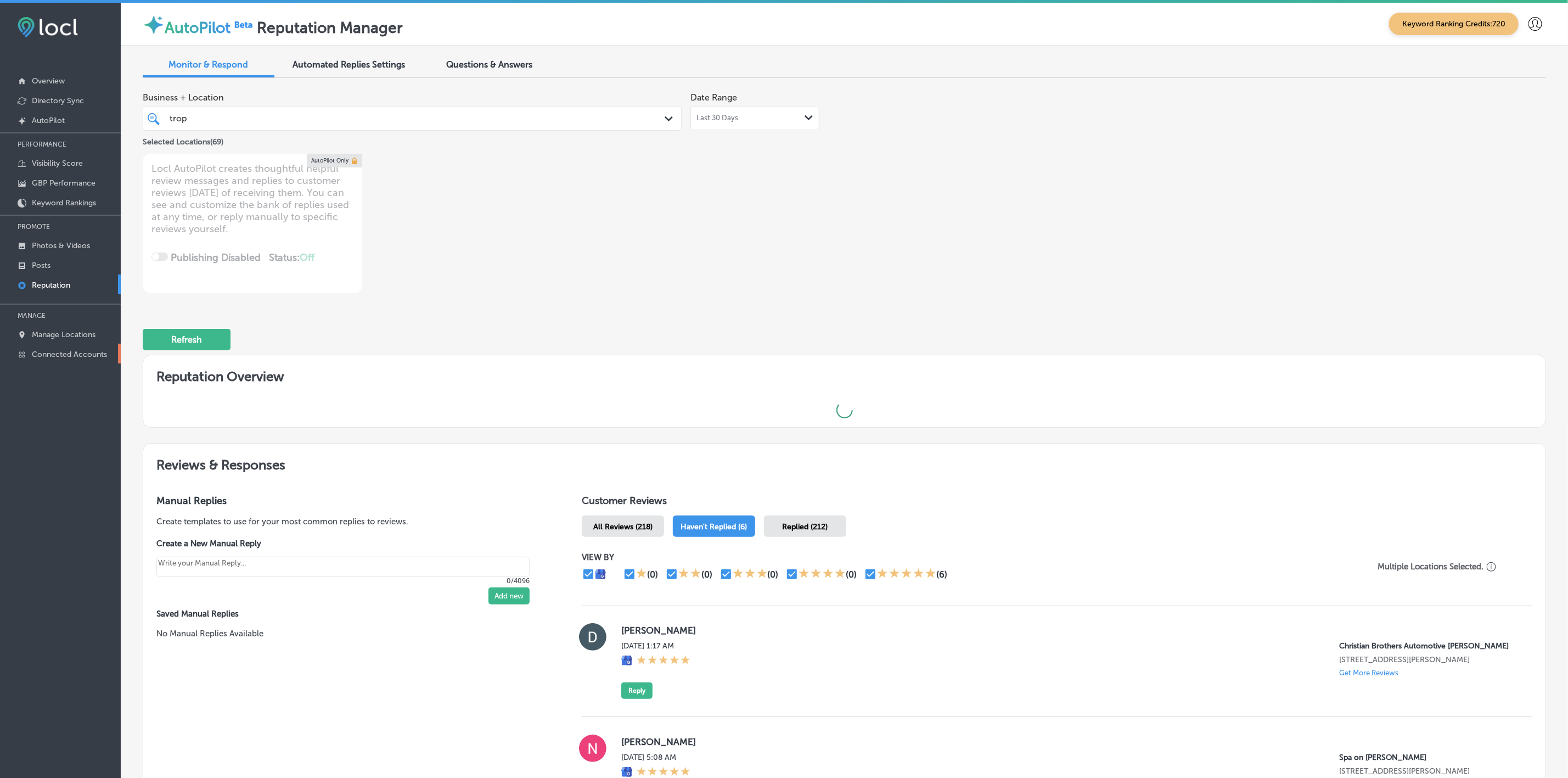
type textarea "x"
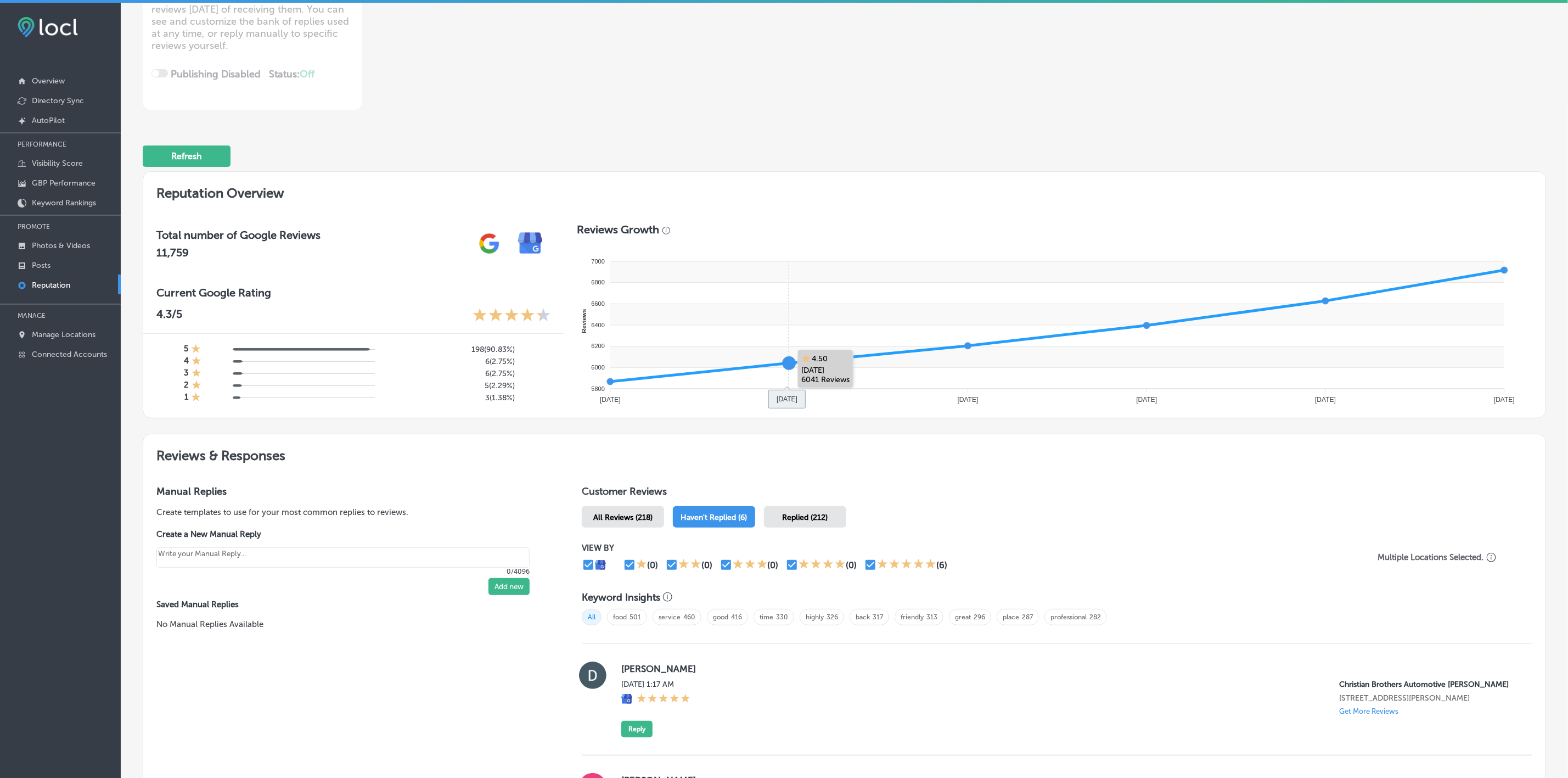
scroll to position [494, 0]
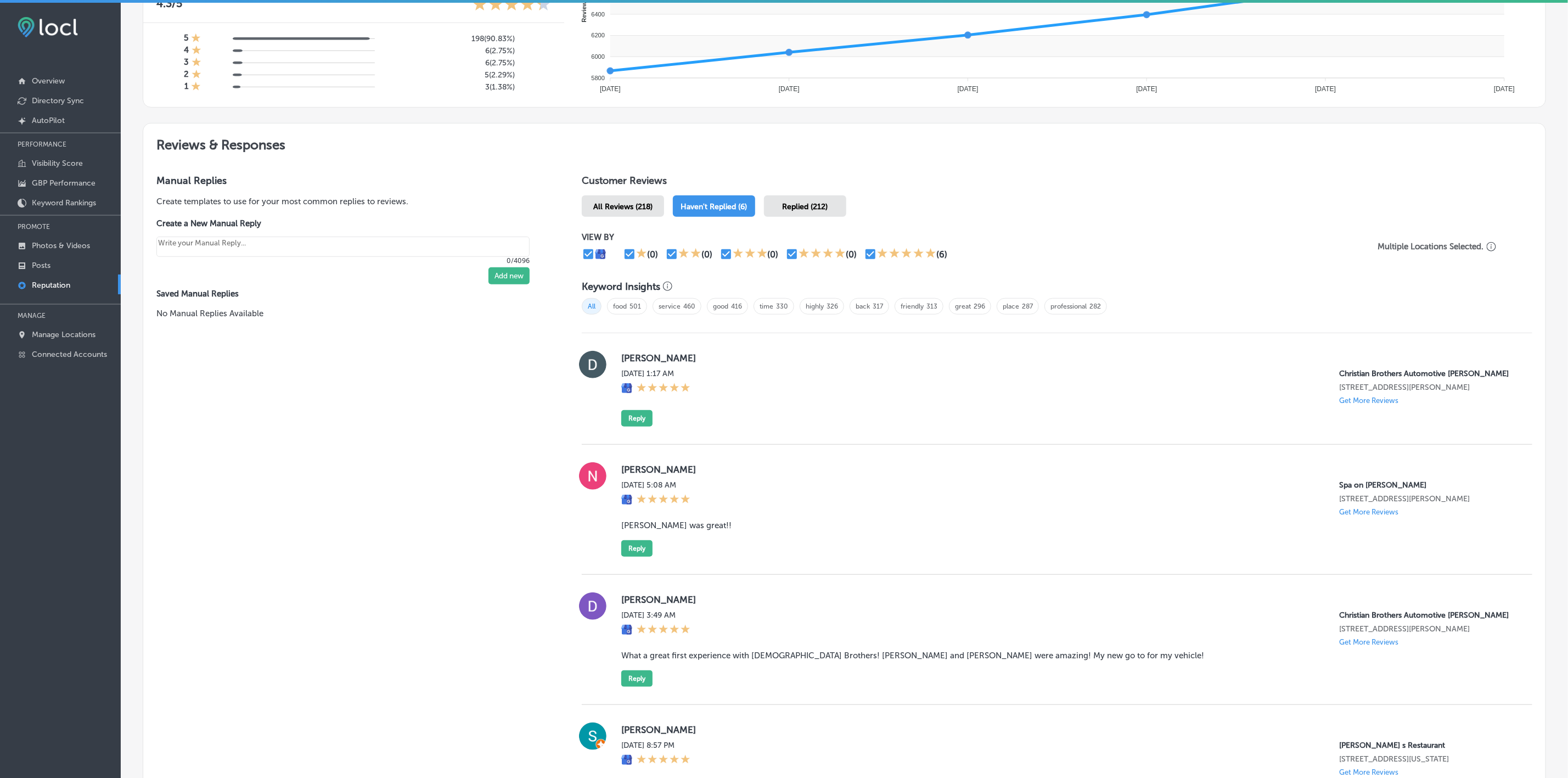
click at [633, 352] on label "[PERSON_NAME]" at bounding box center [1068, 358] width 894 height 11
copy label "[PERSON_NAME]"
click at [615, 352] on div "[PERSON_NAME][DATE] 1:17 AM Christian Brothers Automotive [PERSON_NAME] [STREET…" at bounding box center [1057, 388] width 951 height 75
click at [629, 352] on button "Reply" at bounding box center [637, 418] width 31 height 16
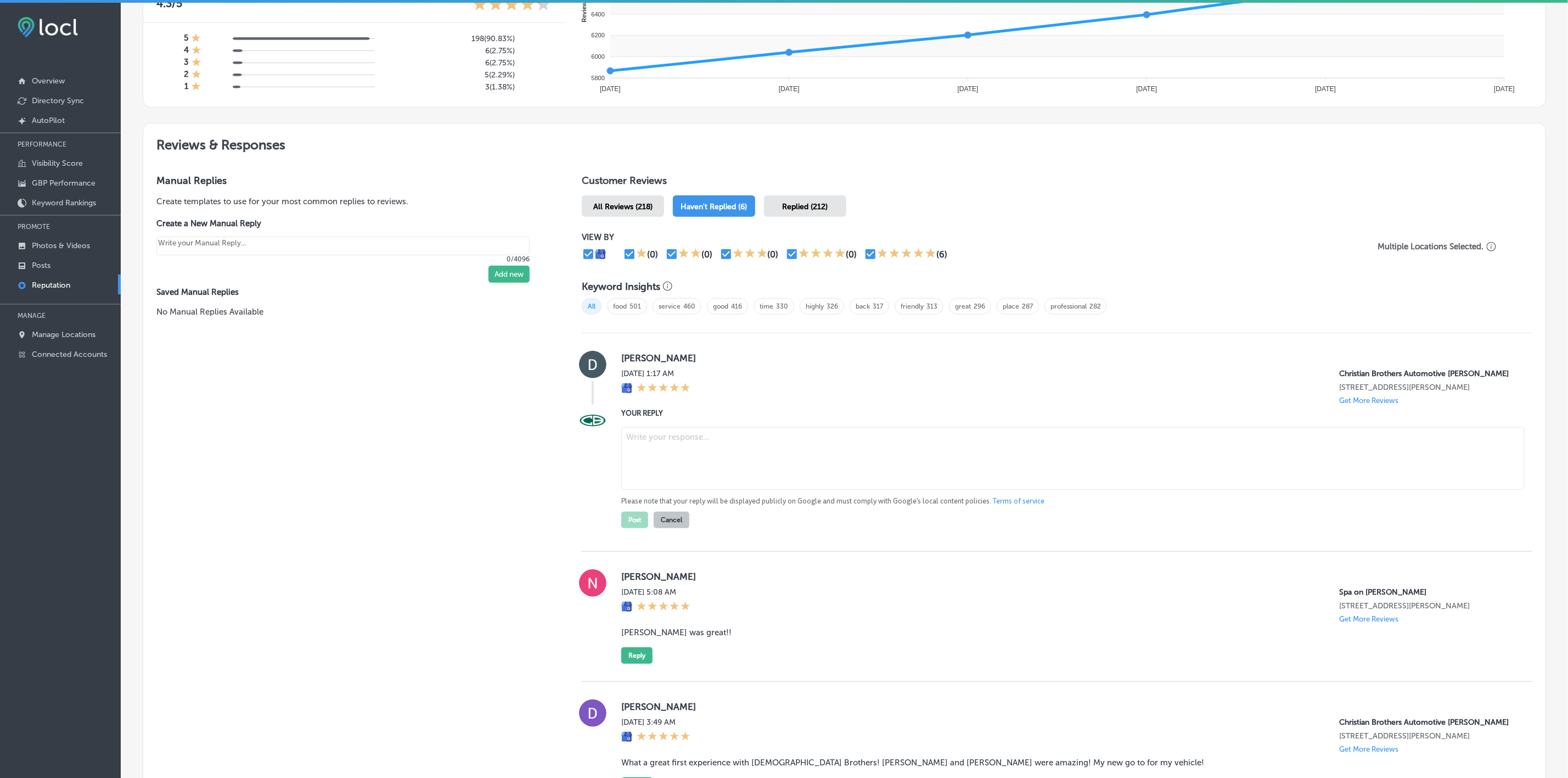
click at [723, 352] on textarea at bounding box center [1073, 458] width 903 height 63
paste textarea "Thank you for the five-star review, [PERSON_NAME]! We’re so glad you had a posi…"
type textarea "Thank you for the five-star review, [PERSON_NAME]! We’re so glad you had a posi…"
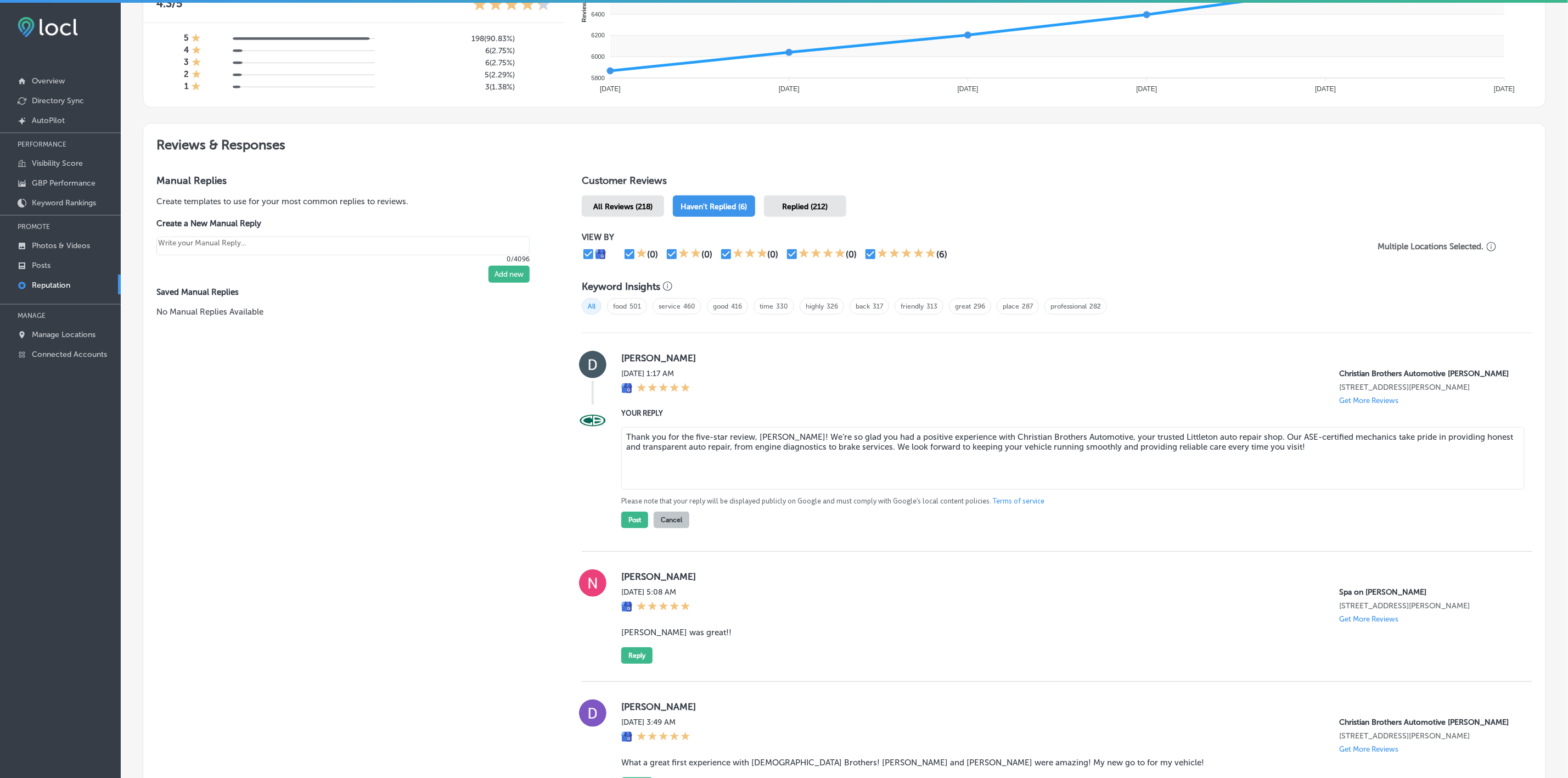
type textarea "x"
type textarea "Thank you for the five-star review, [PERSON_NAME]! We’re so glad you had a posi…"
click at [631, 352] on button "Post" at bounding box center [635, 519] width 27 height 16
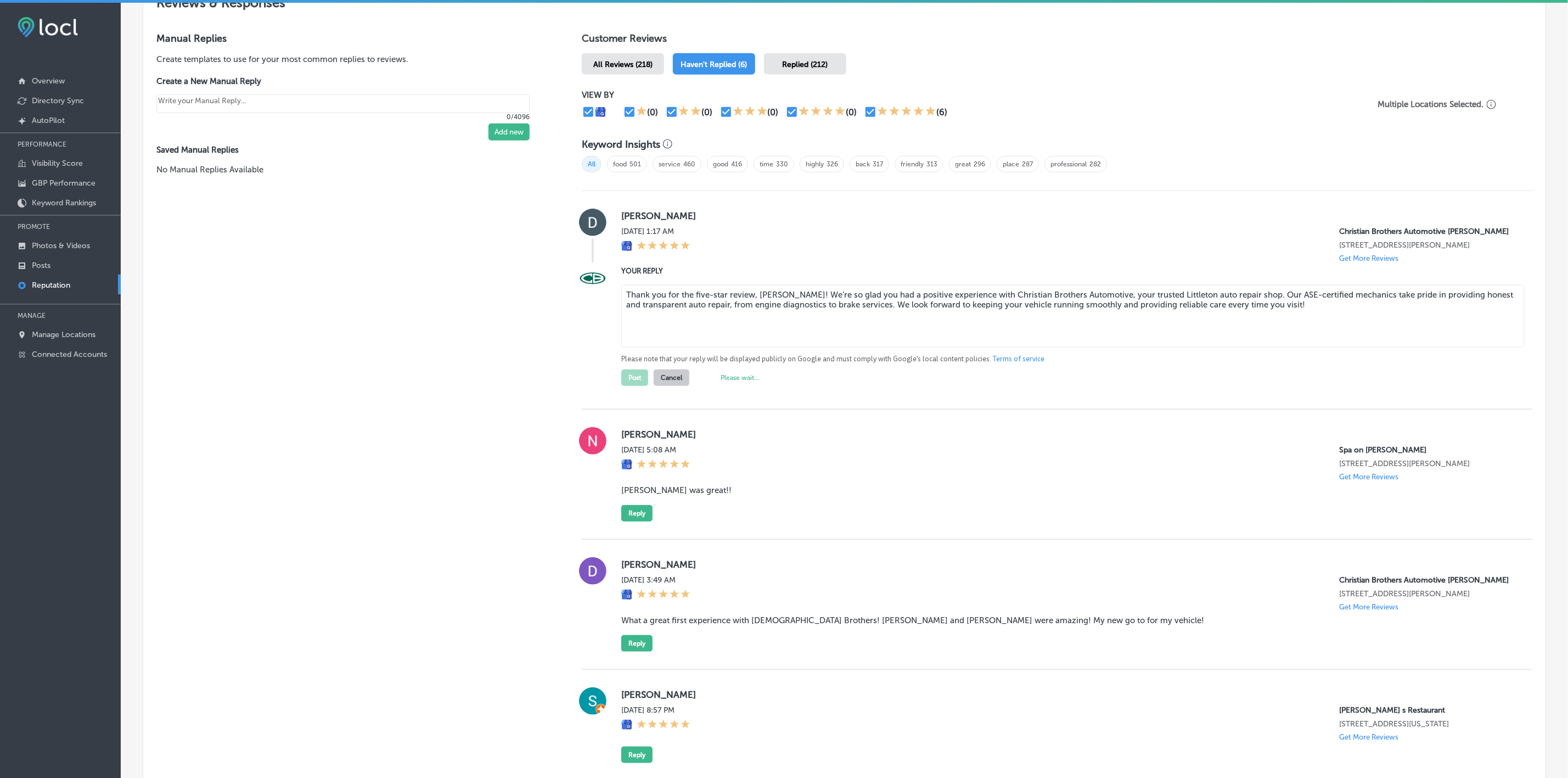
scroll to position [659, 0]
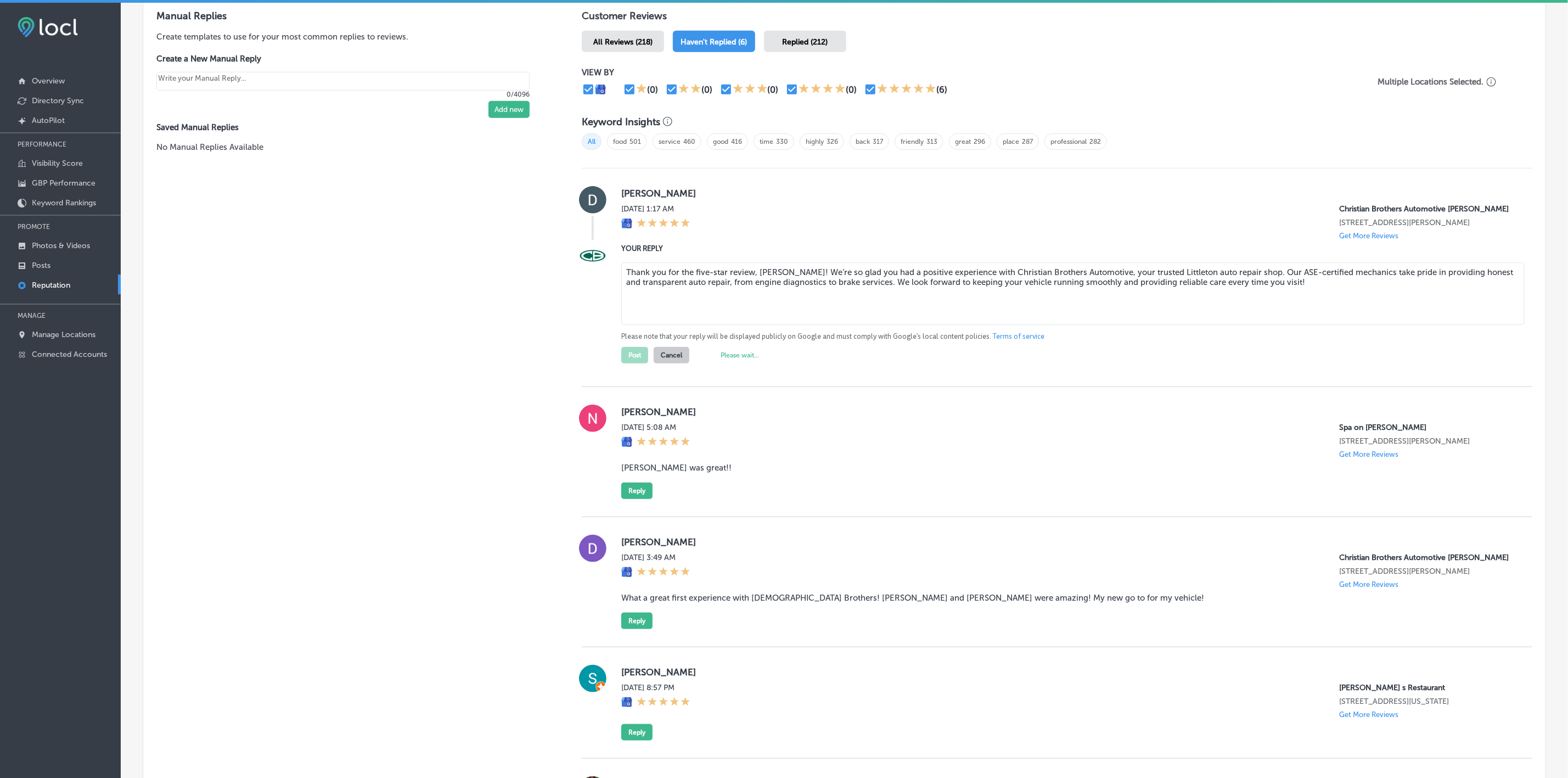
type textarea "x"
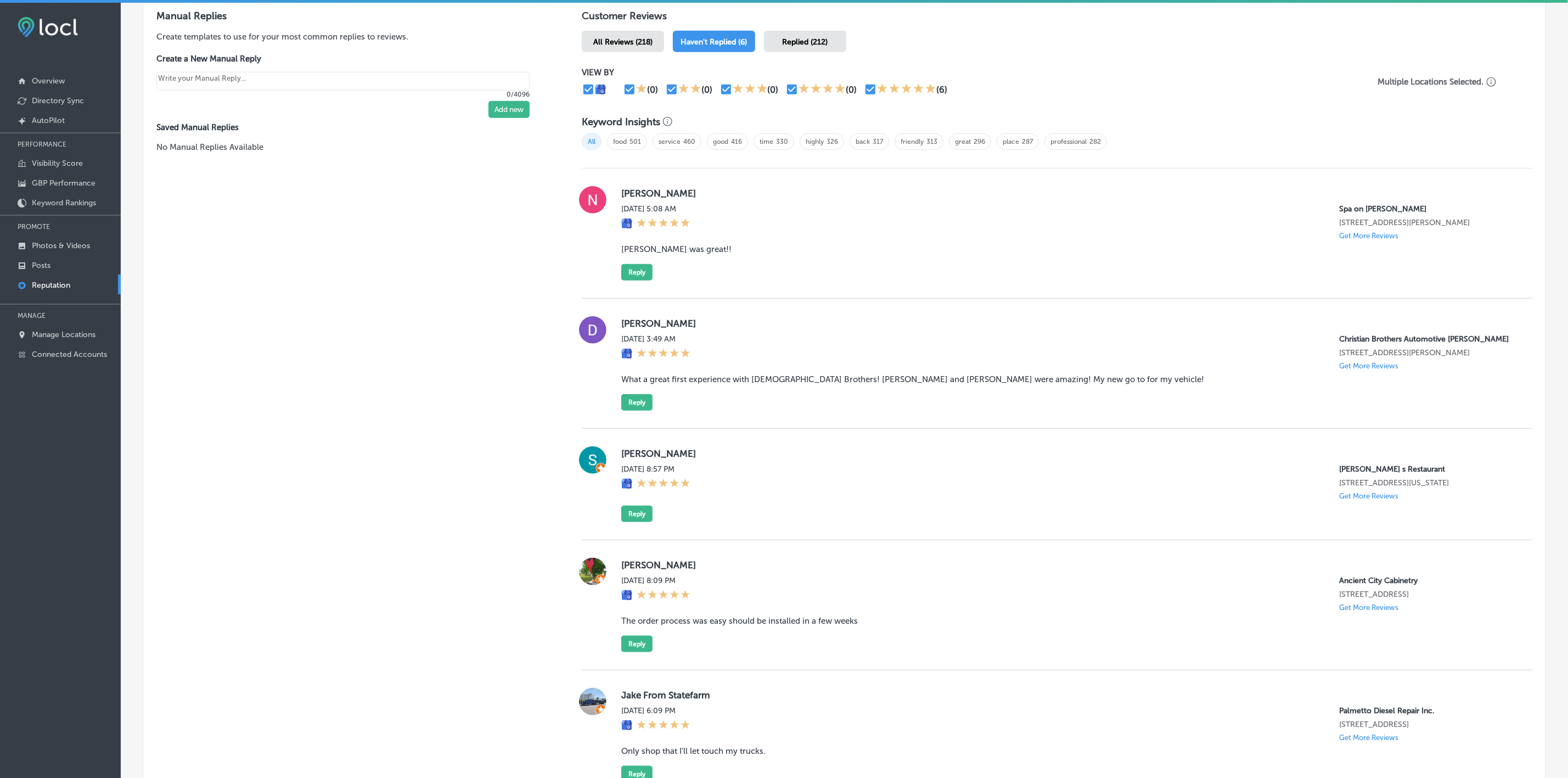
click at [638, 318] on label "[PERSON_NAME]" at bounding box center [1068, 323] width 894 height 11
copy label "[PERSON_NAME]"
click at [664, 241] on div "[PERSON_NAME] [DATE] 5:08 AM Spa on [PERSON_NAME] [STREET_ADDRESS][PERSON_NAME]…" at bounding box center [1068, 233] width 894 height 94
click at [657, 352] on blockquote "What a great first experience with [DEMOGRAPHIC_DATA] Brothers! [PERSON_NAME] a…" at bounding box center [1068, 379] width 894 height 10
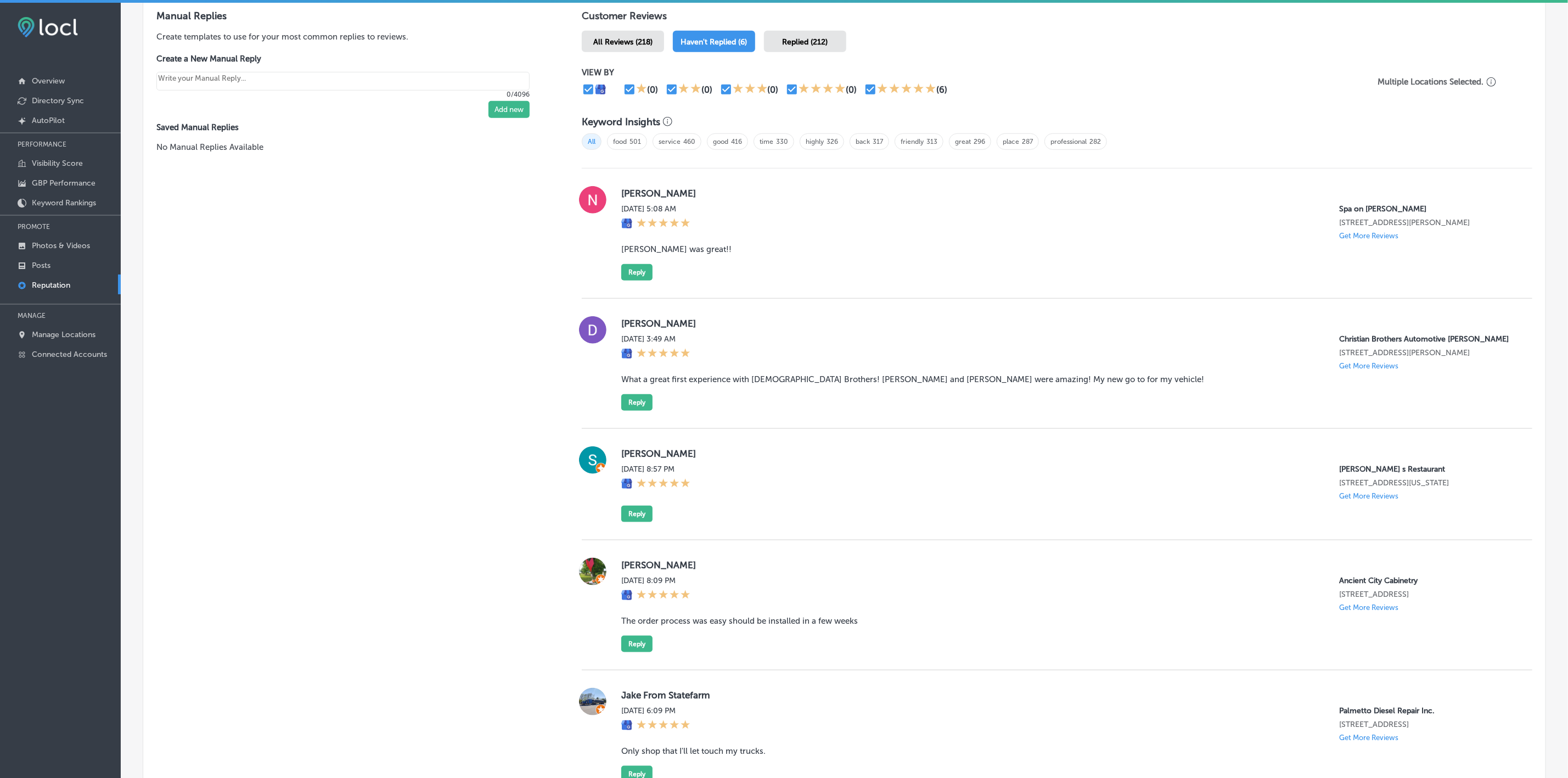
click at [657, 352] on blockquote "What a great first experience with [DEMOGRAPHIC_DATA] Brothers! [PERSON_NAME] a…" at bounding box center [1068, 379] width 894 height 10
copy blockquote "What a great first experience with [DEMOGRAPHIC_DATA] Brothers! [PERSON_NAME] a…"
click at [635, 352] on div "[PERSON_NAME][DATE] 3:49 AM Christian Brothers Automotive [PERSON_NAME] [STREET…" at bounding box center [1068, 363] width 894 height 94
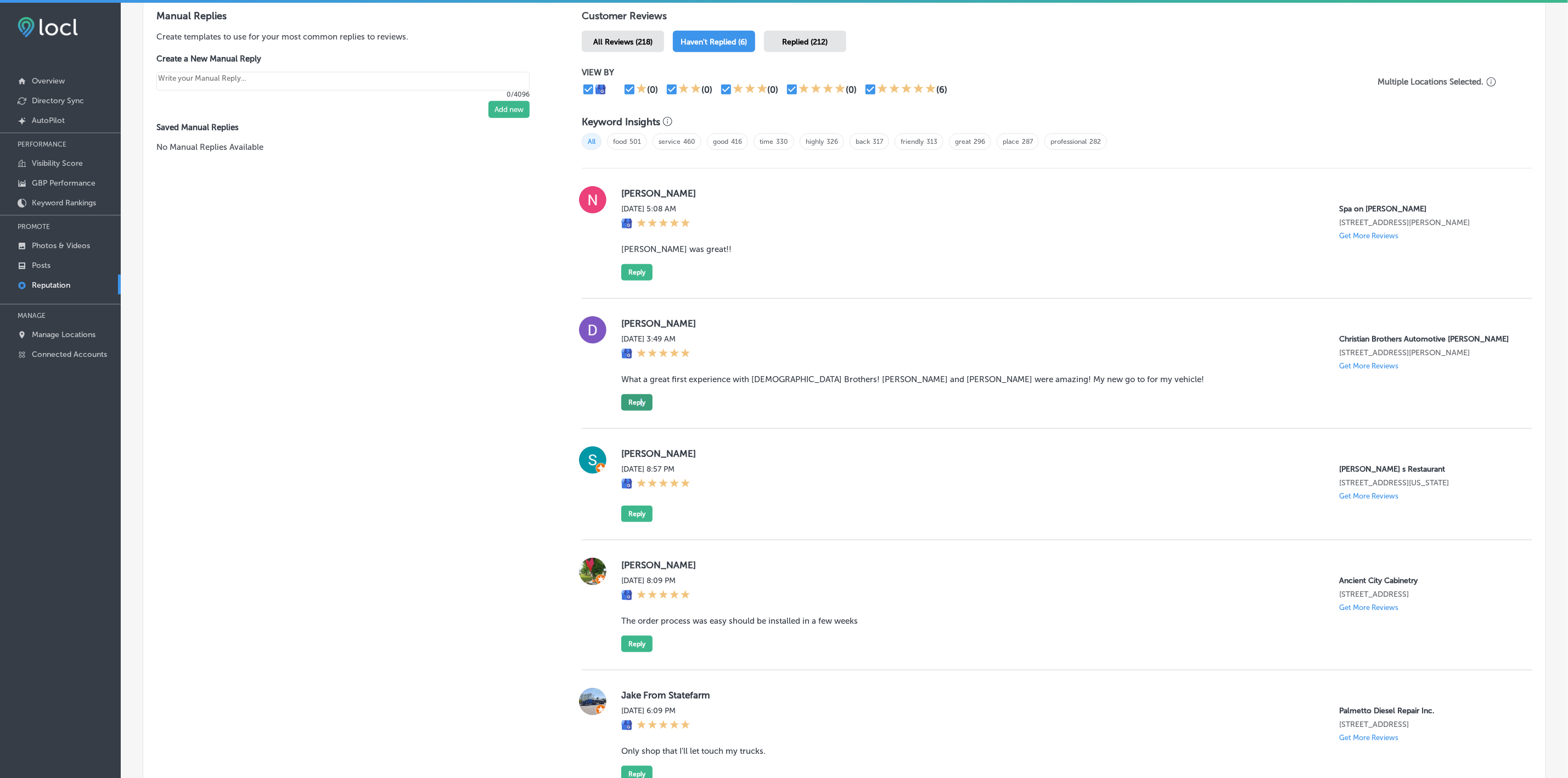
click at [635, 352] on button "Reply" at bounding box center [637, 402] width 31 height 16
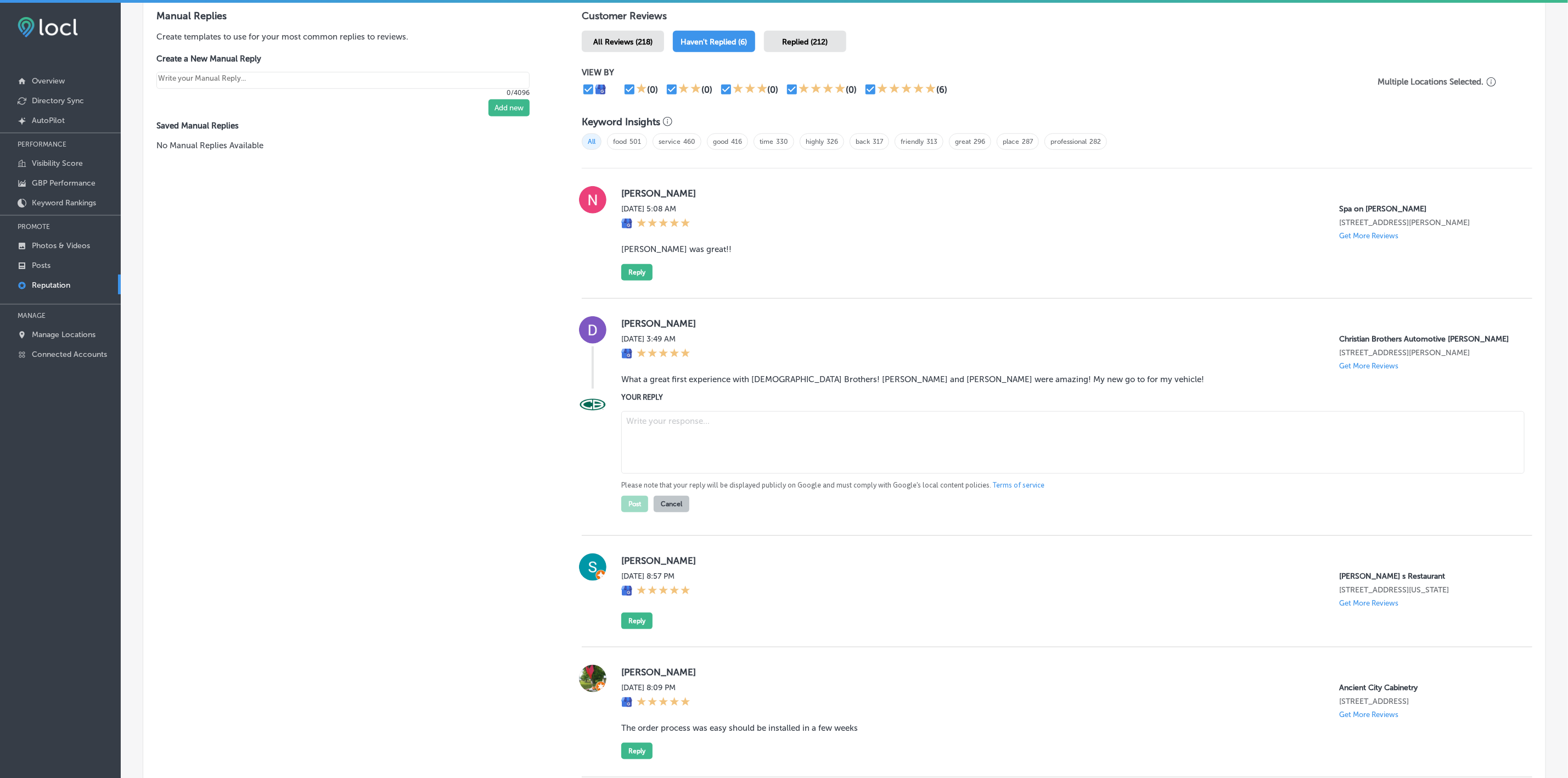
click at [692, 352] on textarea at bounding box center [1073, 442] width 903 height 63
paste textarea "Thank you for the wonderful review, [PERSON_NAME]! We’re so happy your first ex…"
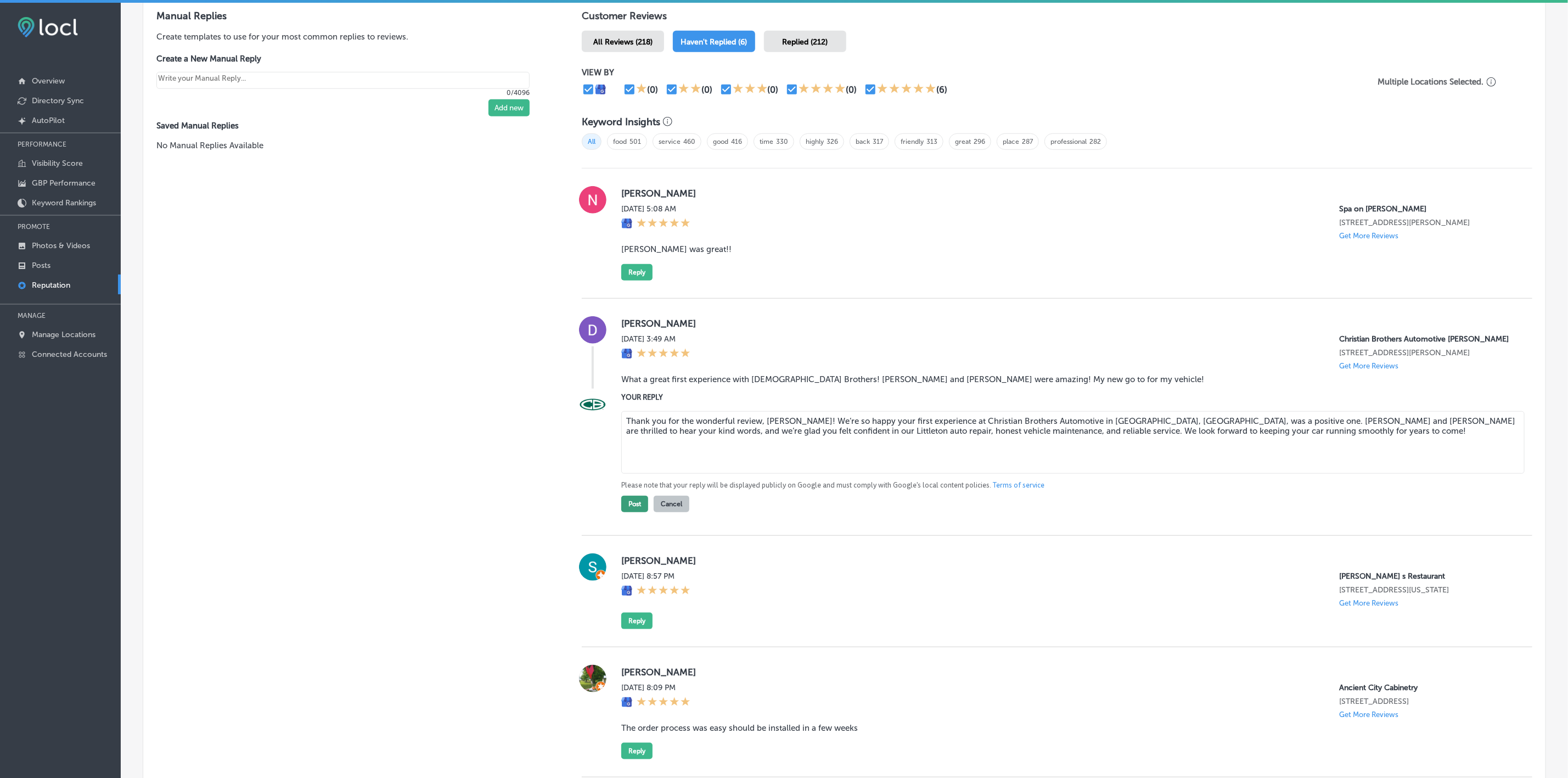
type textarea "Thank you for the wonderful review, [PERSON_NAME]! We’re so happy your first ex…"
click at [629, 352] on button "Post" at bounding box center [635, 503] width 27 height 16
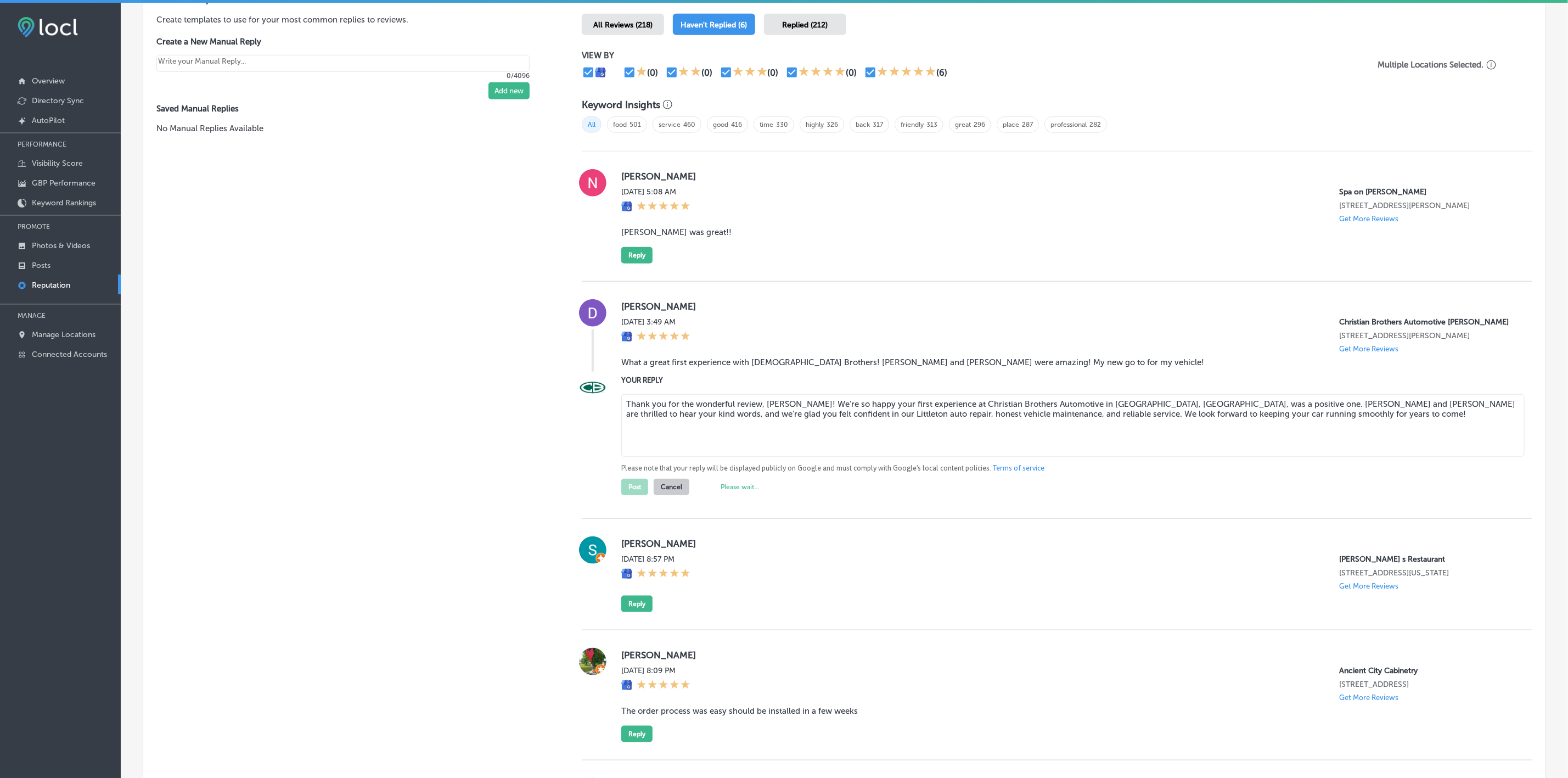
type textarea "x"
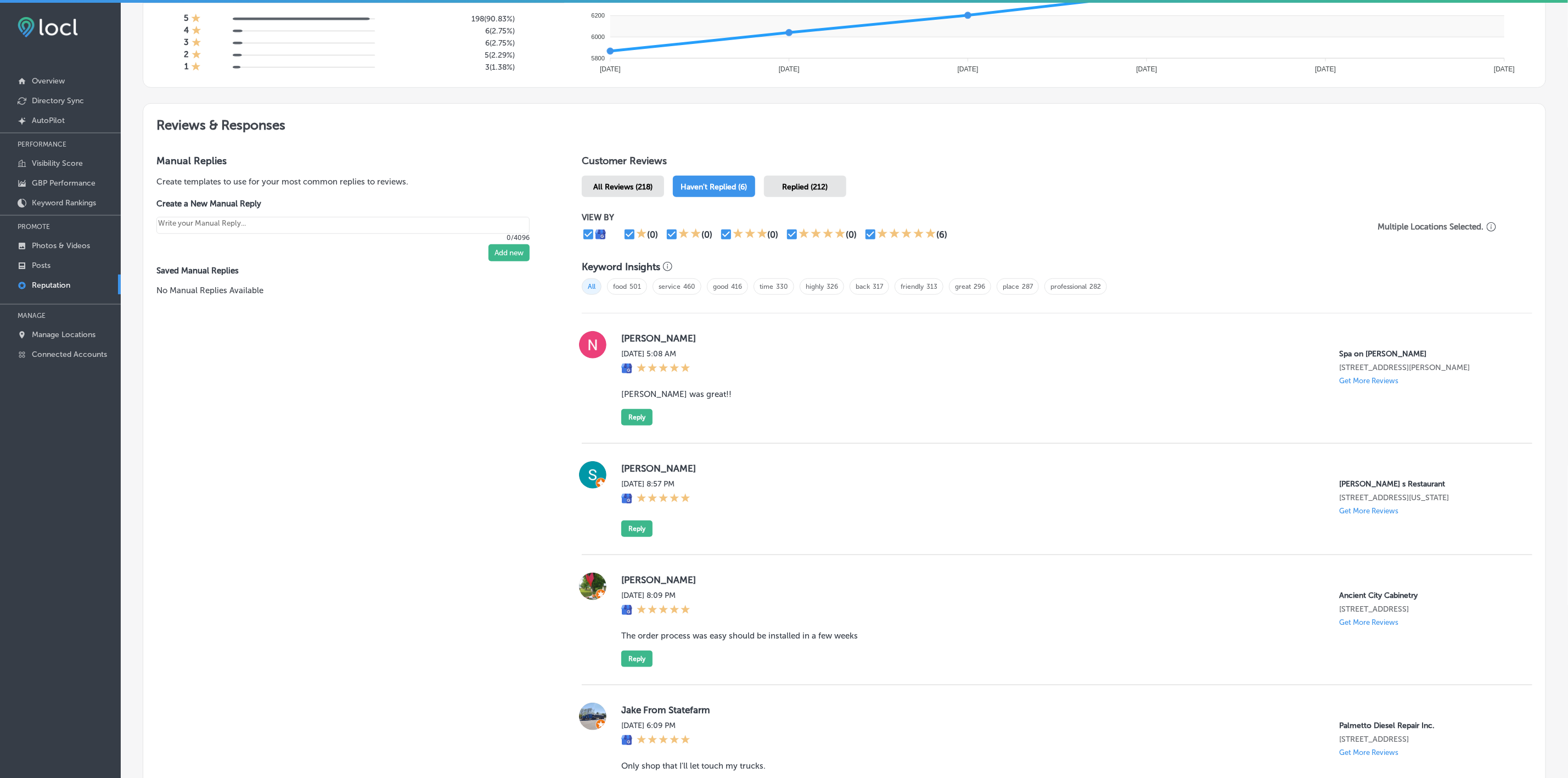
scroll to position [494, 0]
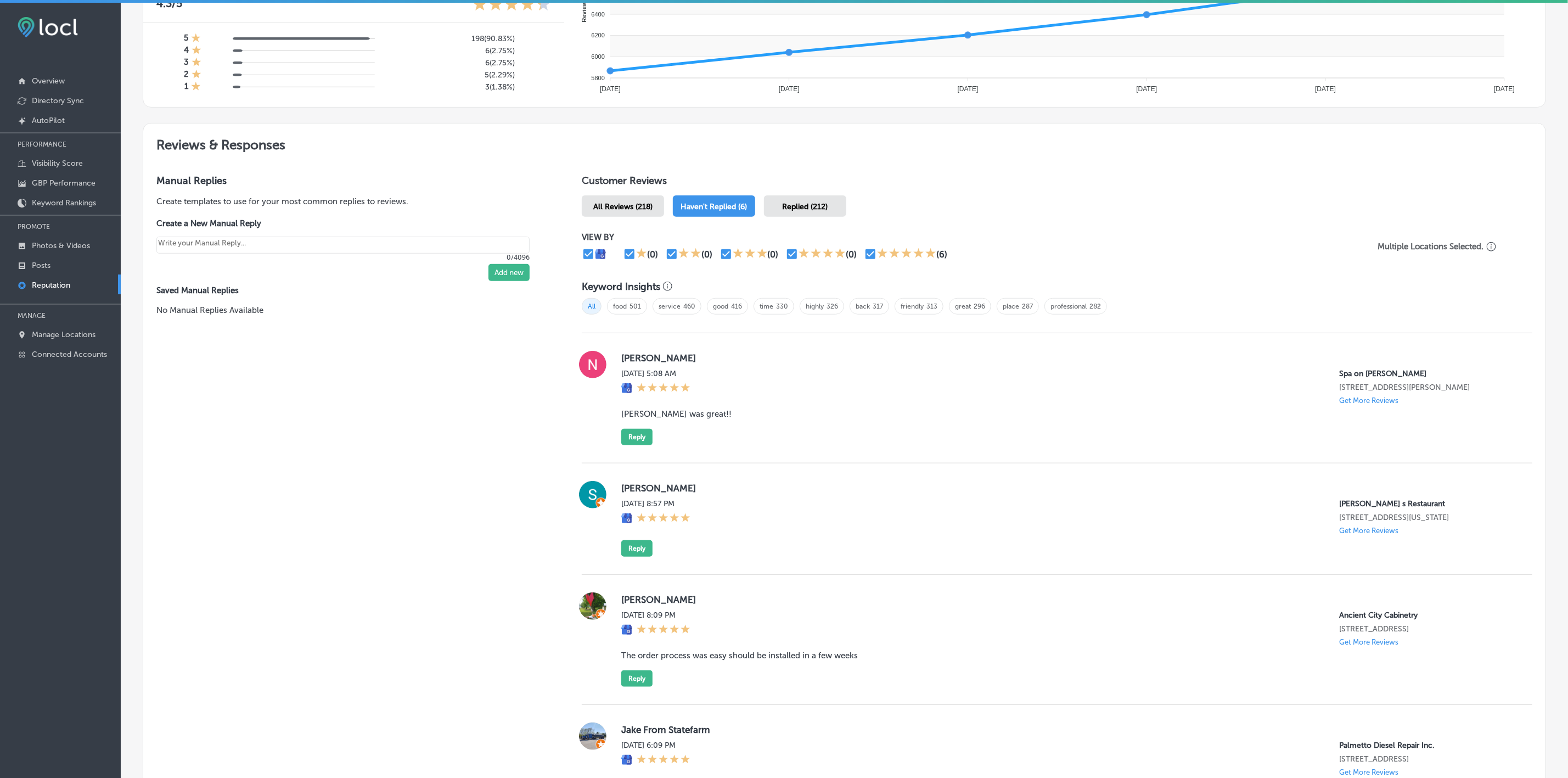
click at [626, 352] on label "[PERSON_NAME]" at bounding box center [1068, 358] width 894 height 11
copy label "Nakilya"
click at [669, 352] on div "[PERSON_NAME] [DATE] 5:08 AM Spa on [PERSON_NAME] [STREET_ADDRESS][PERSON_NAME]…" at bounding box center [1068, 398] width 894 height 94
click at [667, 352] on blockquote "[PERSON_NAME] was great!!" at bounding box center [1068, 414] width 894 height 10
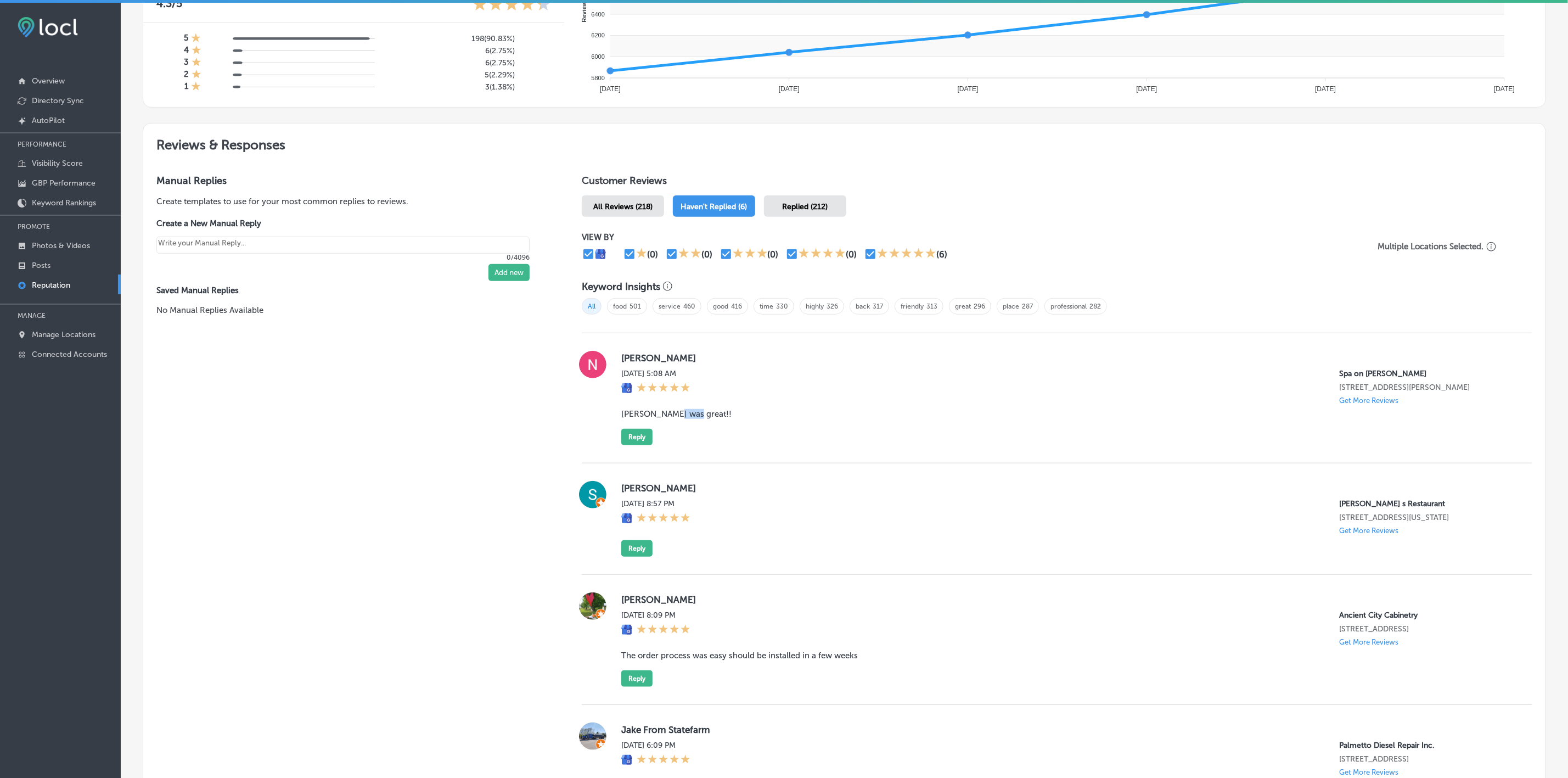
click at [667, 352] on blockquote "[PERSON_NAME] was great!!" at bounding box center [1068, 414] width 894 height 10
copy blockquote "[PERSON_NAME] was great!!"
click at [647, 352] on button "Reply" at bounding box center [637, 436] width 31 height 16
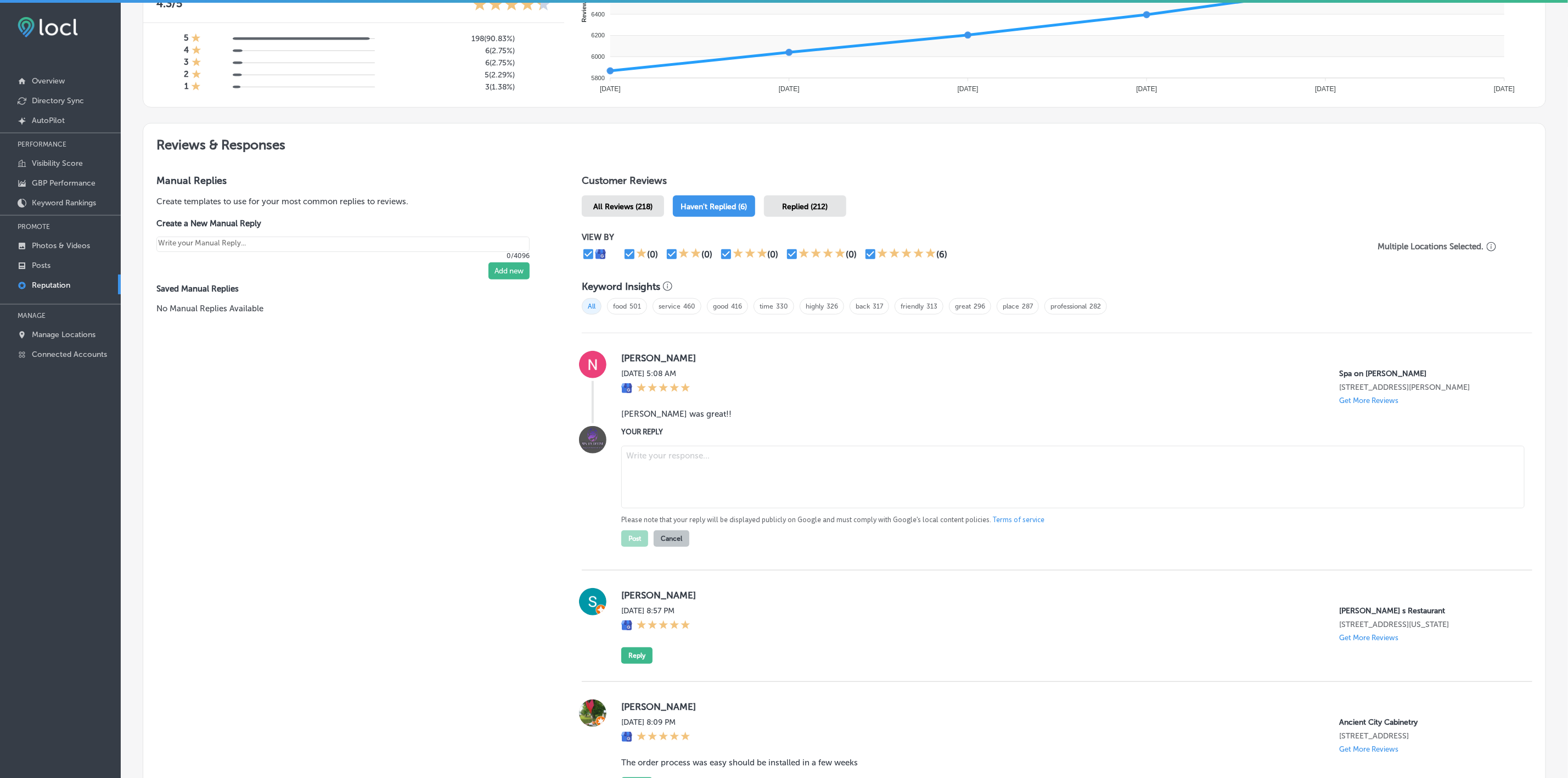
click at [700, 352] on textarea at bounding box center [1073, 477] width 903 height 63
paste textarea "Thank you for your kind words, [PERSON_NAME]! We’re so glad you had a wonderful…"
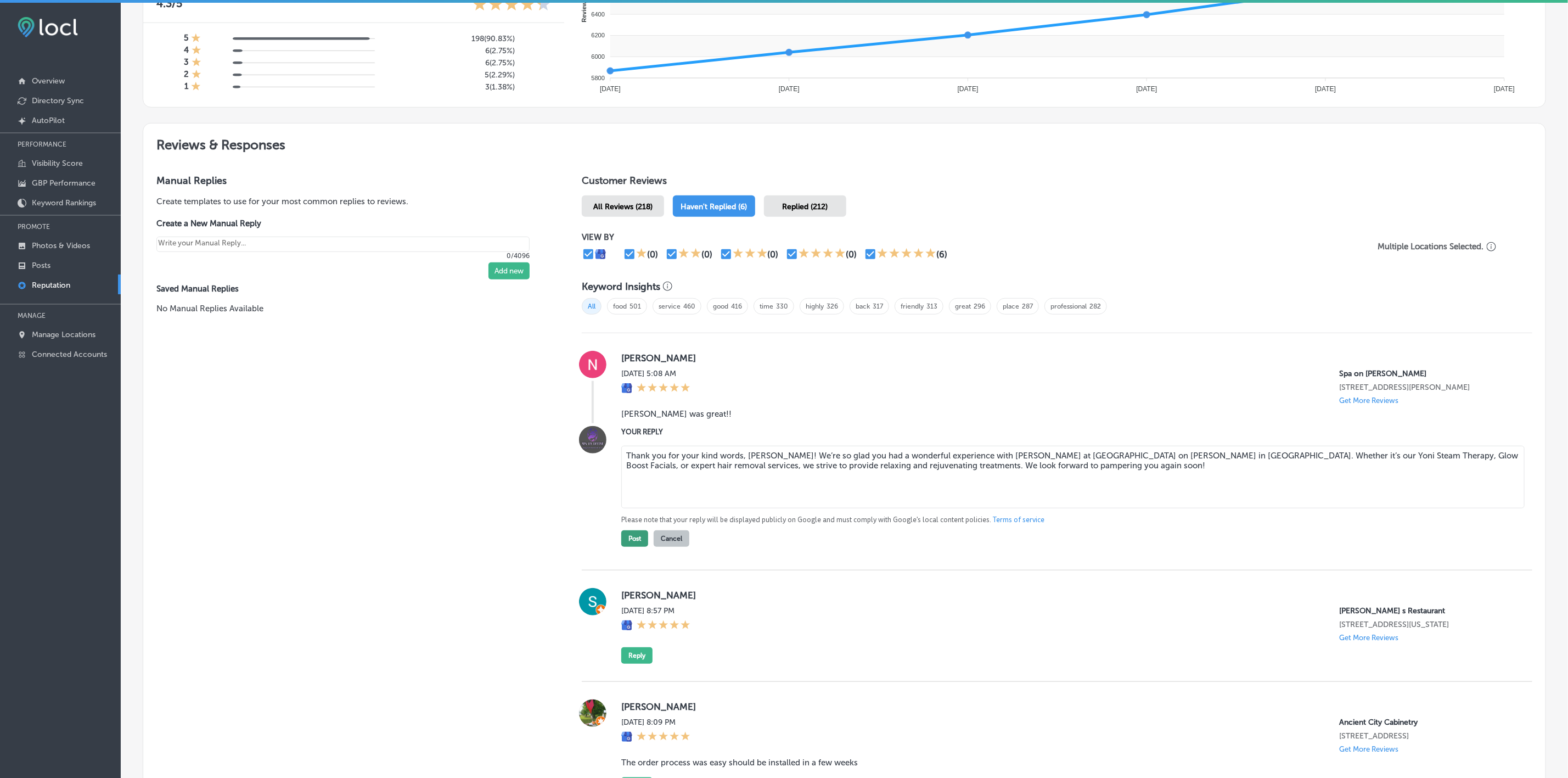
type textarea "Thank you for your kind words, [PERSON_NAME]! We’re so glad you had a wonderful…"
click at [634, 352] on button "Post" at bounding box center [635, 538] width 27 height 16
type textarea "x"
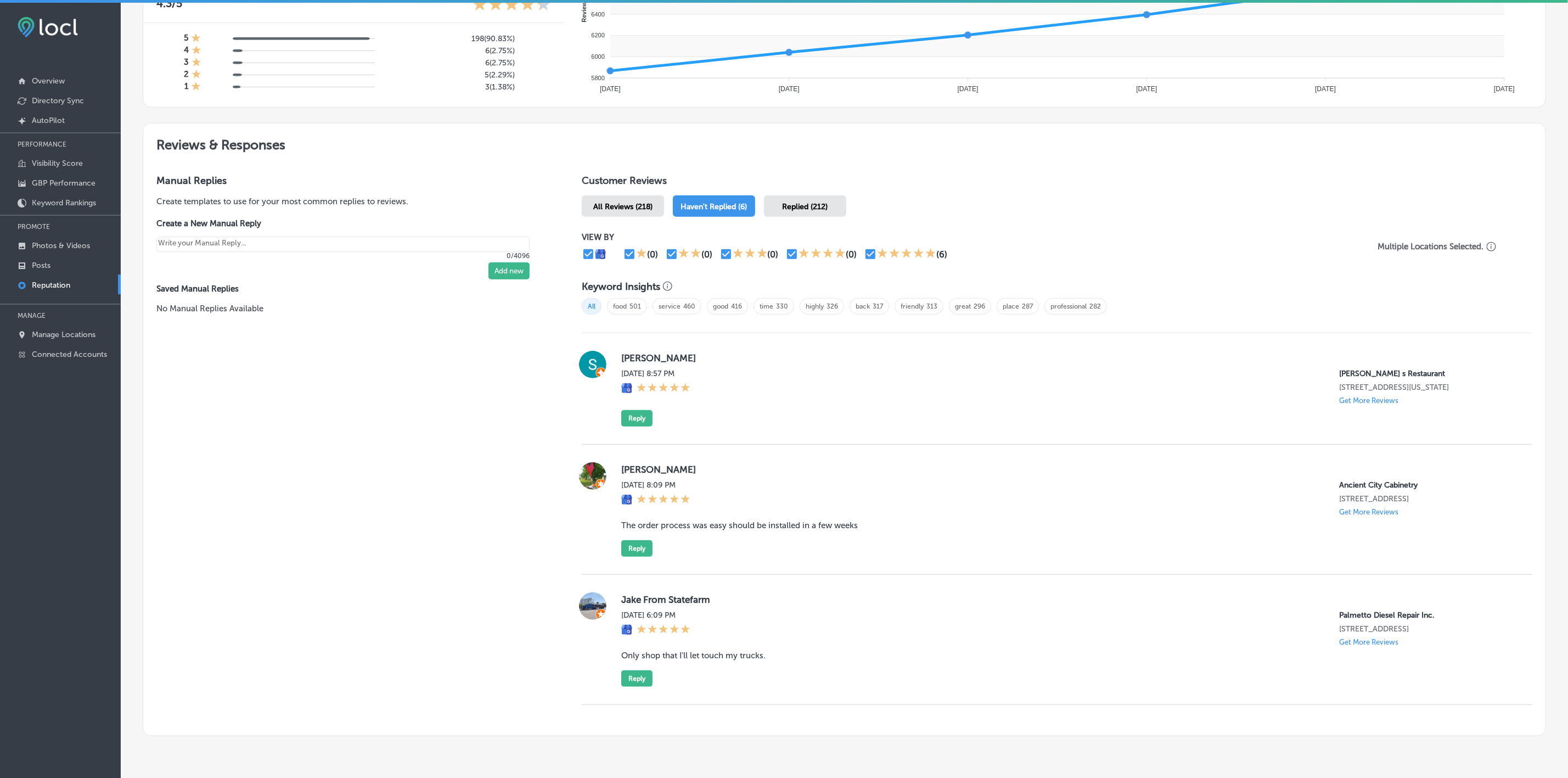
click at [631, 352] on label "[PERSON_NAME]" at bounding box center [1068, 358] width 894 height 11
copy label "[PERSON_NAME]"
click at [632, 352] on div "[PERSON_NAME][DATE] 8:57 PM [PERSON_NAME] s Restaurant [STREET_ADDRESS][US_STAT…" at bounding box center [1057, 388] width 951 height 111
click at [651, 352] on div "[PERSON_NAME][DATE] 8:57 PM [PERSON_NAME] s Restaurant [STREET_ADDRESS][US_STAT…" at bounding box center [1068, 388] width 894 height 75
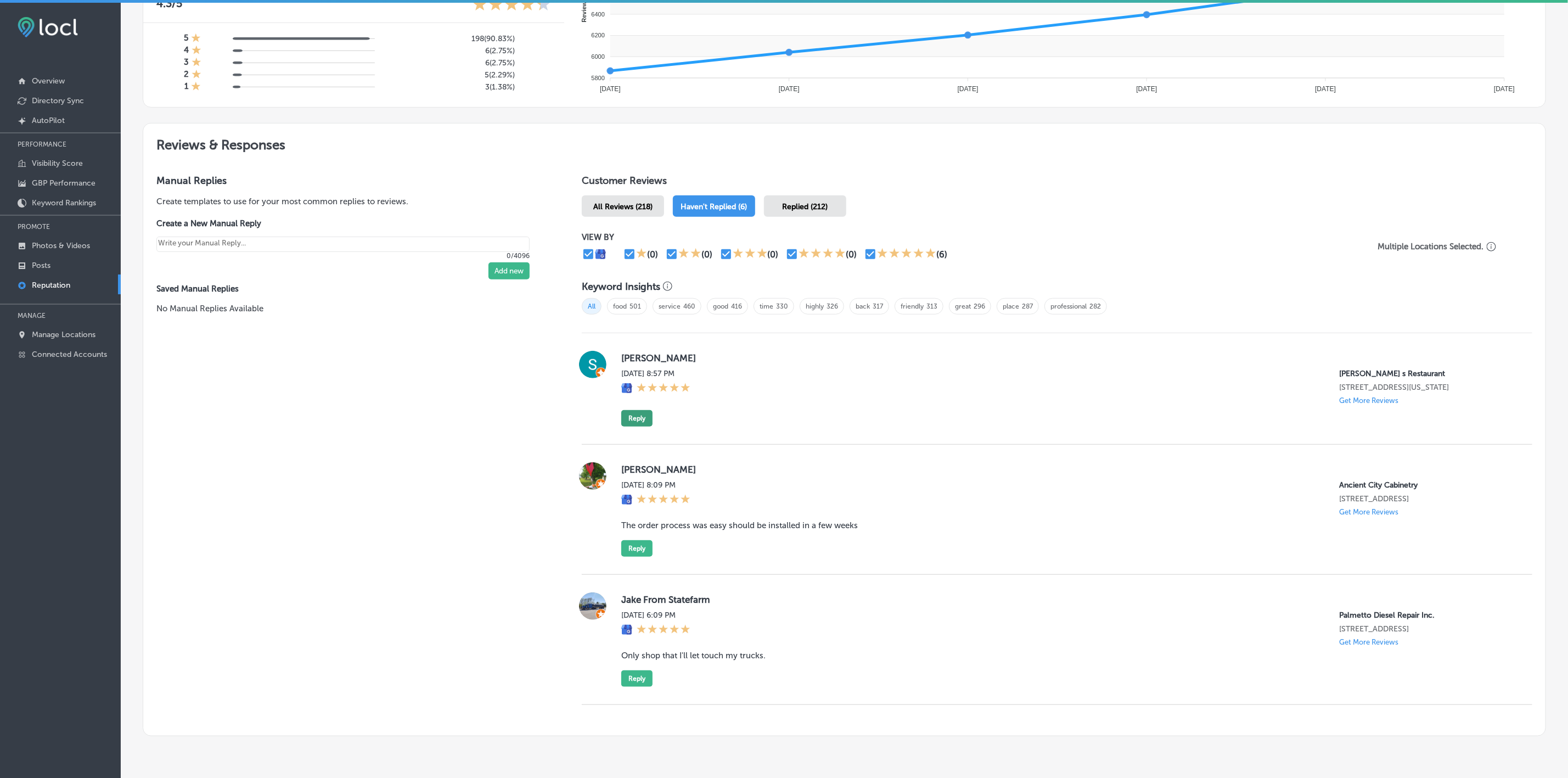
click at [624, 352] on button "Reply" at bounding box center [637, 418] width 31 height 16
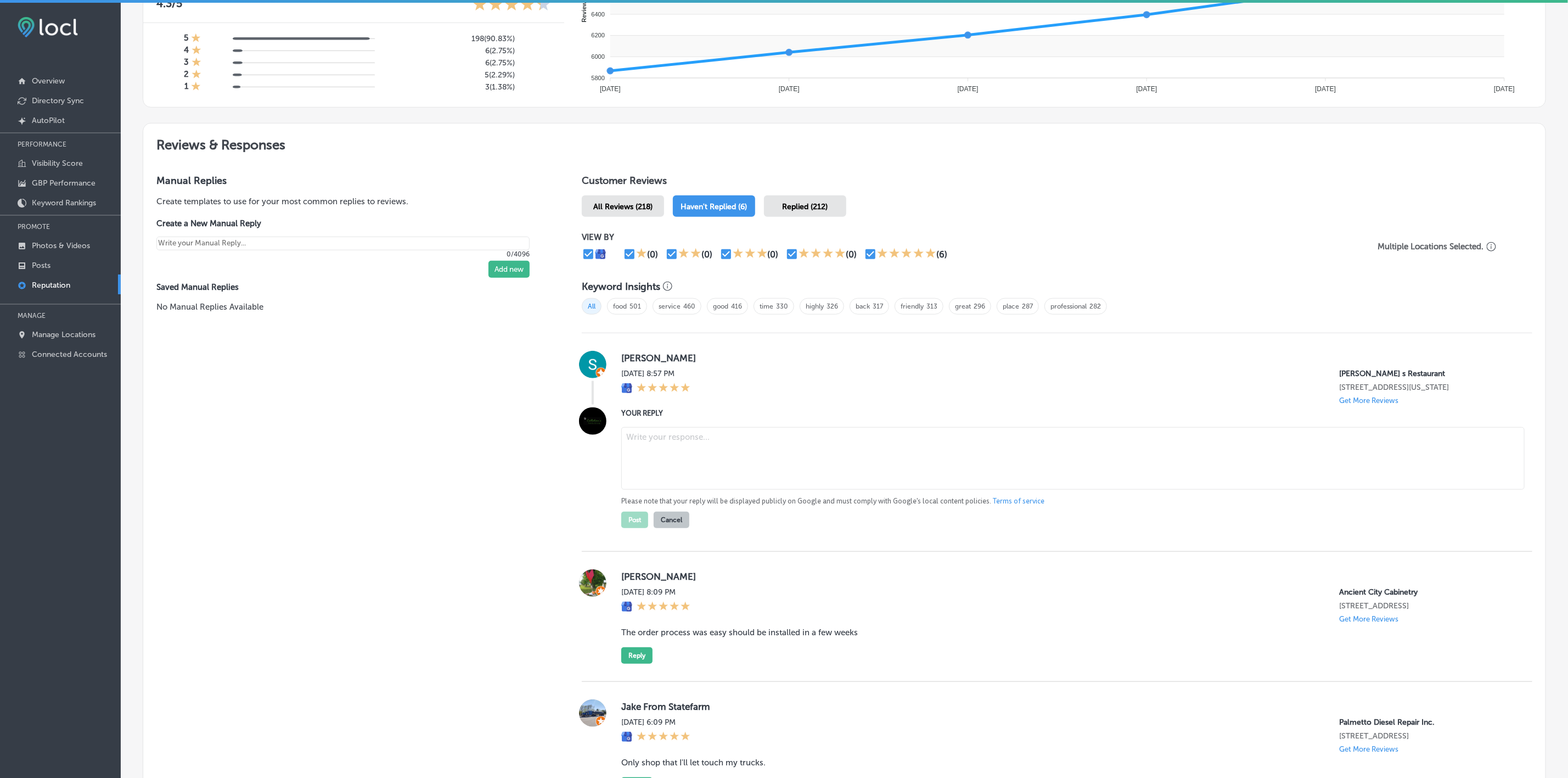
click at [712, 352] on textarea at bounding box center [1073, 458] width 903 height 63
paste textarea "Thank you for the five-star review, [PERSON_NAME]! We’re glad you enjoyed your …"
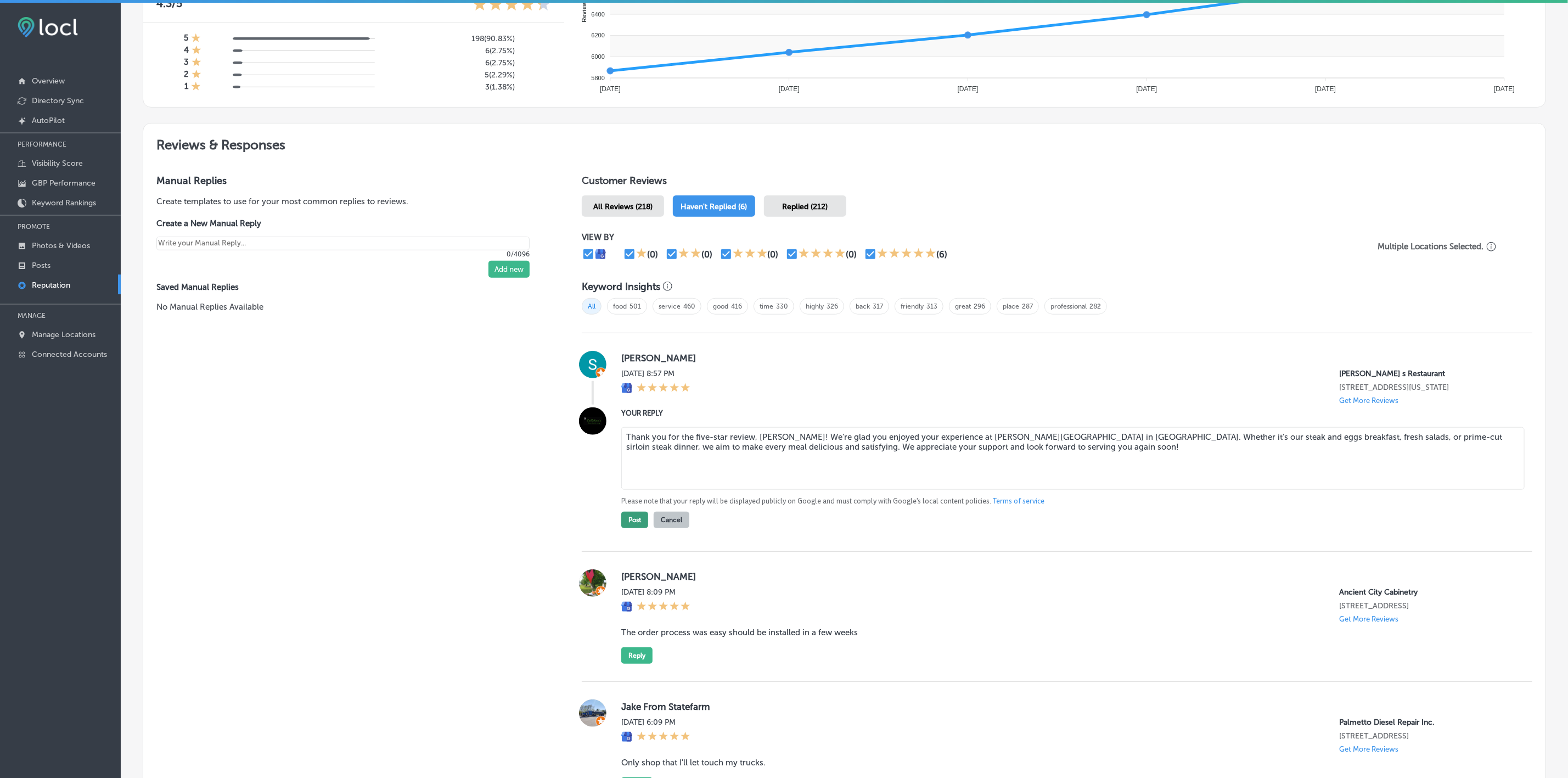
type textarea "Thank you for the five-star review, [PERSON_NAME]! We’re glad you enjoyed your …"
click at [635, 352] on button "Post" at bounding box center [635, 519] width 27 height 16
type textarea "x"
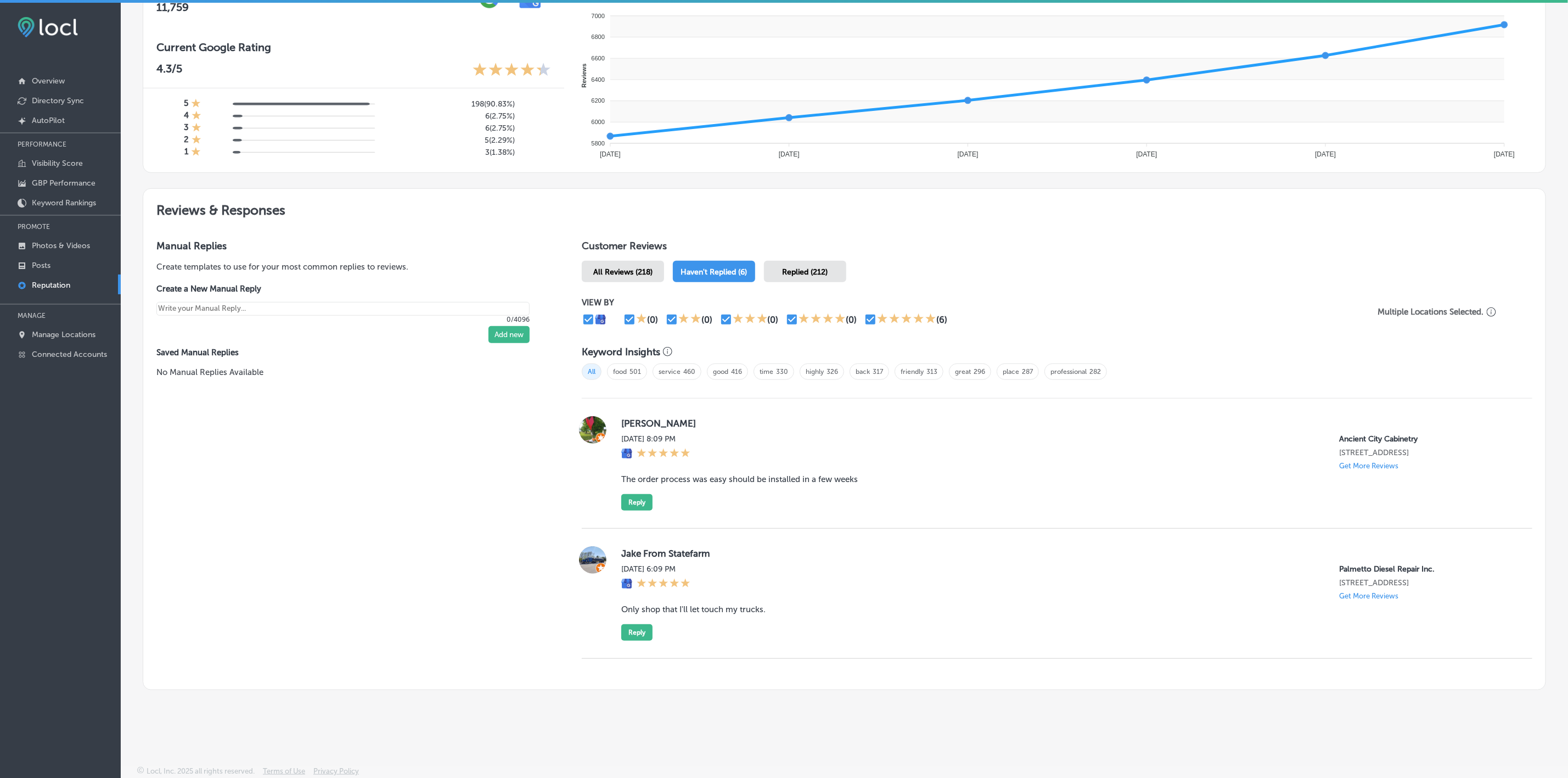
scroll to position [427, 0]
click at [625, 352] on label "[PERSON_NAME]" at bounding box center [1068, 425] width 894 height 11
copy label "[PERSON_NAME]"
click at [649, 352] on blockquote "The order process was easy should be installed in a few weeks" at bounding box center [1068, 481] width 894 height 10
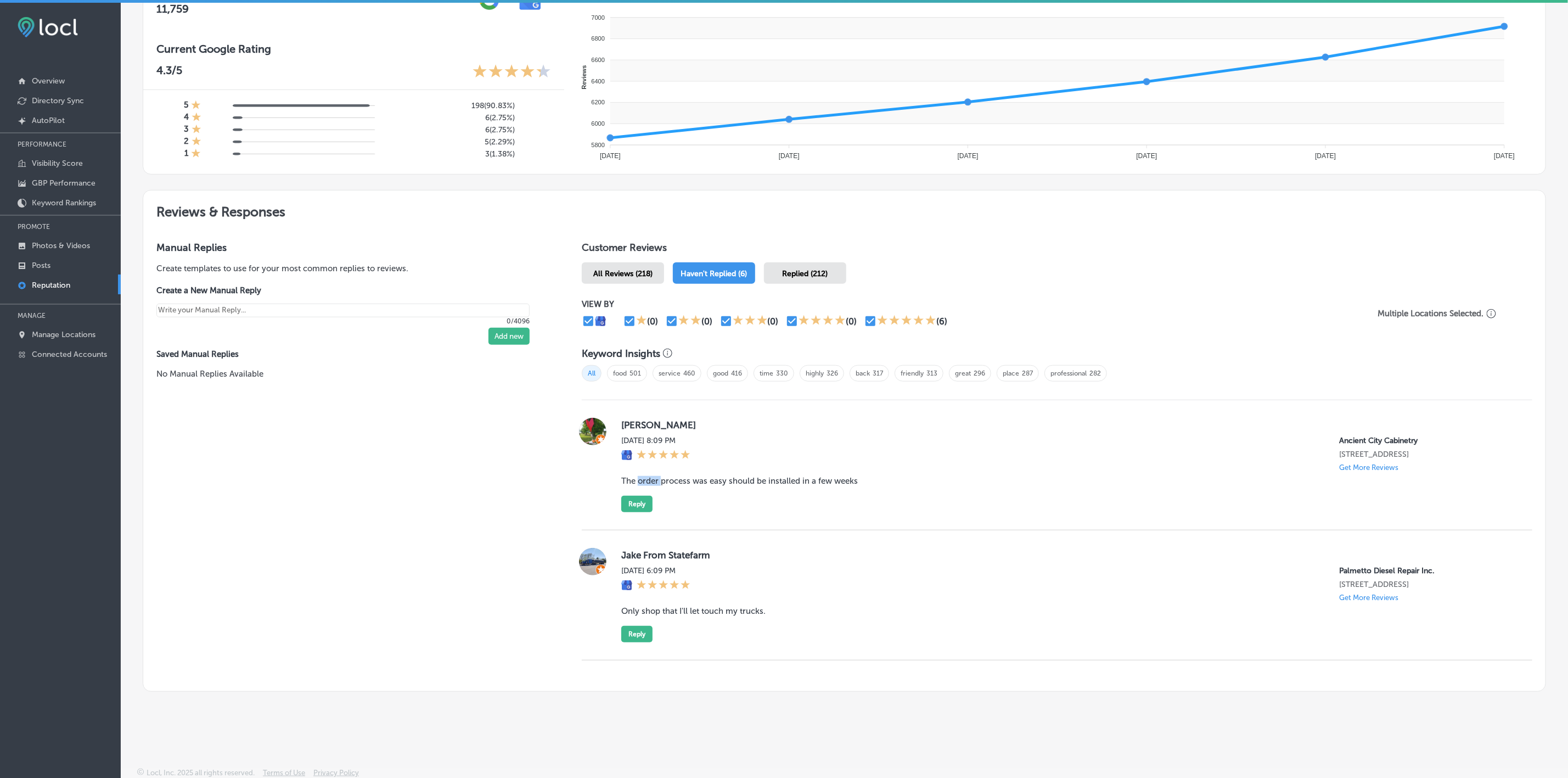
click at [649, 352] on blockquote "The order process was easy should be installed in a few weeks" at bounding box center [1068, 481] width 894 height 10
copy blockquote "The order process was easy should be installed in a few weeks"
click at [631, 352] on button "Reply" at bounding box center [637, 503] width 31 height 16
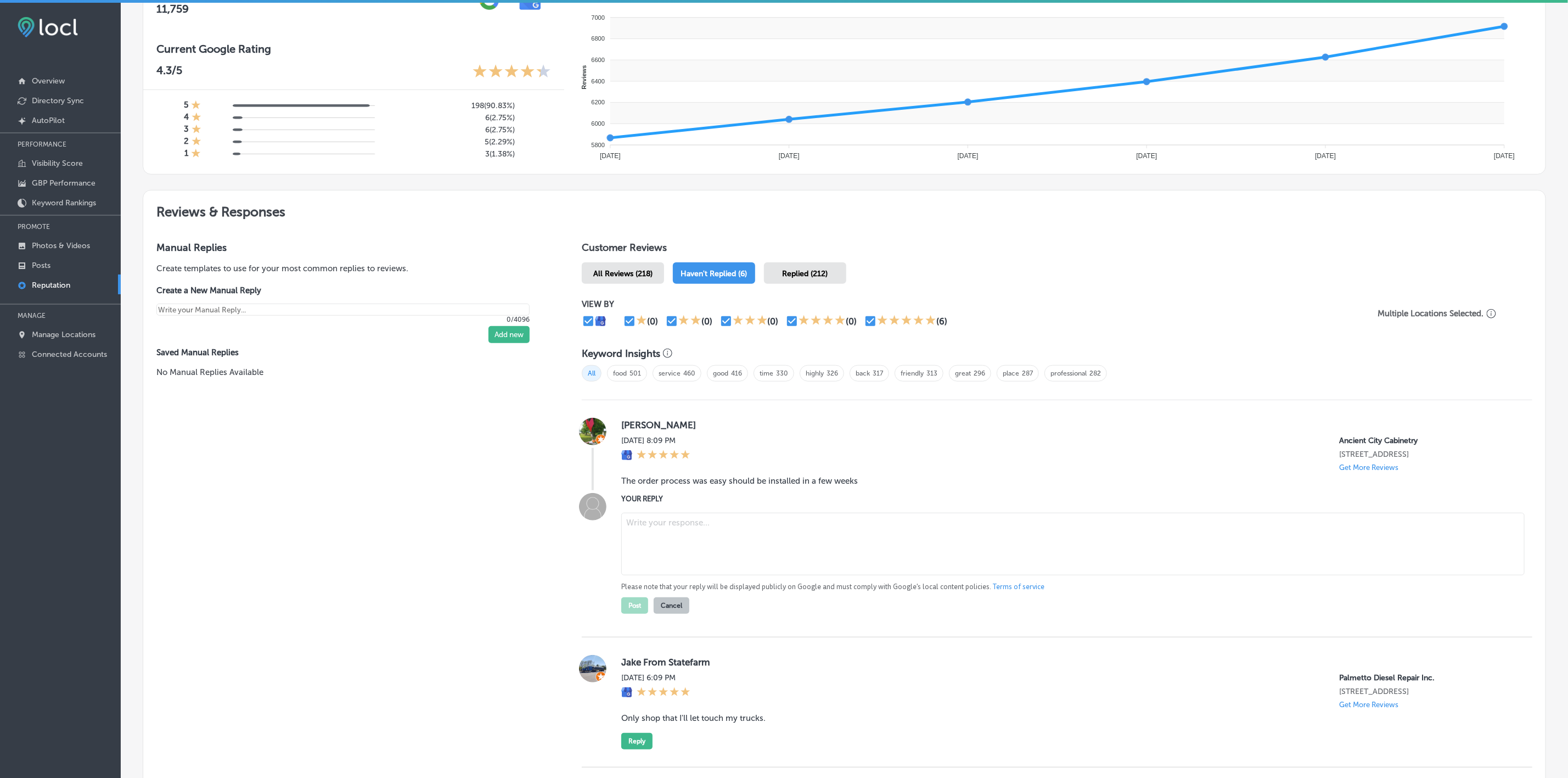
click at [687, 352] on textarea at bounding box center [1073, 544] width 903 height 63
paste textarea "Thank you for your feedback, [PERSON_NAME]! We’re glad to hear the order proces…"
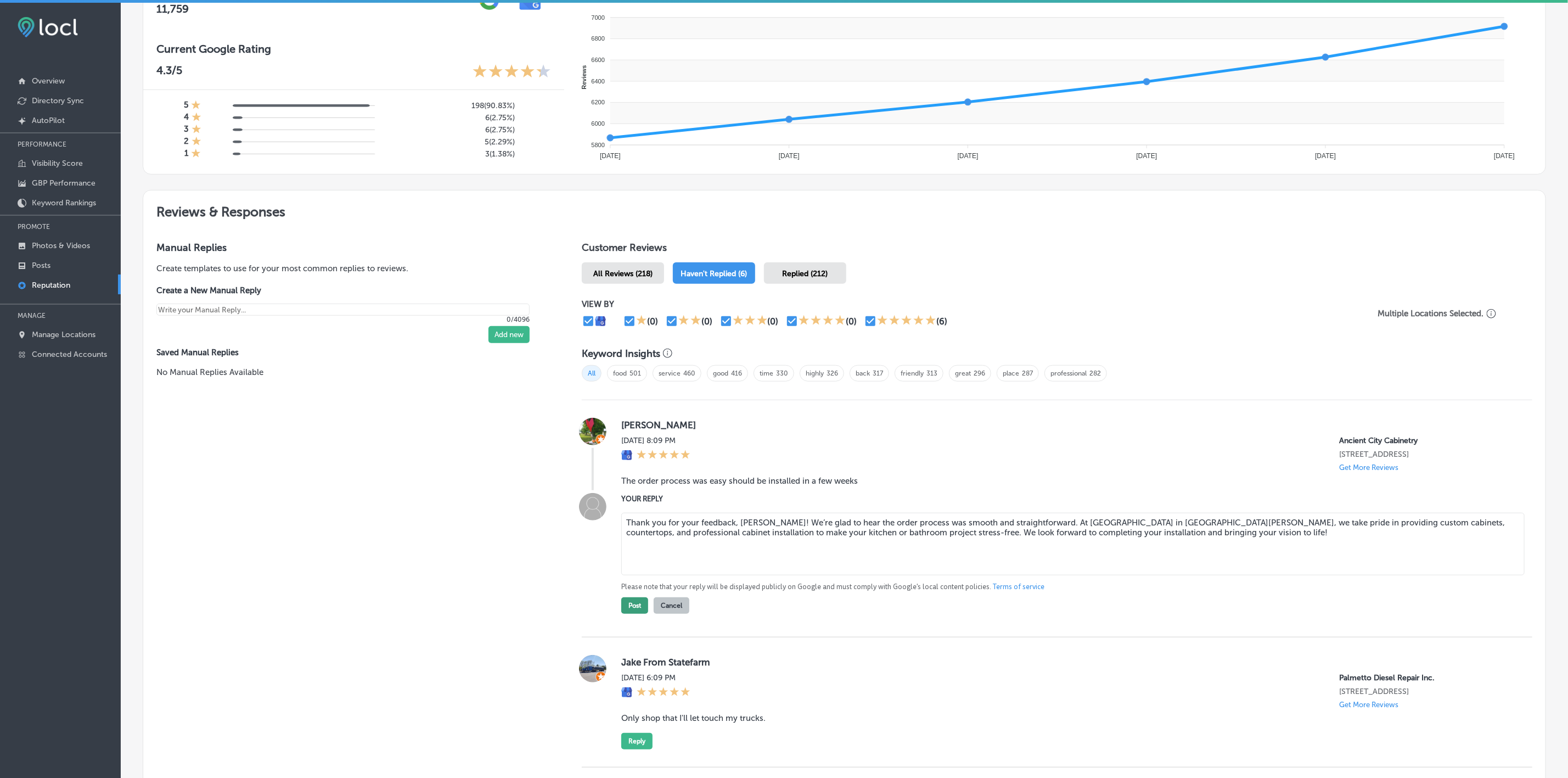
type textarea "Thank you for your feedback, [PERSON_NAME]! We’re glad to hear the order proces…"
click at [639, 352] on button "Post" at bounding box center [635, 605] width 27 height 16
type textarea "x"
